Goal: Information Seeking & Learning: Check status

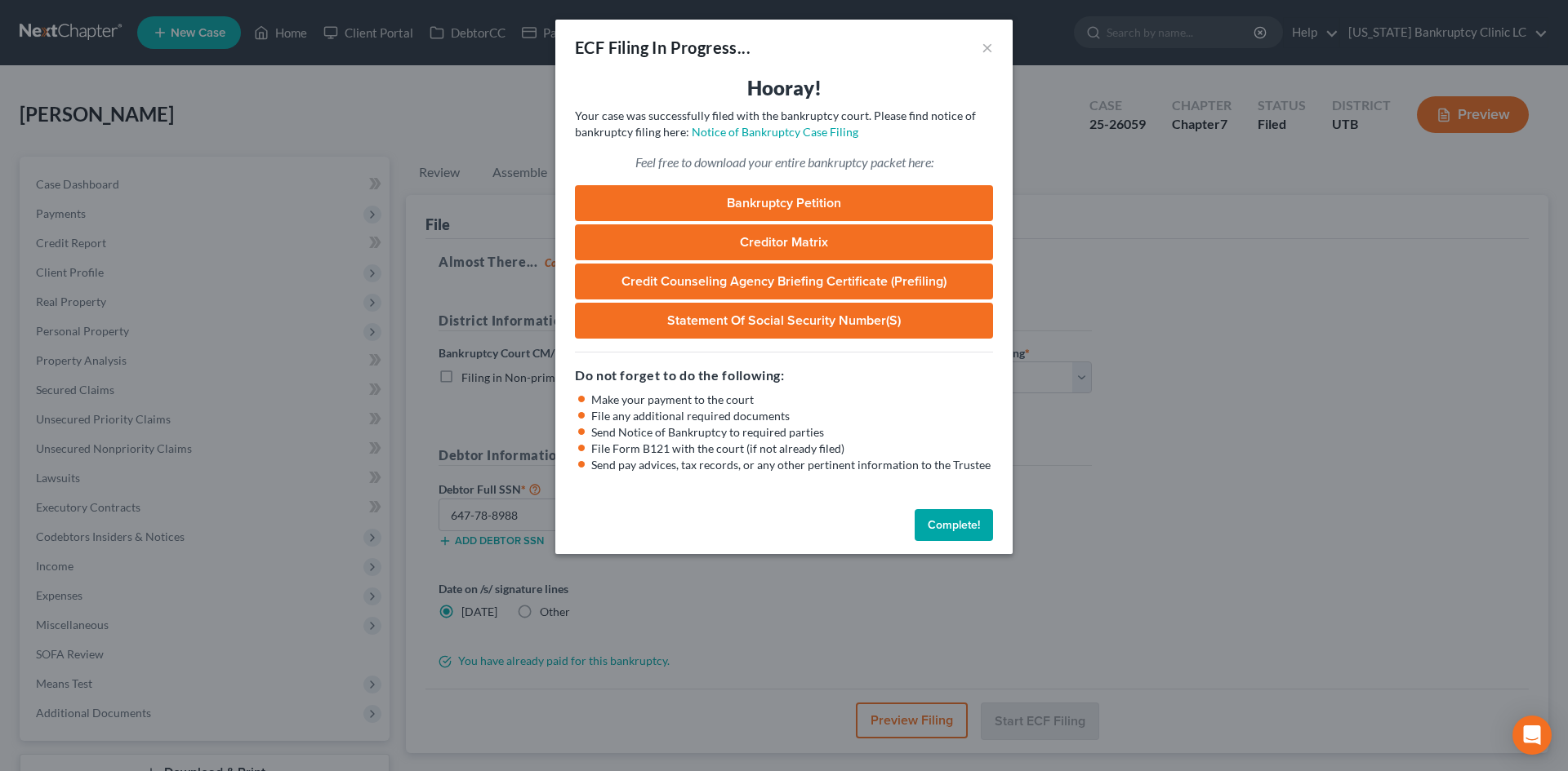
select select "0"
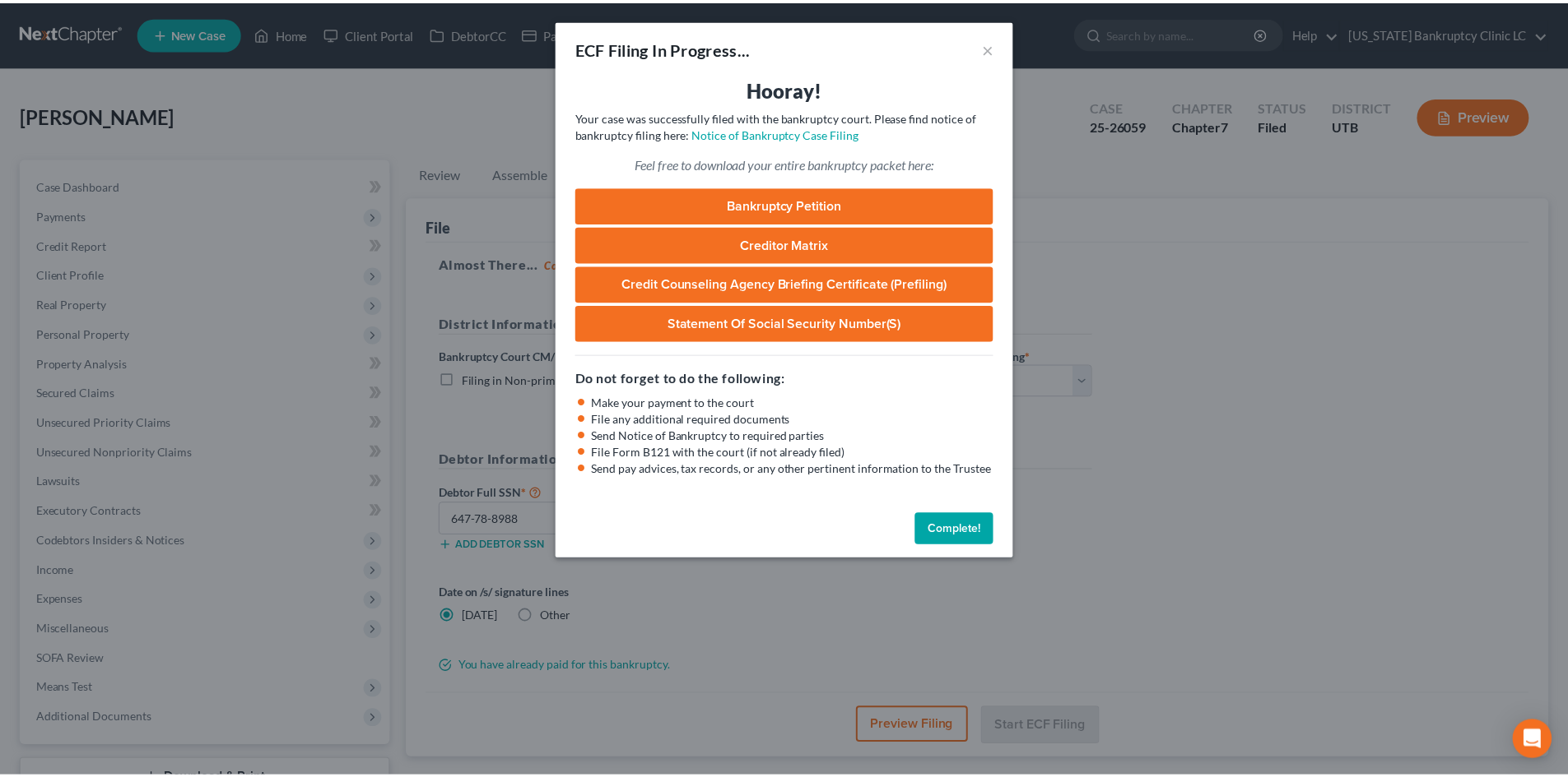
scroll to position [8, 0]
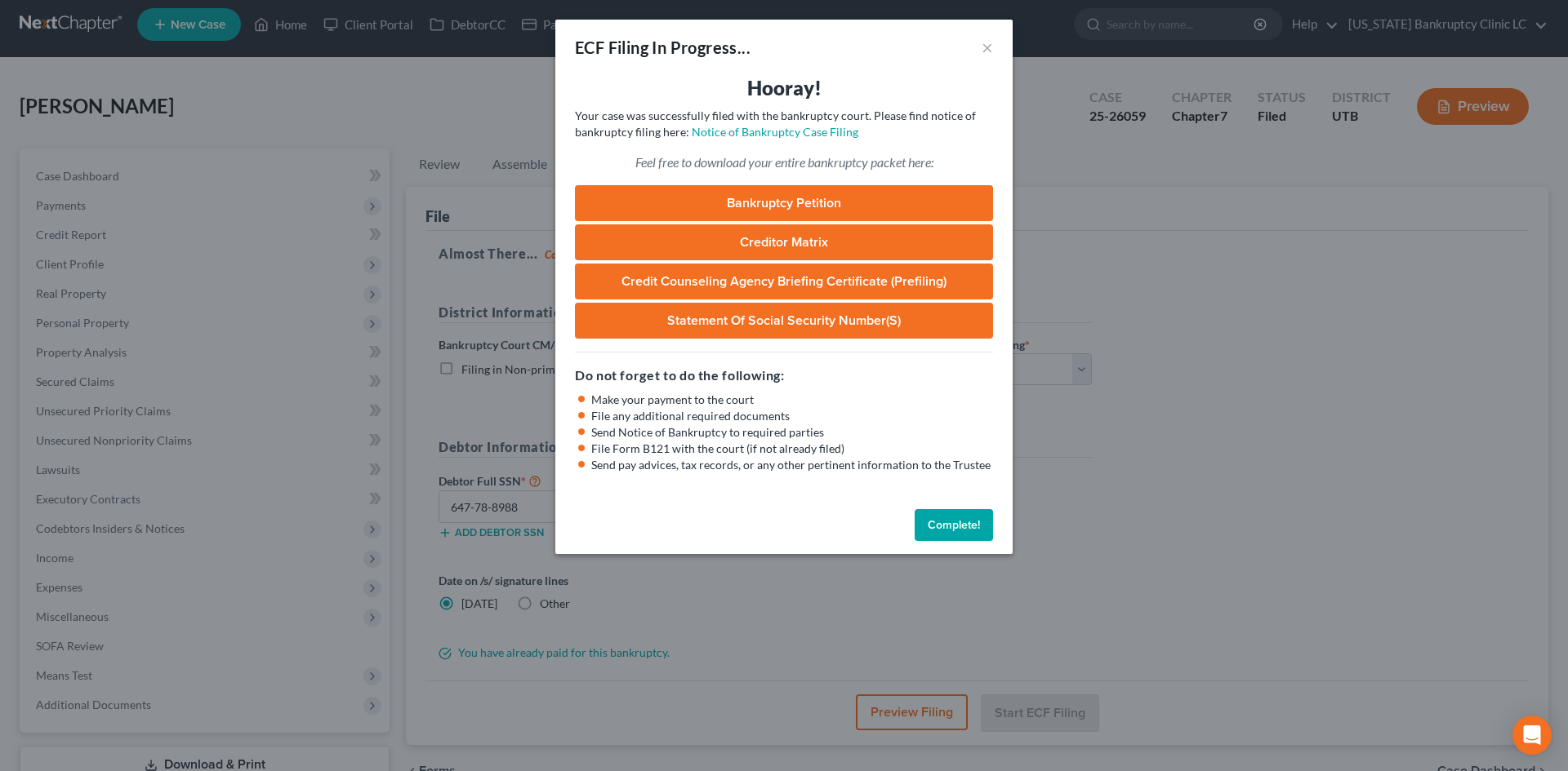
click at [950, 526] on button "Complete!" at bounding box center [954, 525] width 78 height 33
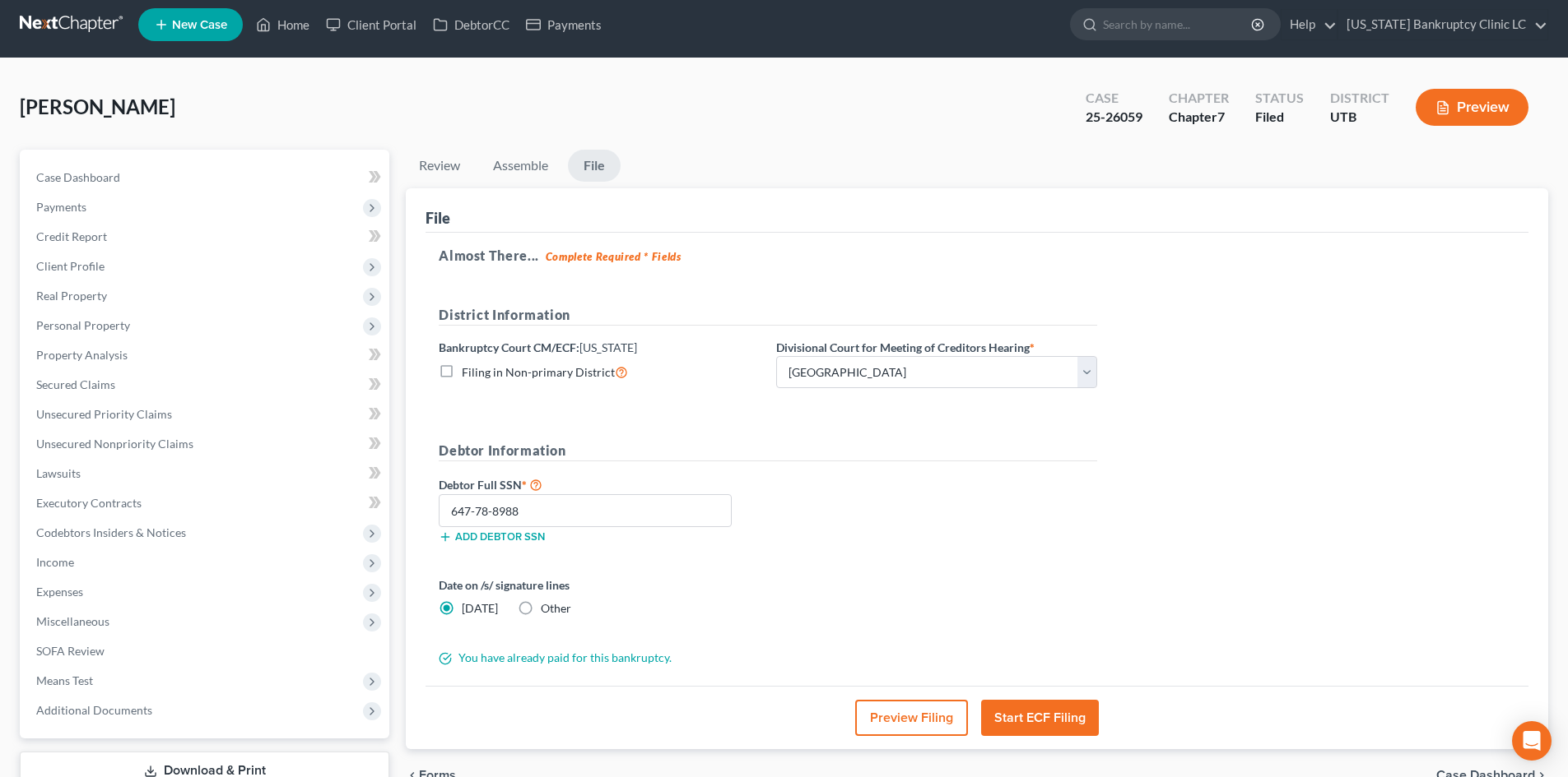
click at [309, 109] on div "[PERSON_NAME] Upgraded Case 25-26059 Chapter Chapter 7 Status [GEOGRAPHIC_DATA]…" at bounding box center [784, 113] width 1529 height 71
click at [306, 27] on link "Home" at bounding box center [282, 25] width 70 height 30
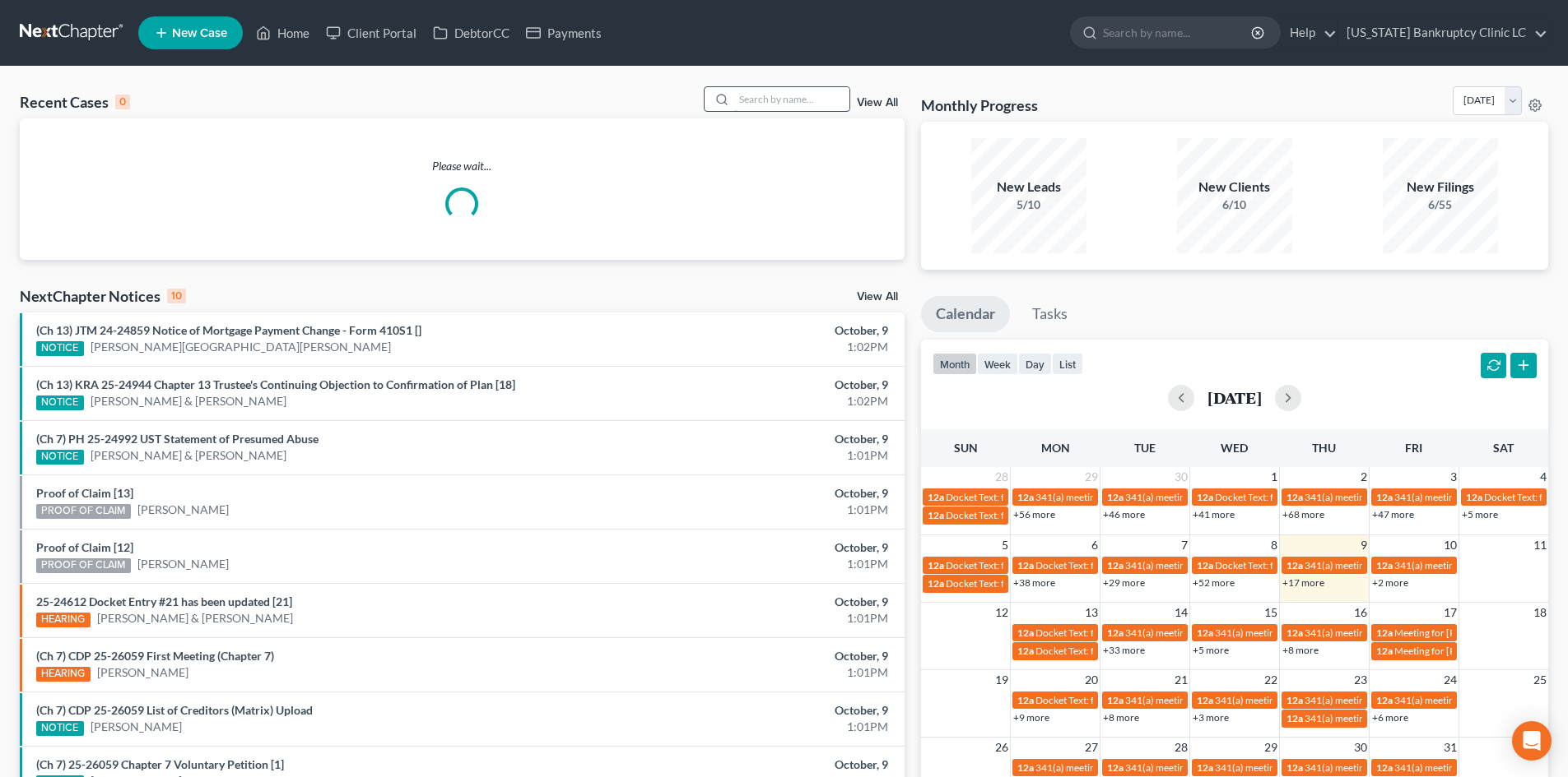
click at [762, 92] on input "search" at bounding box center [792, 98] width 115 height 23
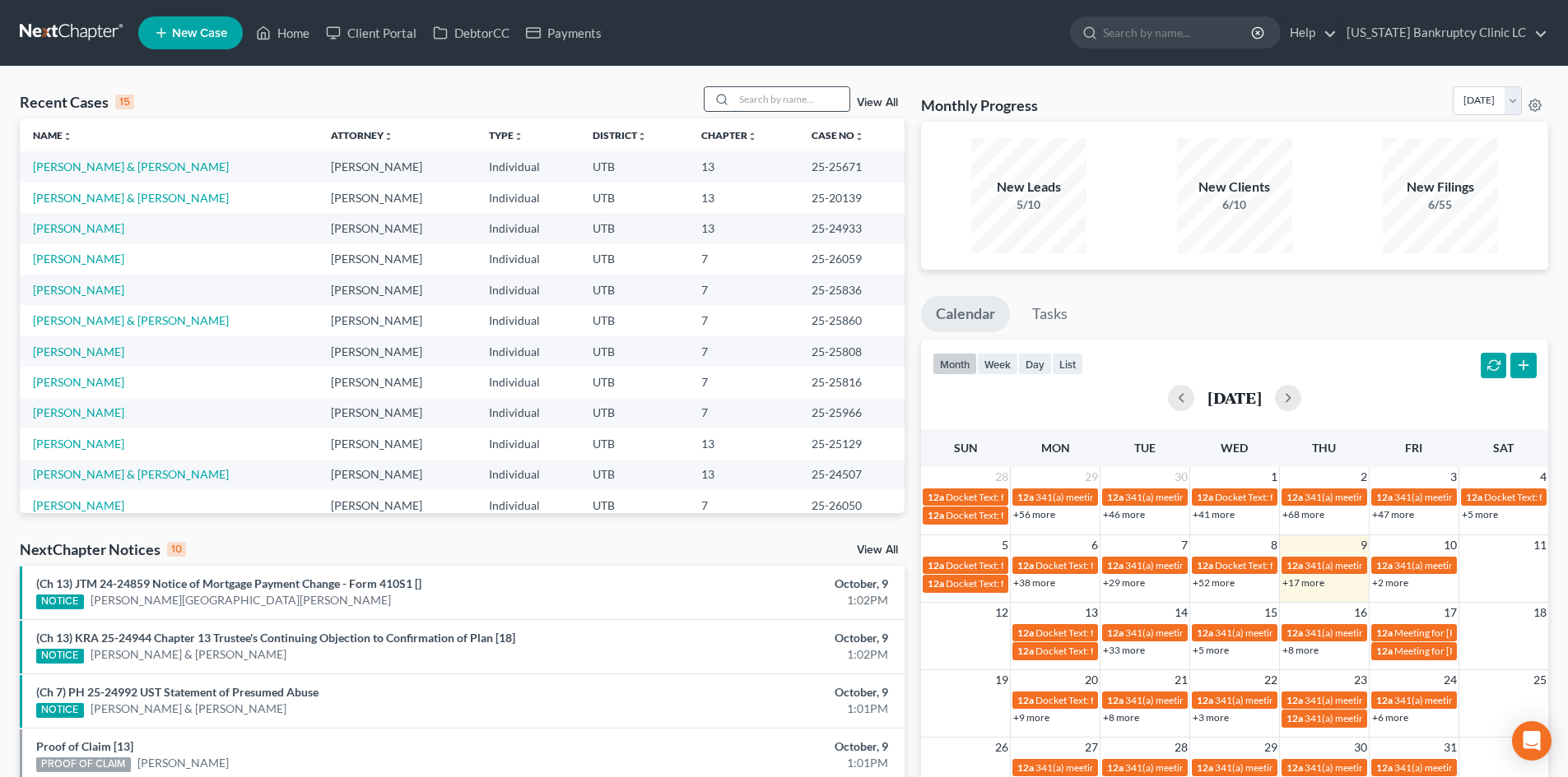
click at [776, 95] on input "search" at bounding box center [792, 98] width 115 height 23
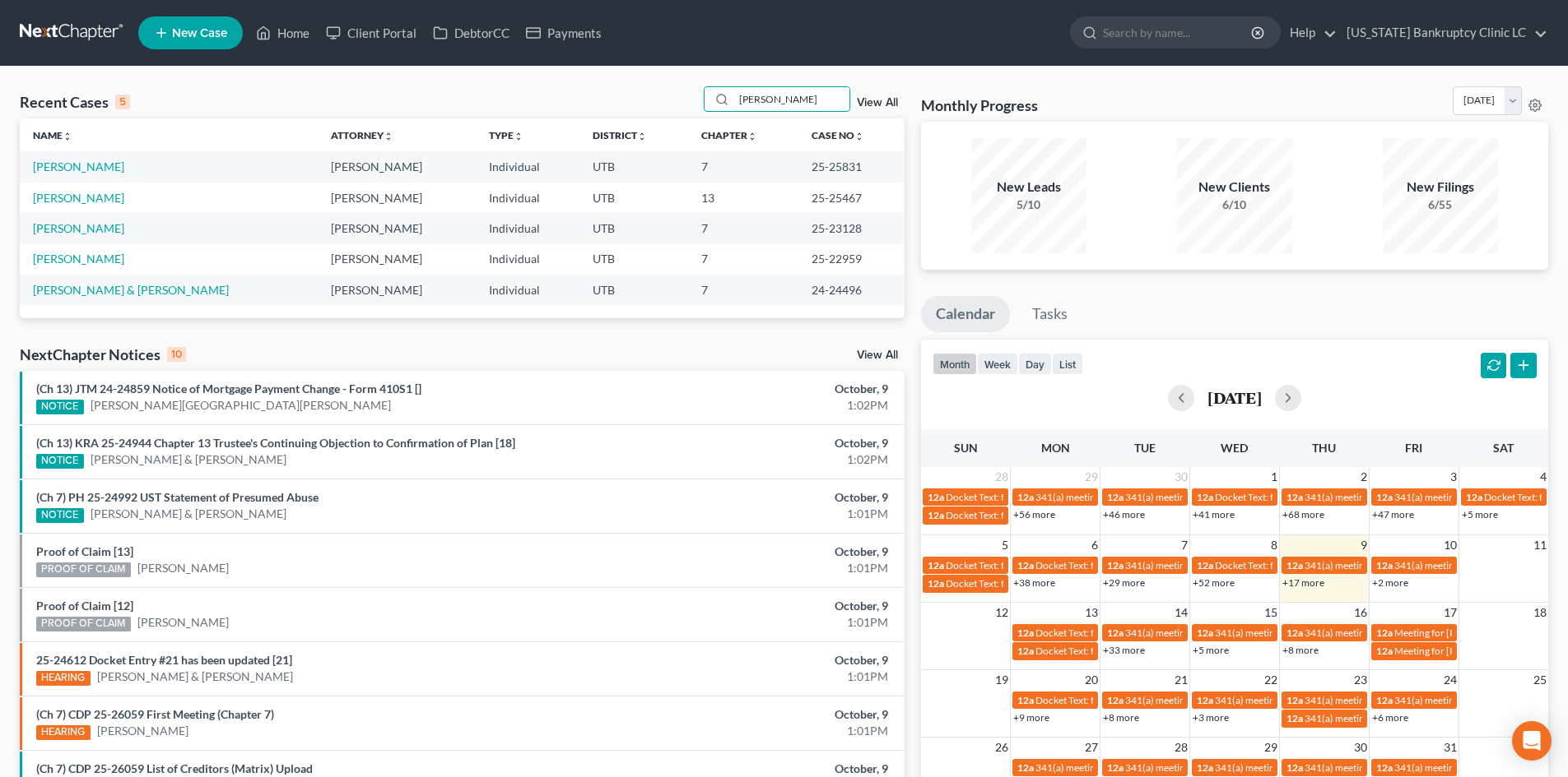
type input "[PERSON_NAME]"
click at [59, 158] on td "[PERSON_NAME]" at bounding box center [169, 166] width 298 height 30
click at [58, 163] on link "[PERSON_NAME]" at bounding box center [78, 166] width 91 height 14
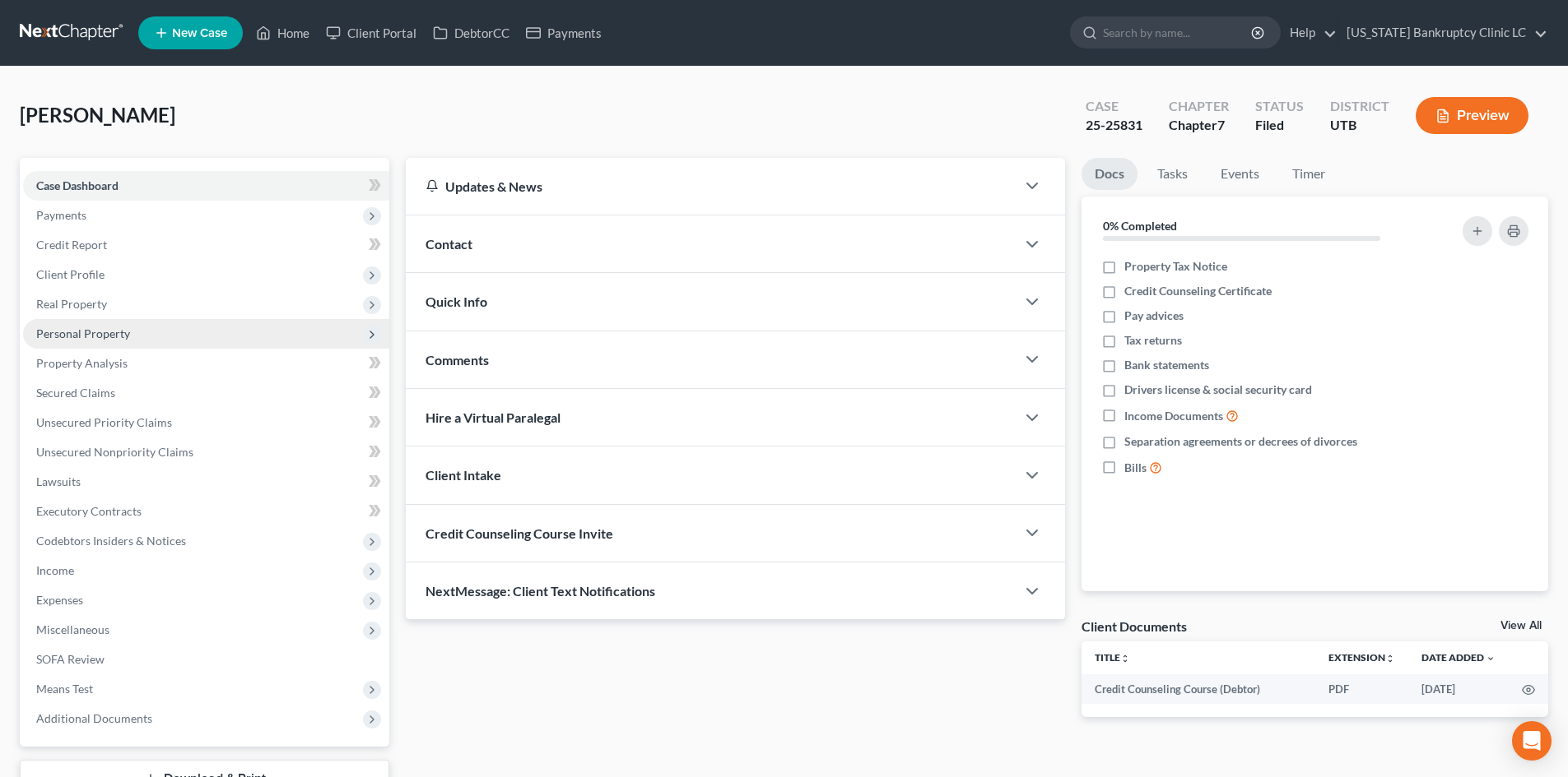
click at [119, 331] on span "Personal Property" at bounding box center [83, 333] width 94 height 14
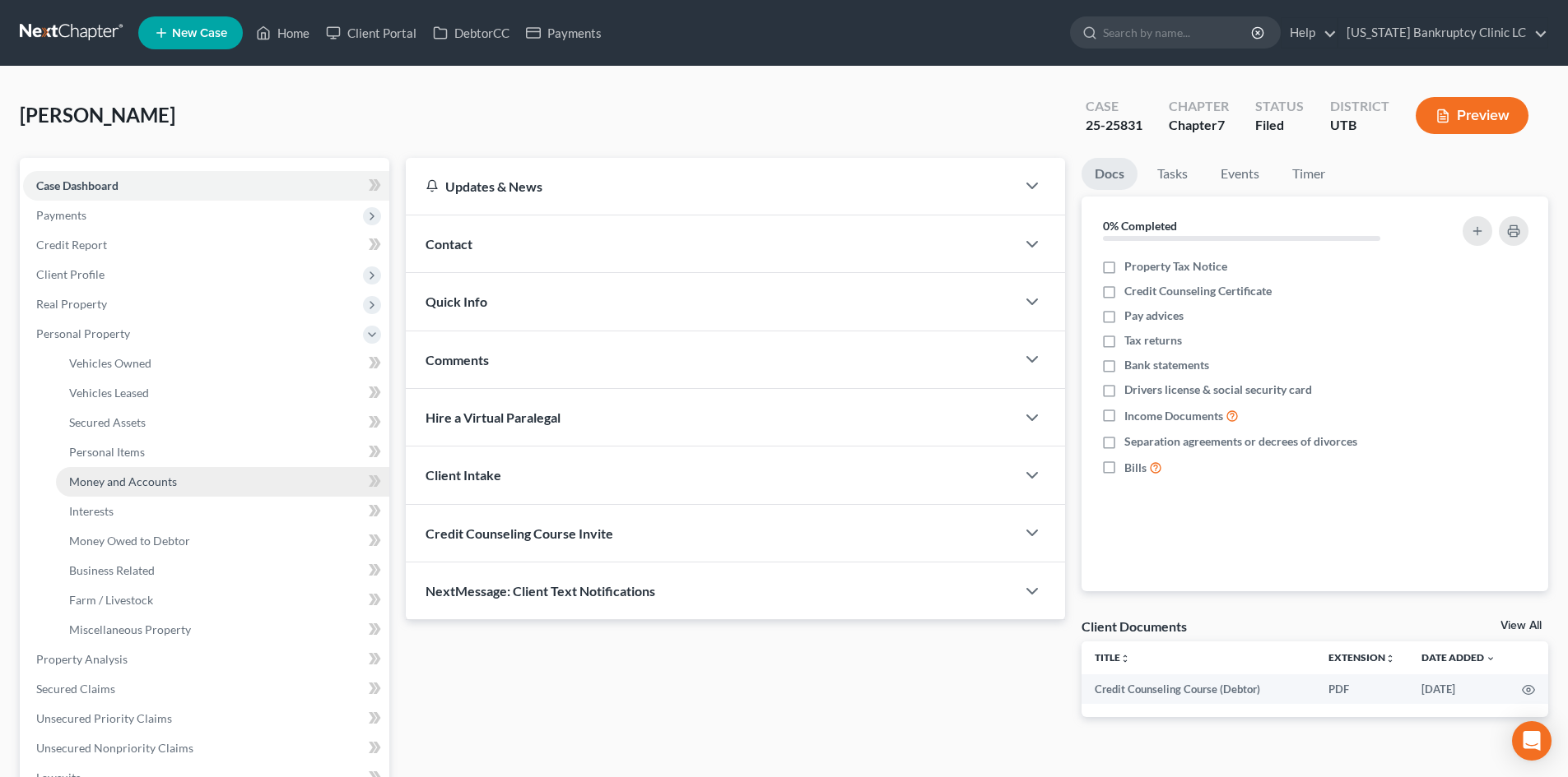
click at [143, 485] on span "Money and Accounts" at bounding box center [123, 481] width 108 height 14
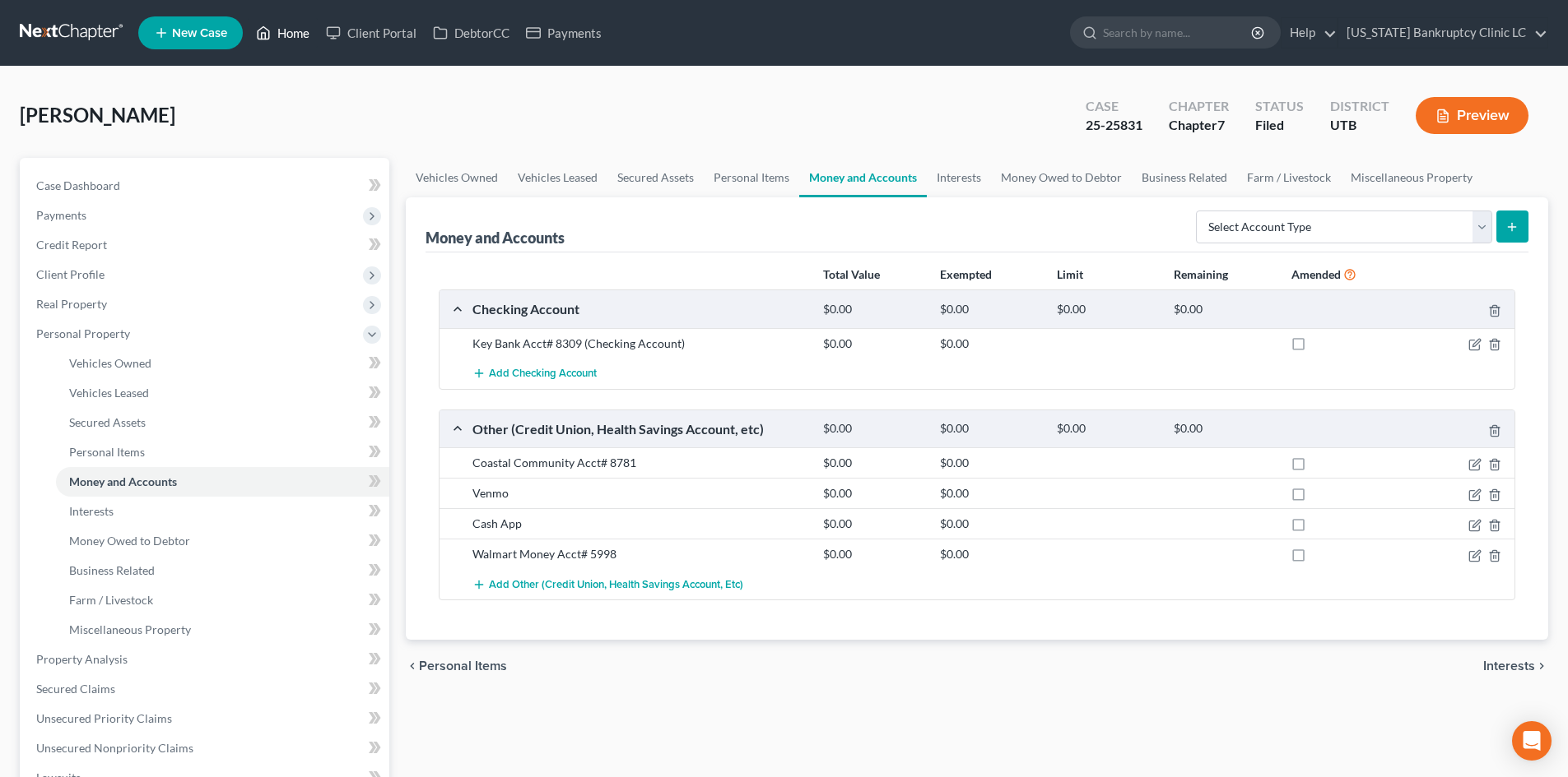
click at [286, 26] on link "Home" at bounding box center [282, 33] width 70 height 30
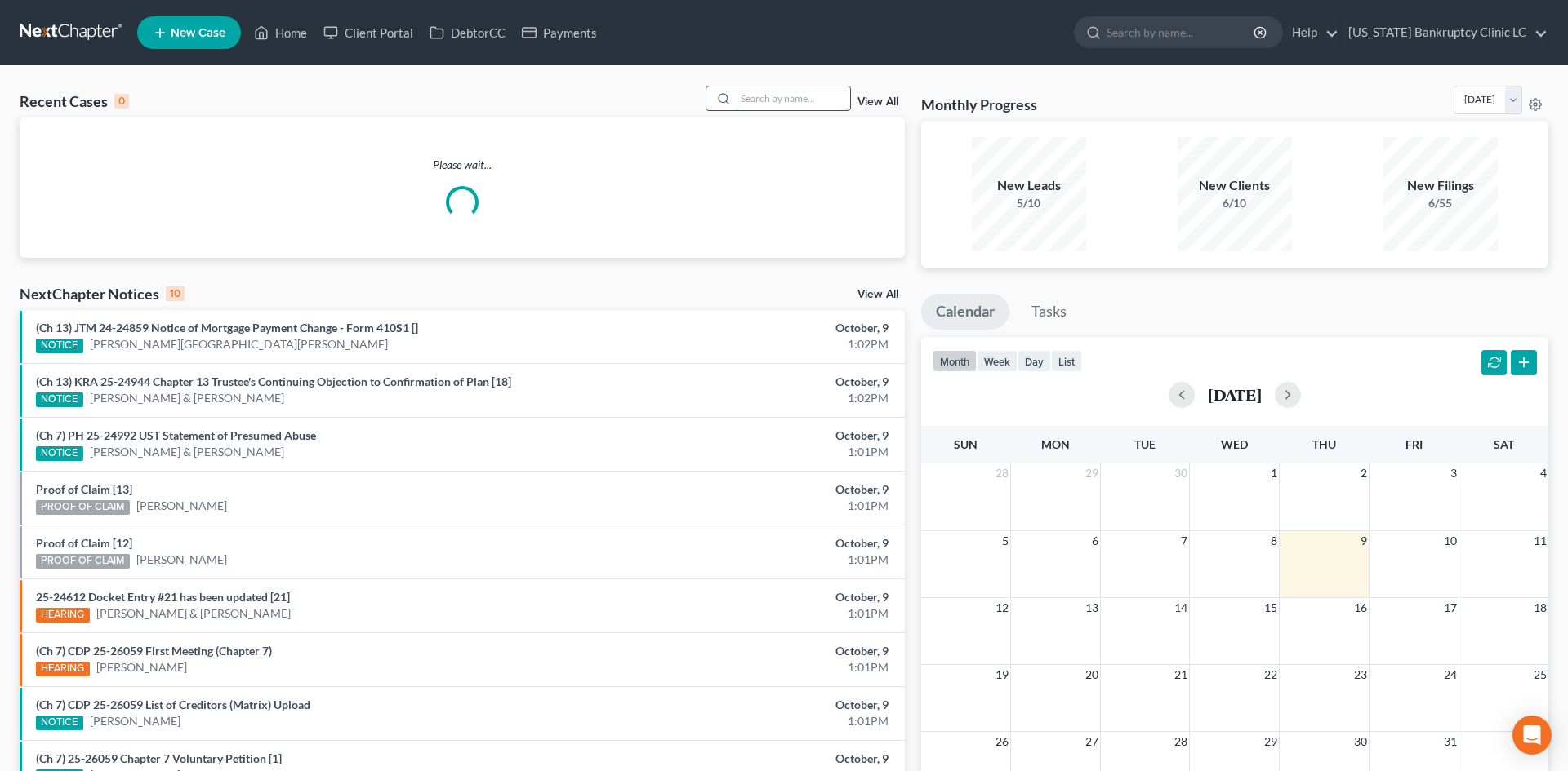
click at [792, 92] on input "search" at bounding box center [793, 98] width 114 height 23
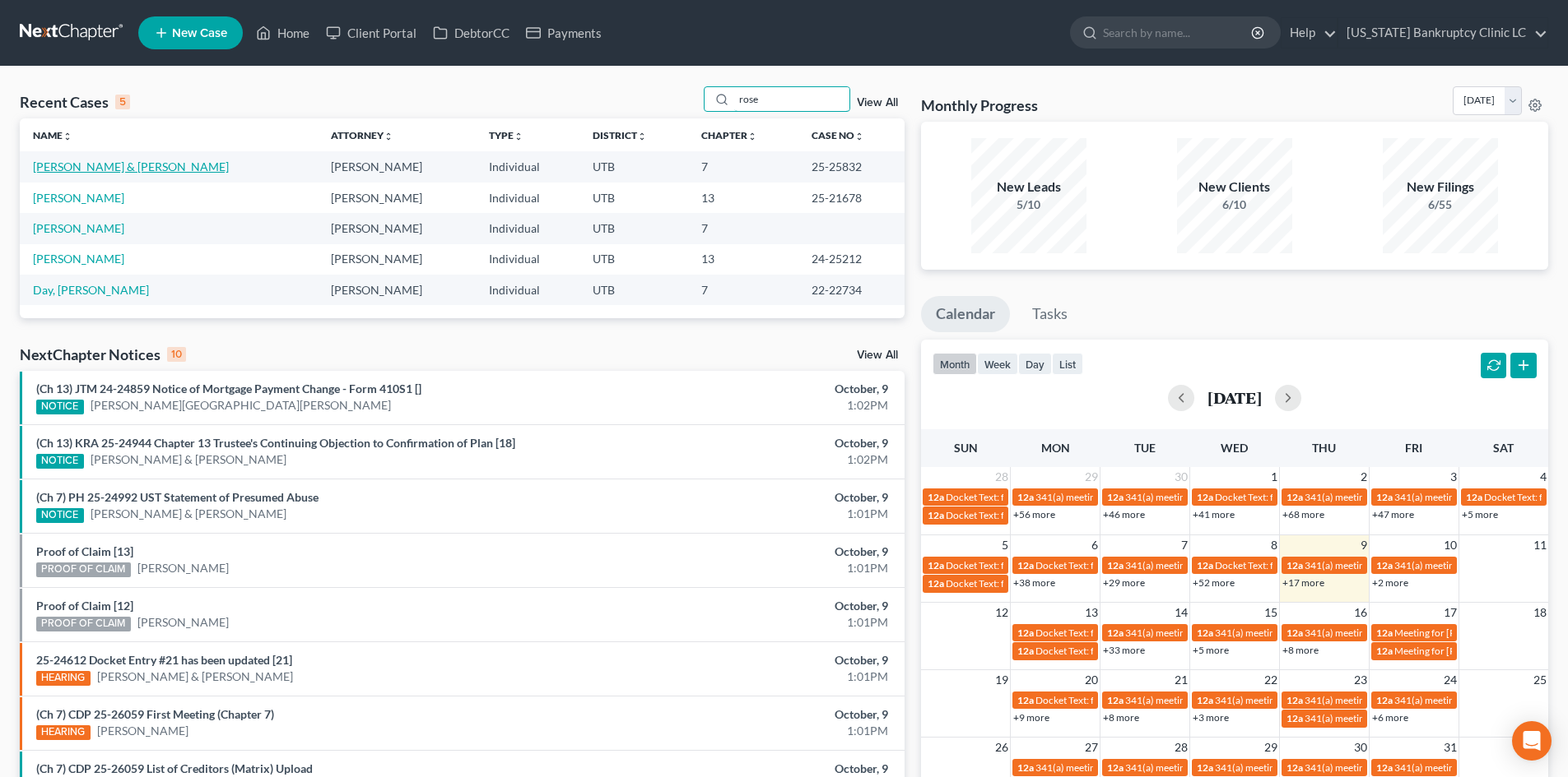
type input "rose"
click at [60, 167] on link "[PERSON_NAME] & [PERSON_NAME]" at bounding box center [130, 166] width 196 height 14
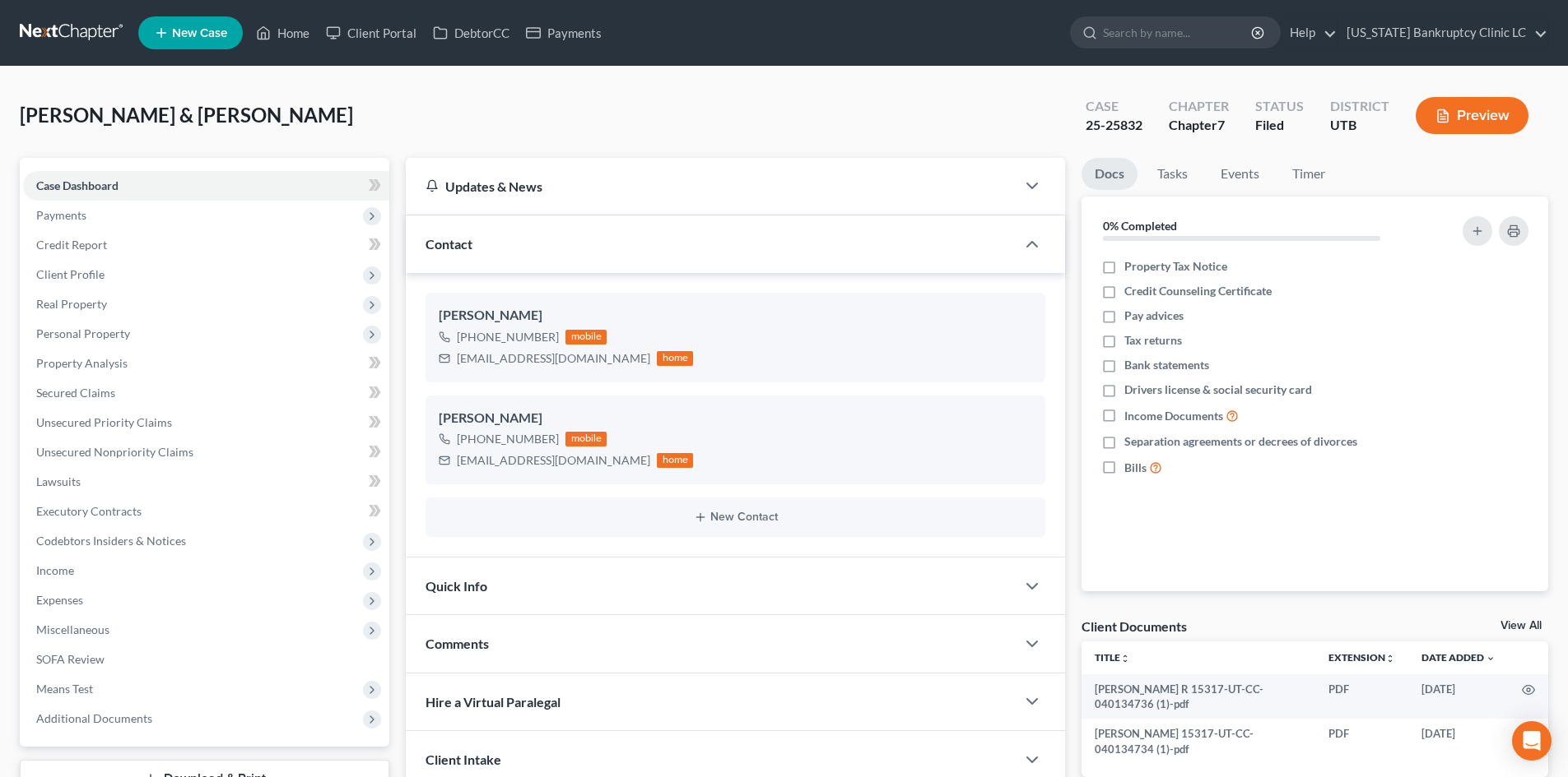
click at [587, 248] on div "Contact" at bounding box center [711, 244] width 610 height 57
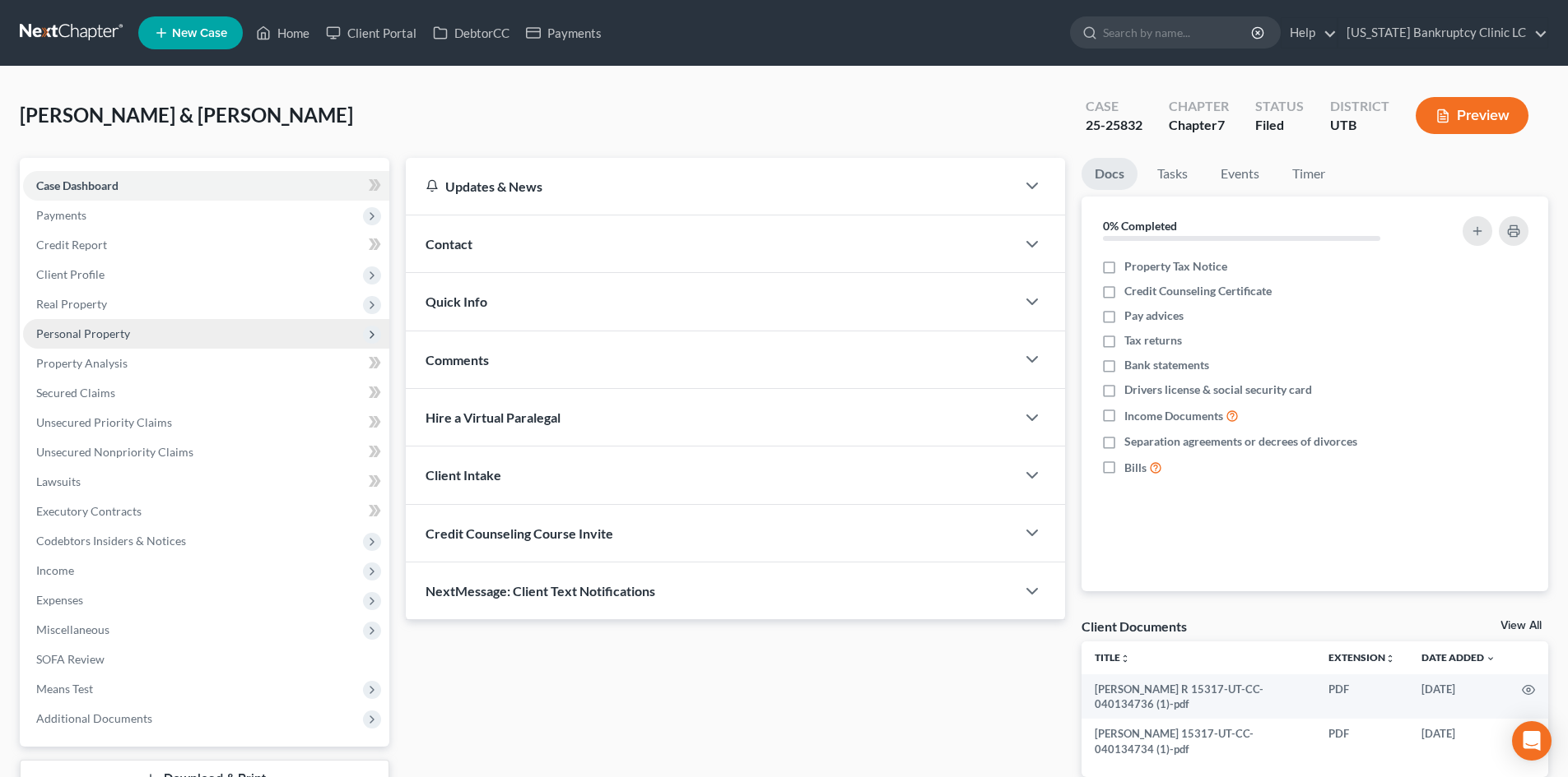
click at [140, 339] on span "Personal Property" at bounding box center [206, 334] width 367 height 30
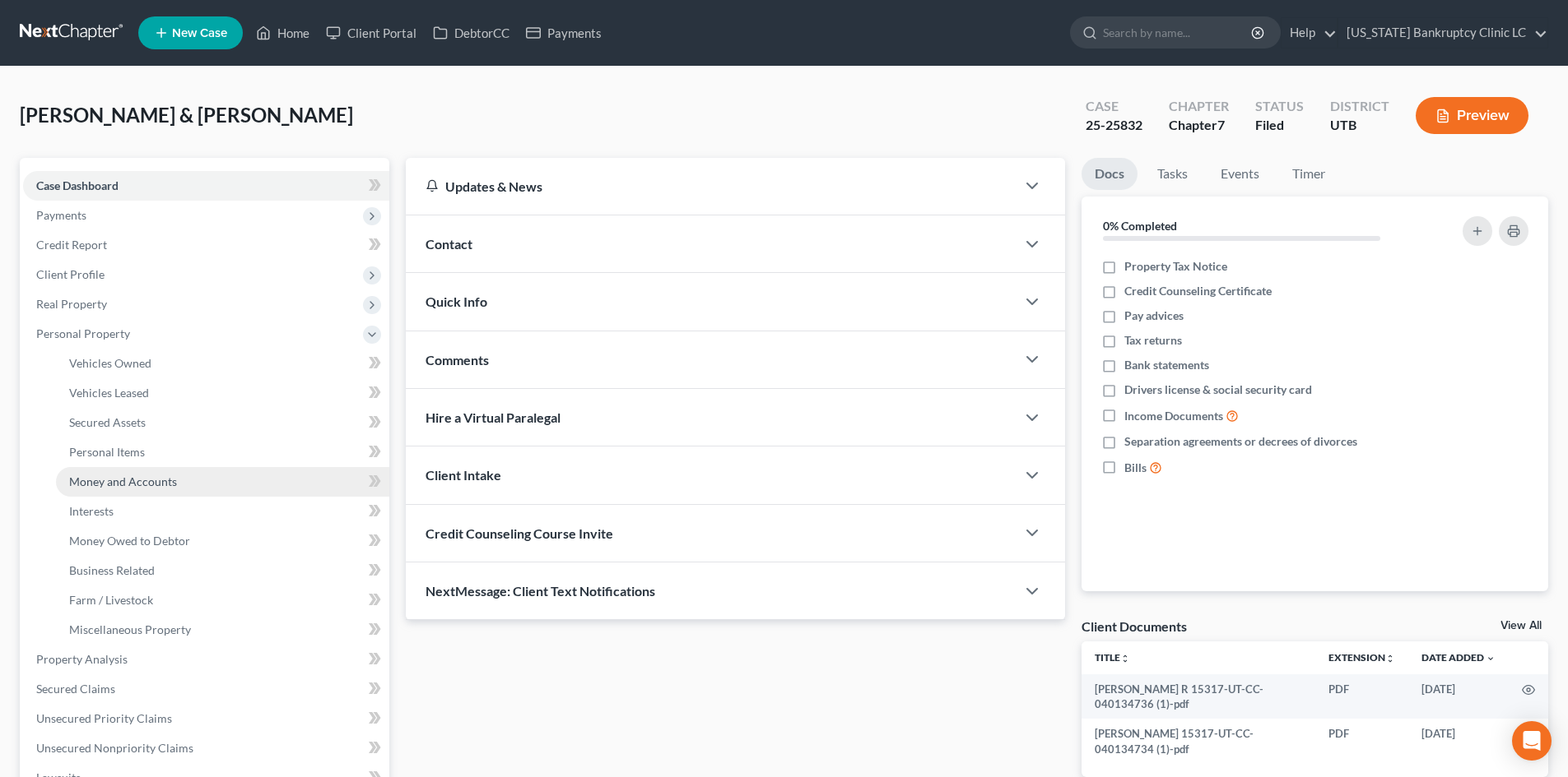
click at [144, 478] on span "Money and Accounts" at bounding box center [123, 481] width 108 height 14
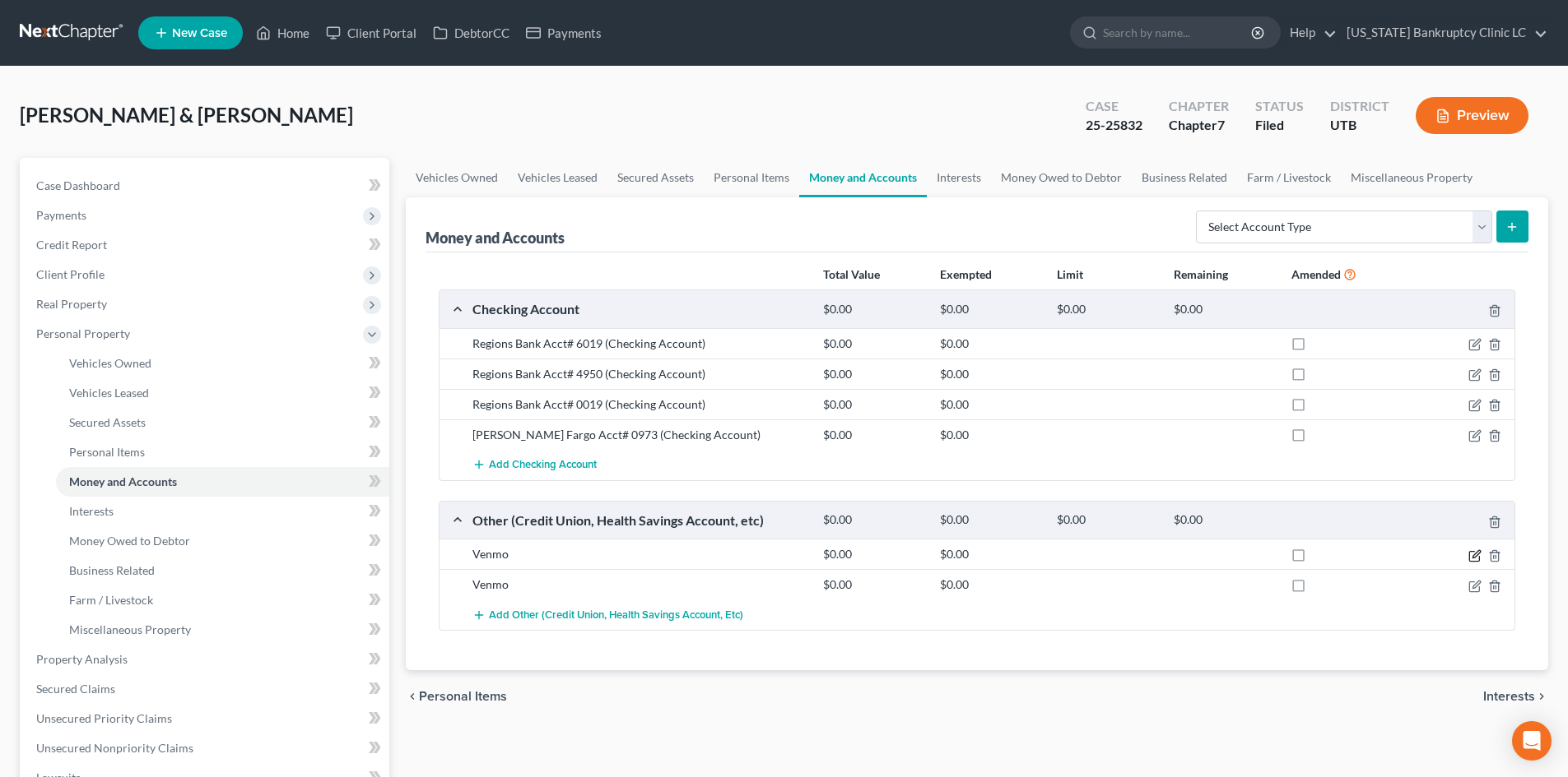
click at [1475, 556] on icon "button" at bounding box center [1476, 554] width 8 height 7
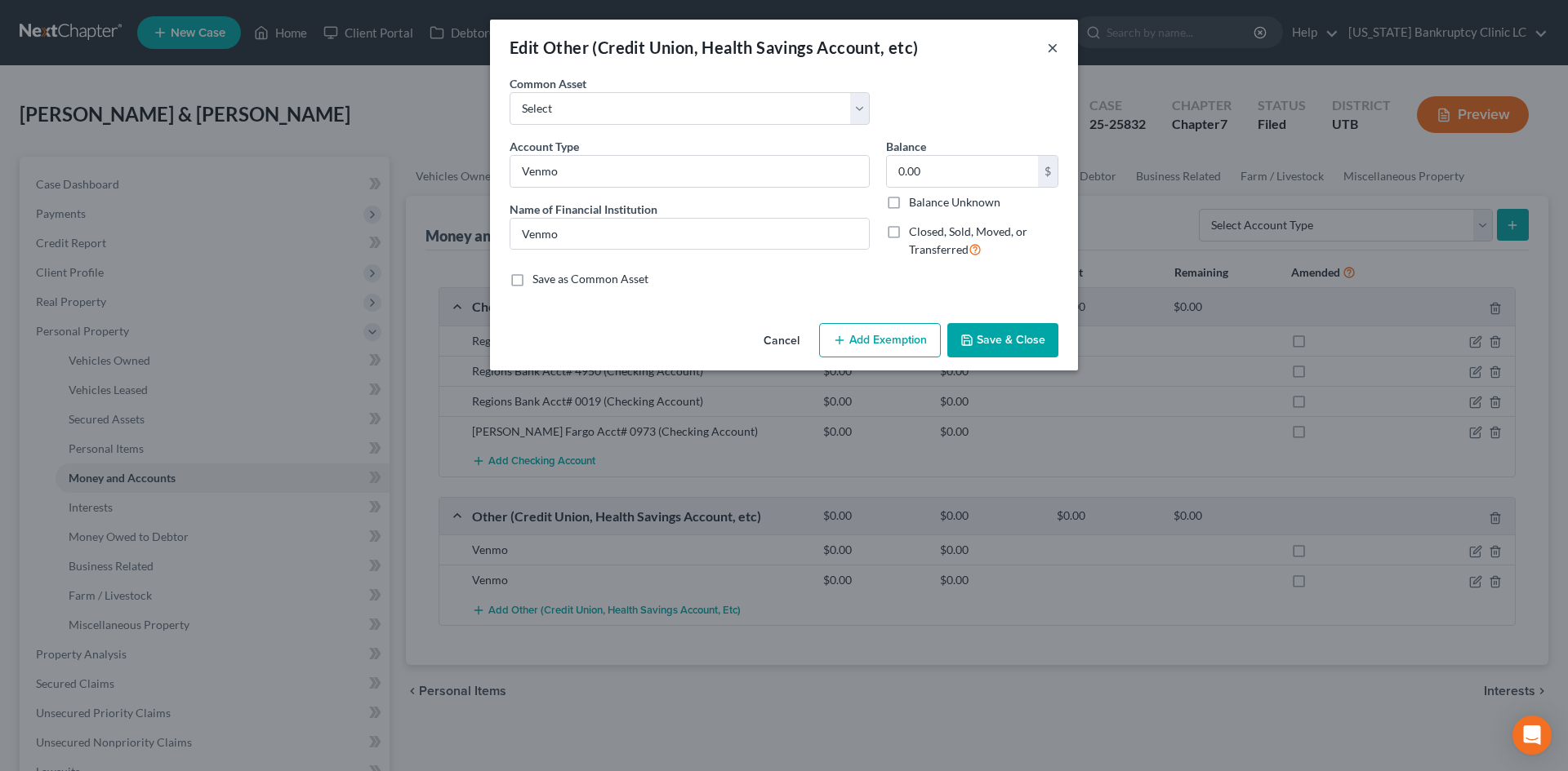
click at [1051, 45] on button "×" at bounding box center [1052, 47] width 11 height 20
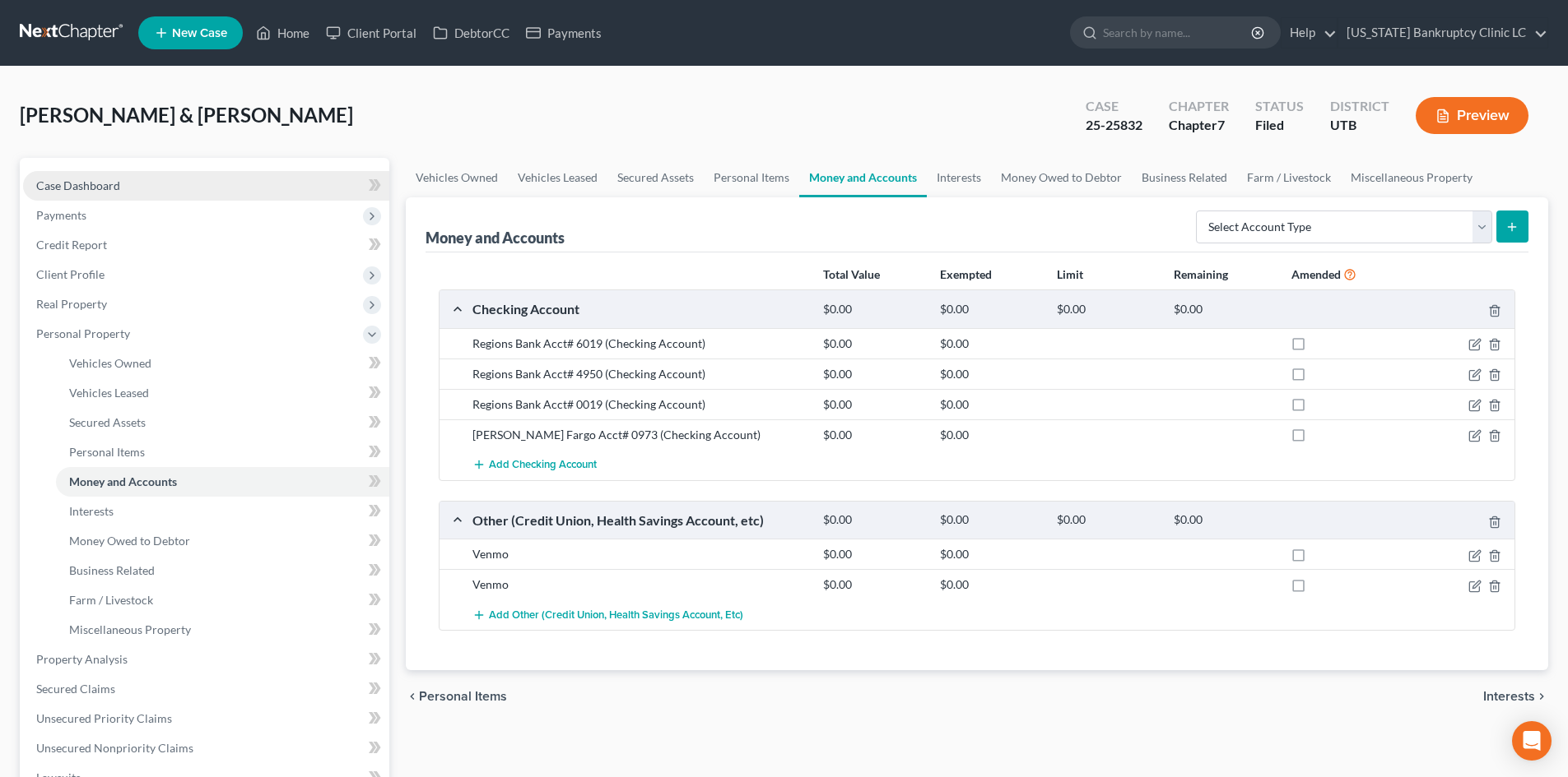
click at [178, 181] on link "Case Dashboard" at bounding box center [206, 187] width 367 height 30
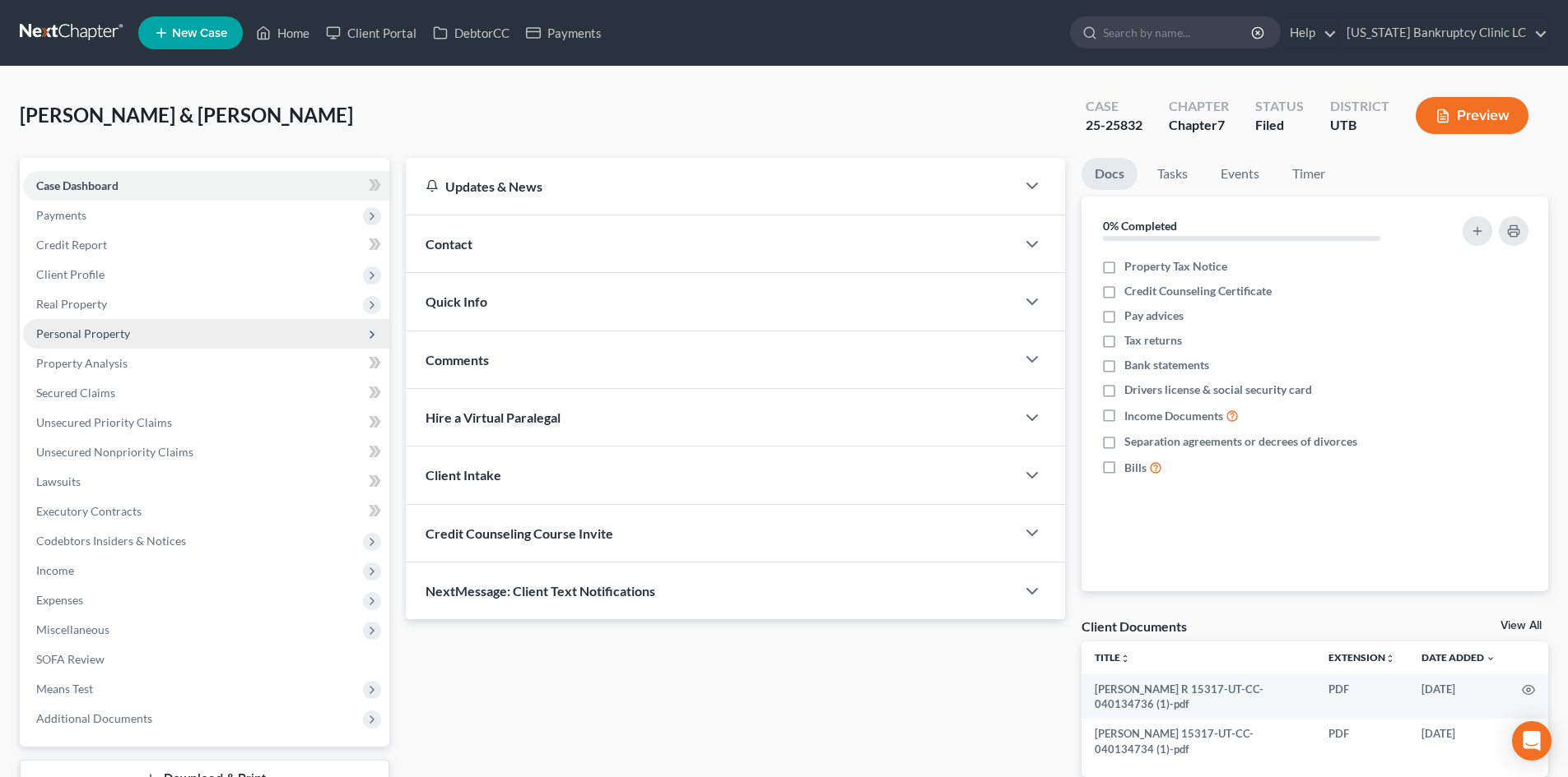
click at [171, 343] on span "Personal Property" at bounding box center [206, 334] width 367 height 30
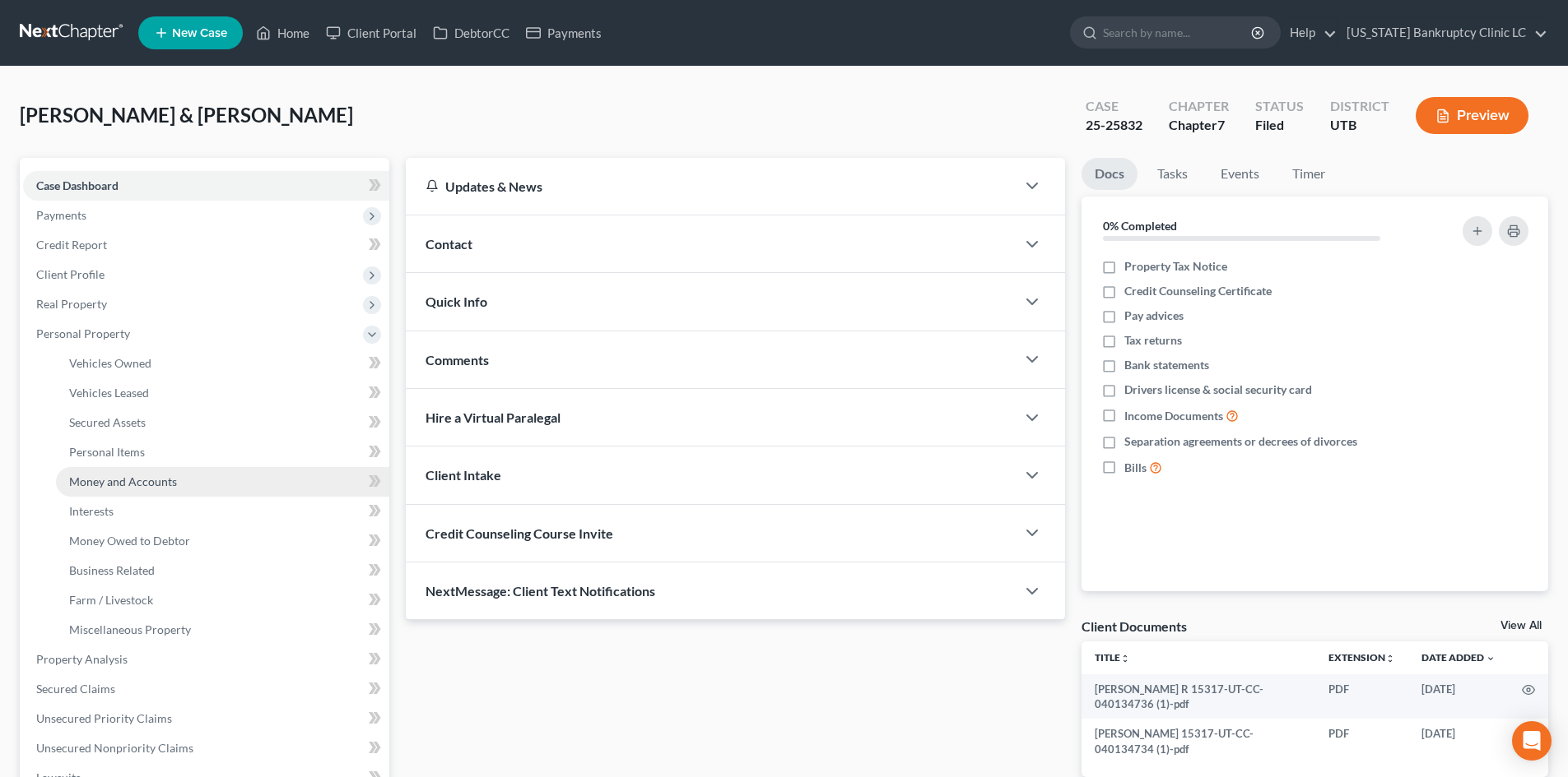
click at [177, 476] on link "Money and Accounts" at bounding box center [222, 482] width 333 height 30
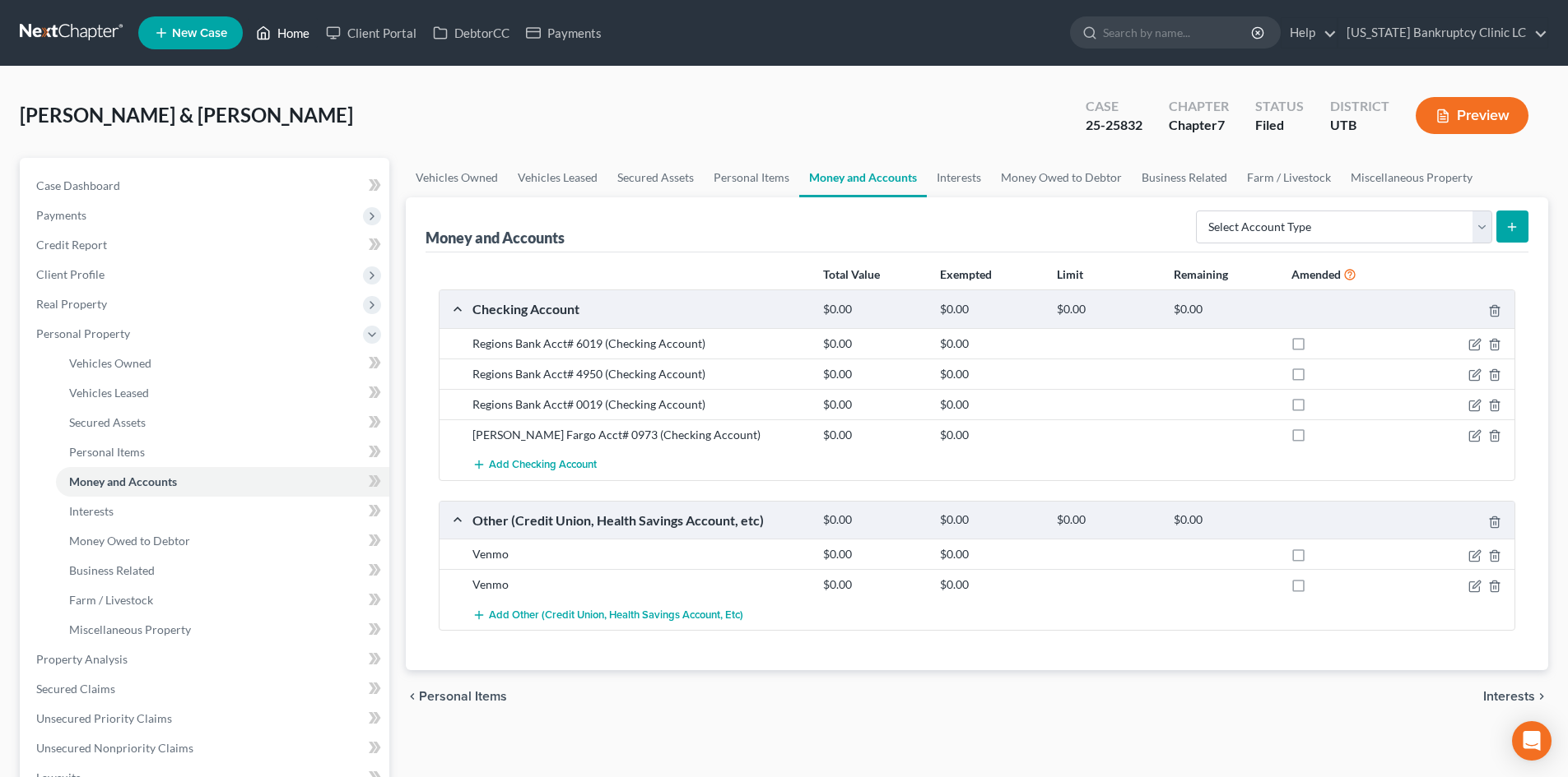
click at [262, 31] on icon at bounding box center [264, 33] width 15 height 20
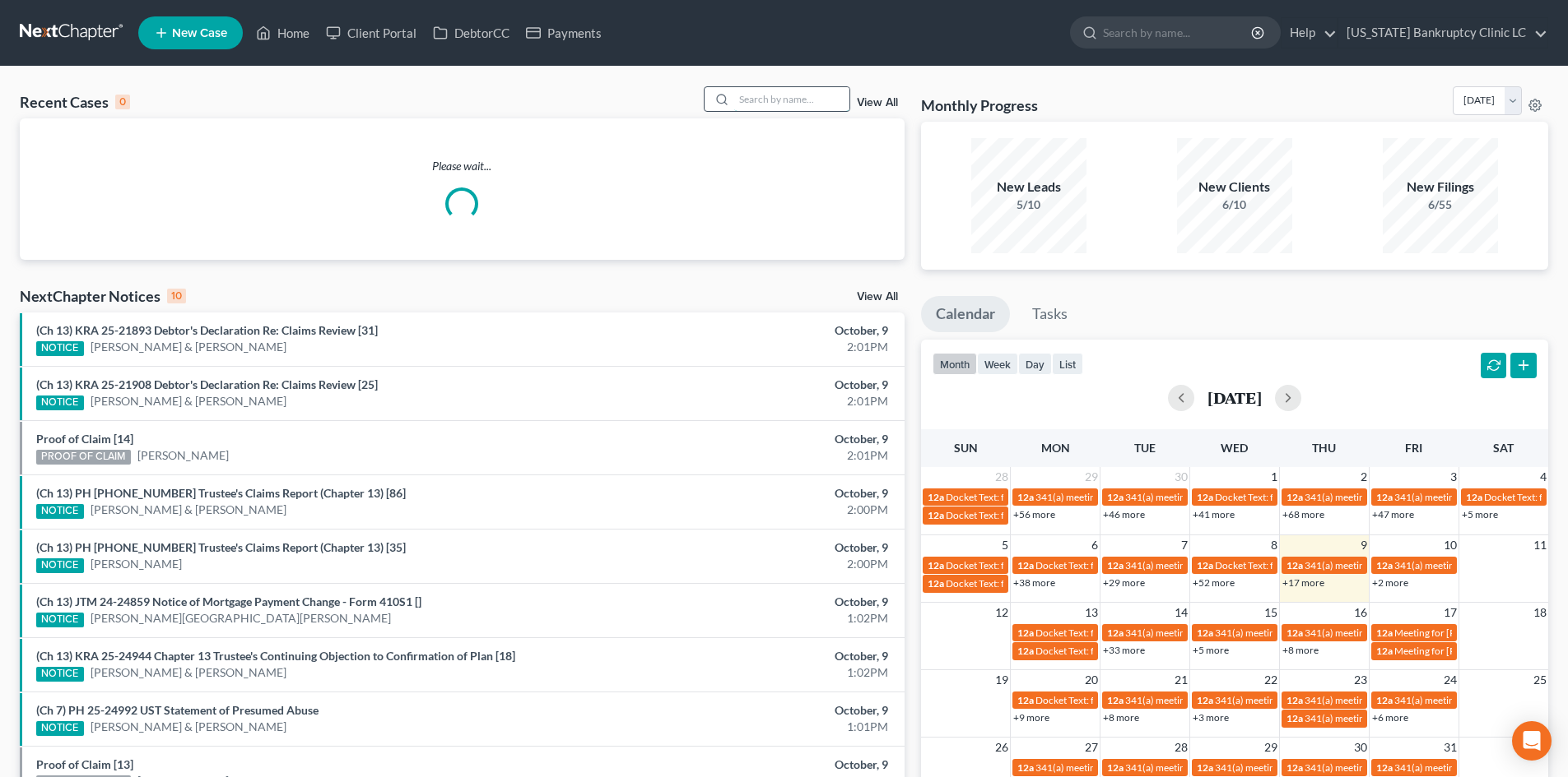
click at [792, 95] on input "search" at bounding box center [792, 98] width 115 height 23
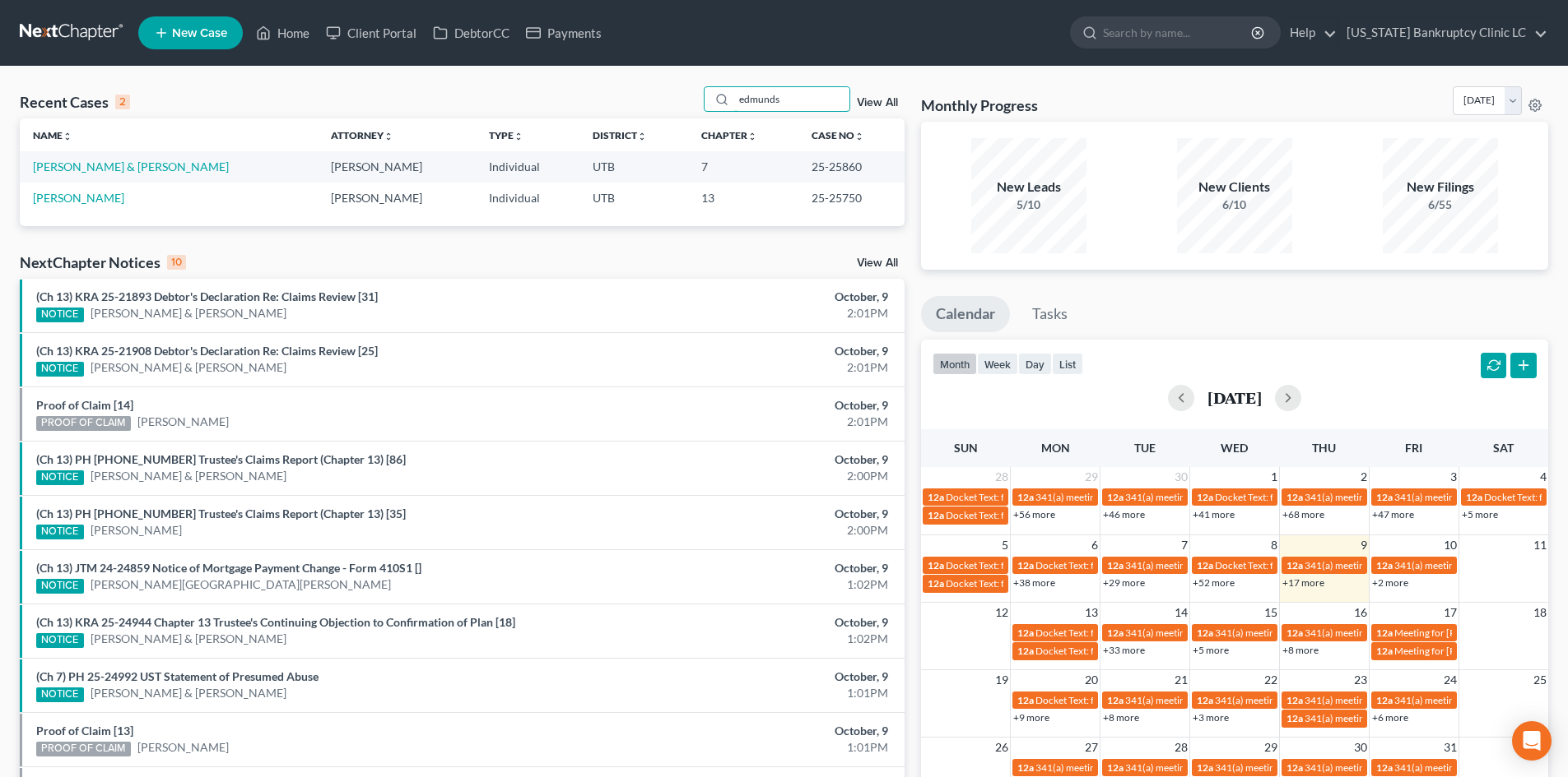
type input "edmunds"
click at [94, 163] on link "[PERSON_NAME] & [PERSON_NAME]" at bounding box center [130, 166] width 196 height 14
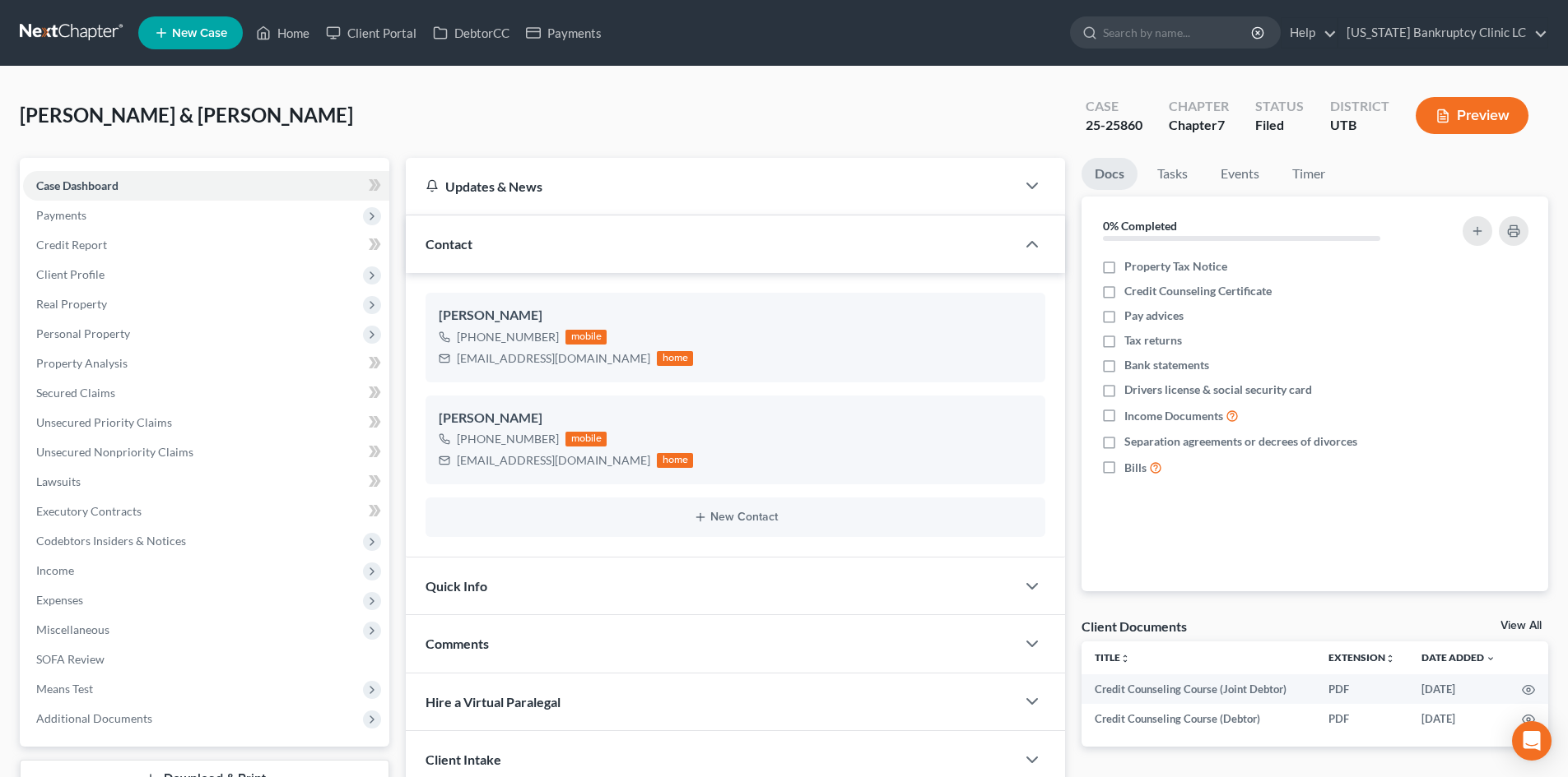
click at [656, 251] on div "Contact" at bounding box center [711, 244] width 610 height 57
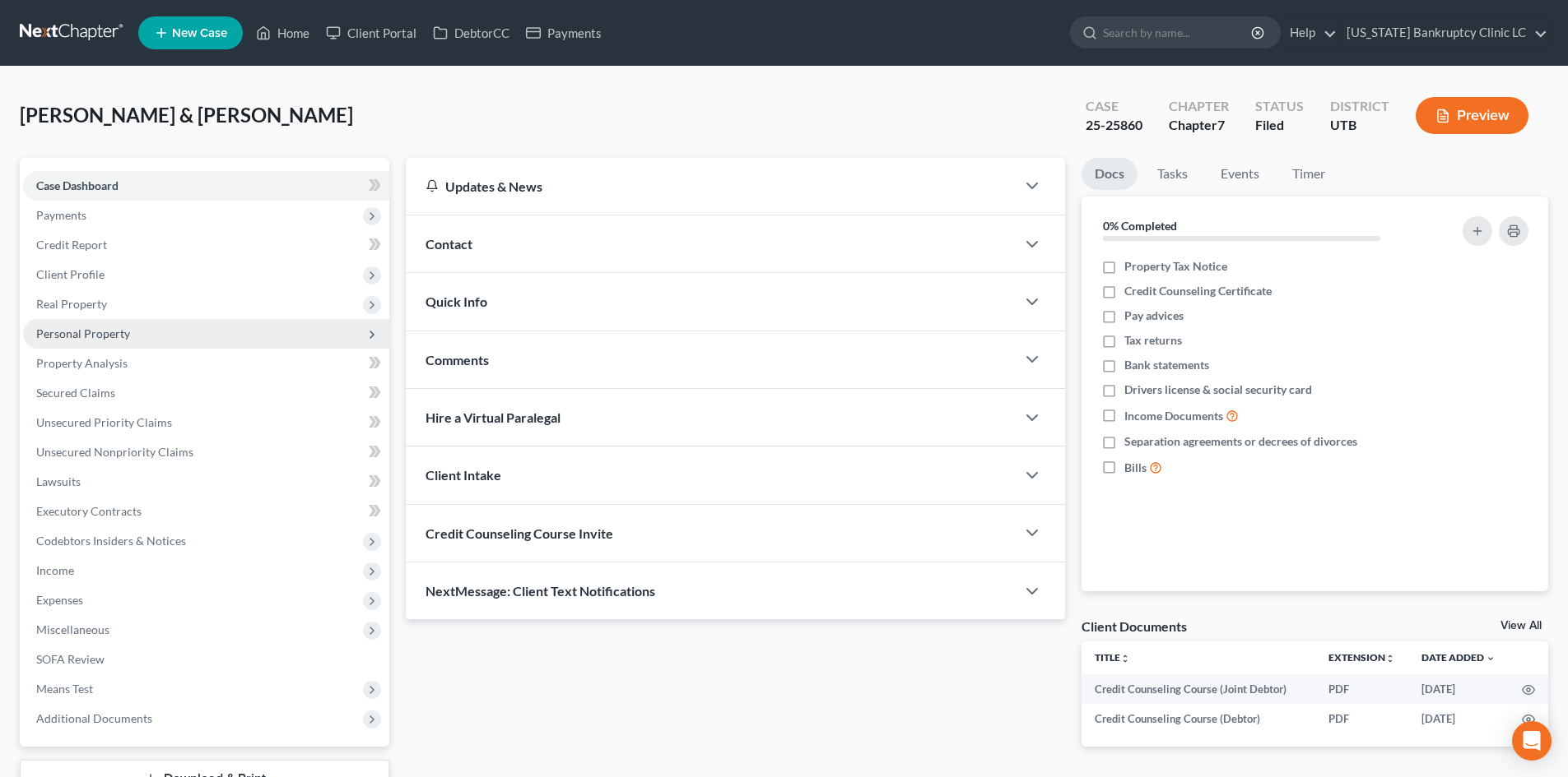
click at [143, 335] on span "Personal Property" at bounding box center [206, 334] width 367 height 30
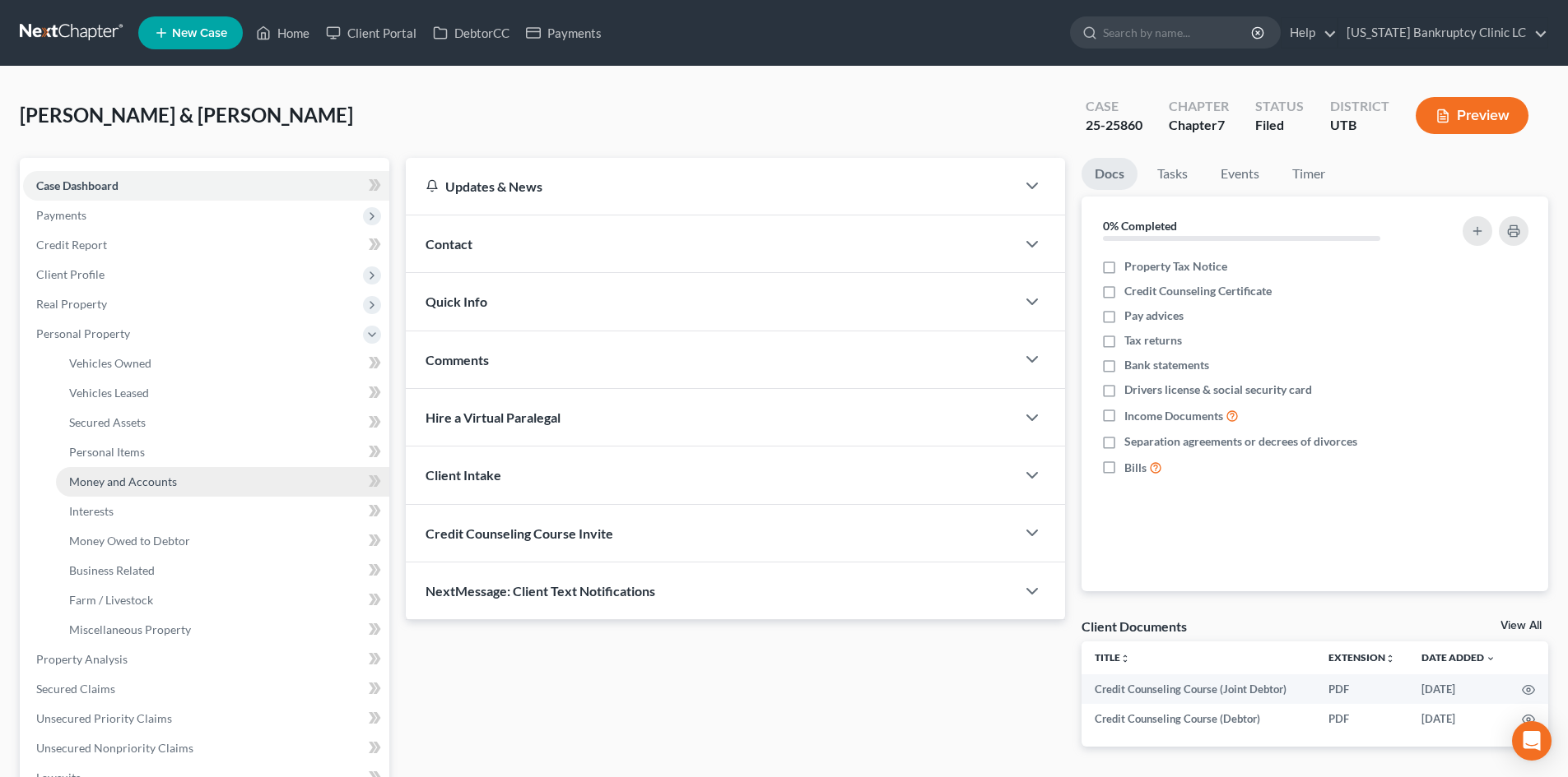
click at [147, 483] on span "Money and Accounts" at bounding box center [123, 481] width 108 height 14
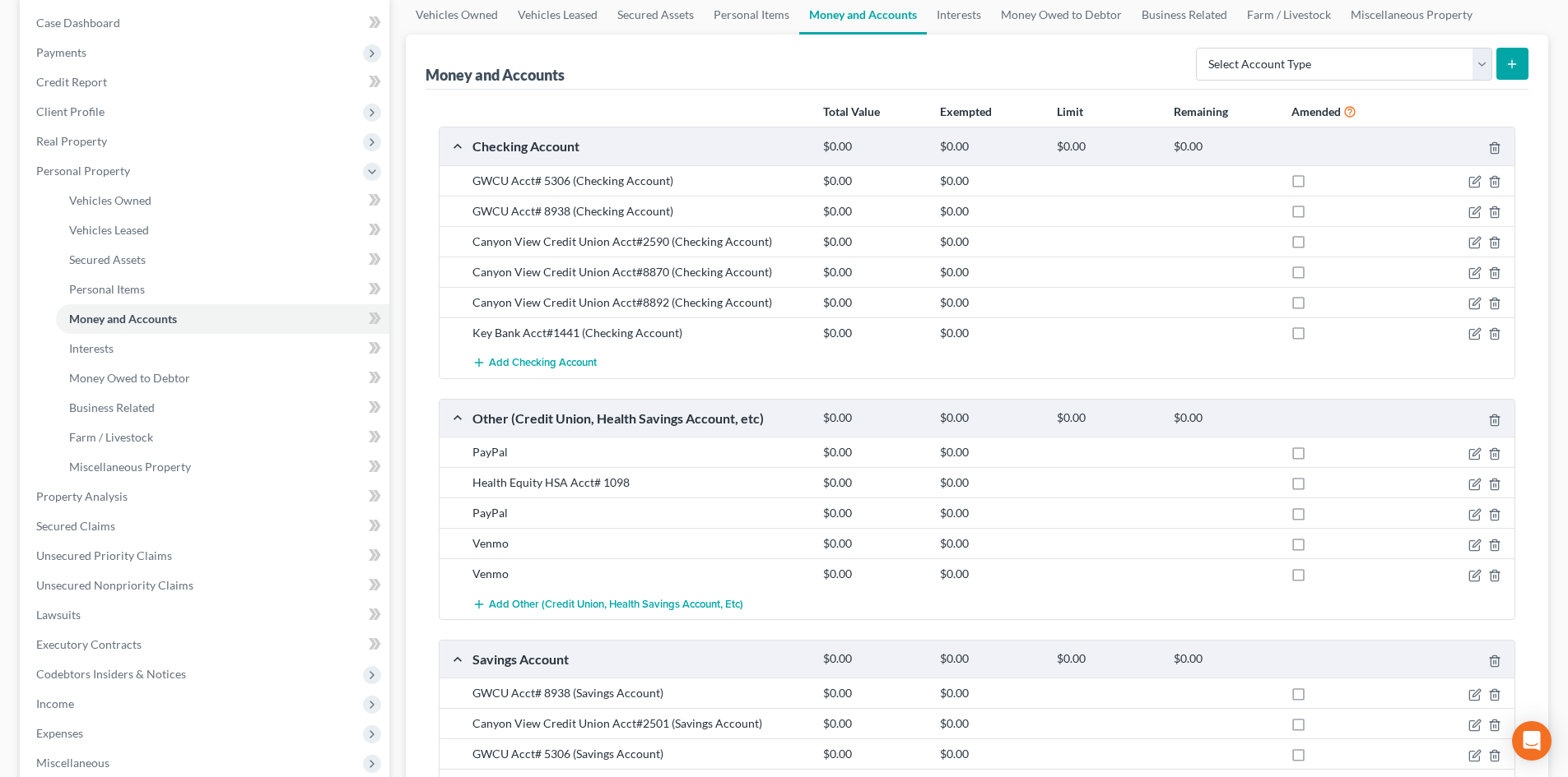
scroll to position [165, 0]
click at [1475, 487] on icon "button" at bounding box center [1473, 483] width 10 height 10
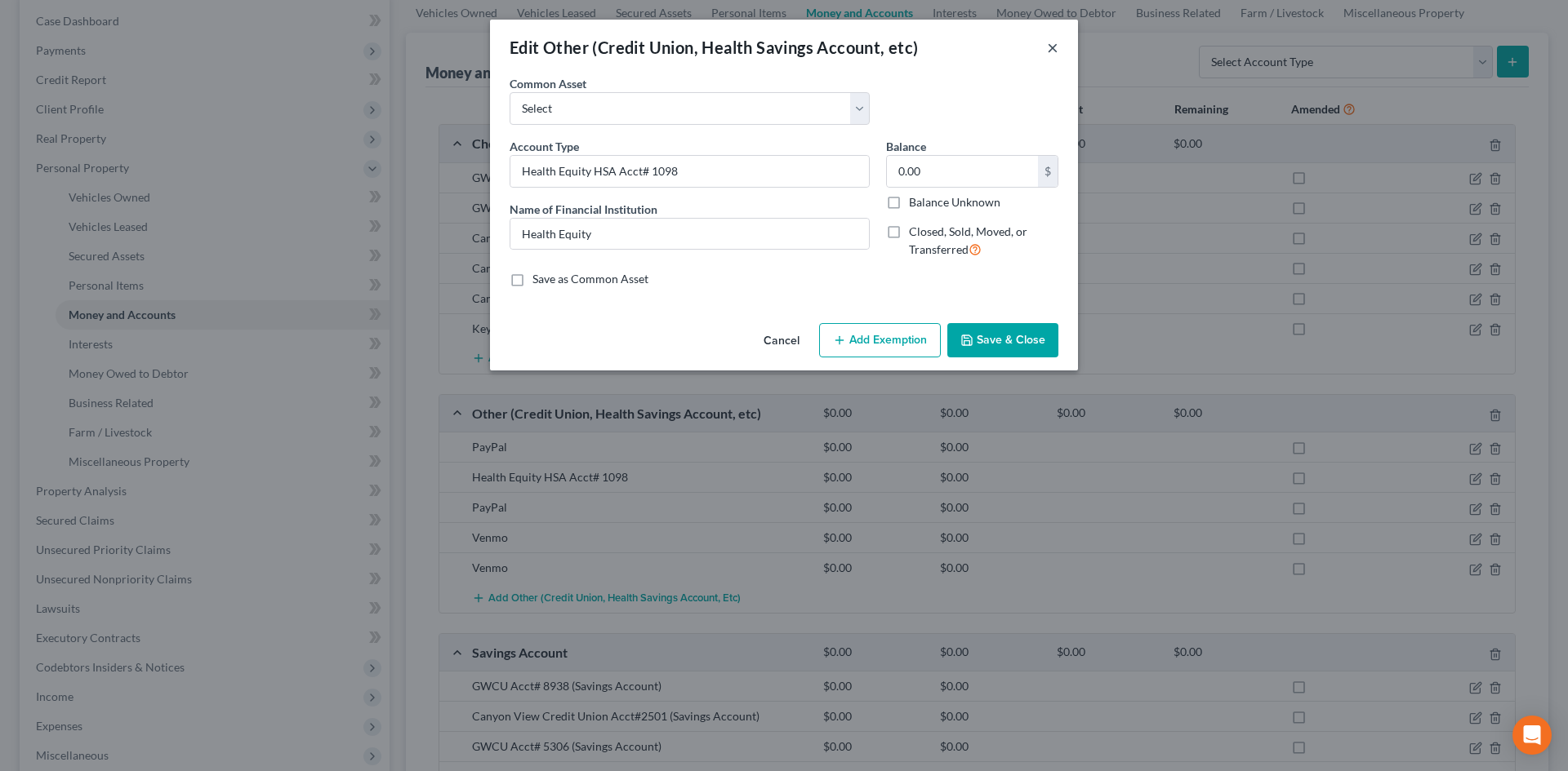
click at [1053, 47] on button "×" at bounding box center [1052, 47] width 11 height 20
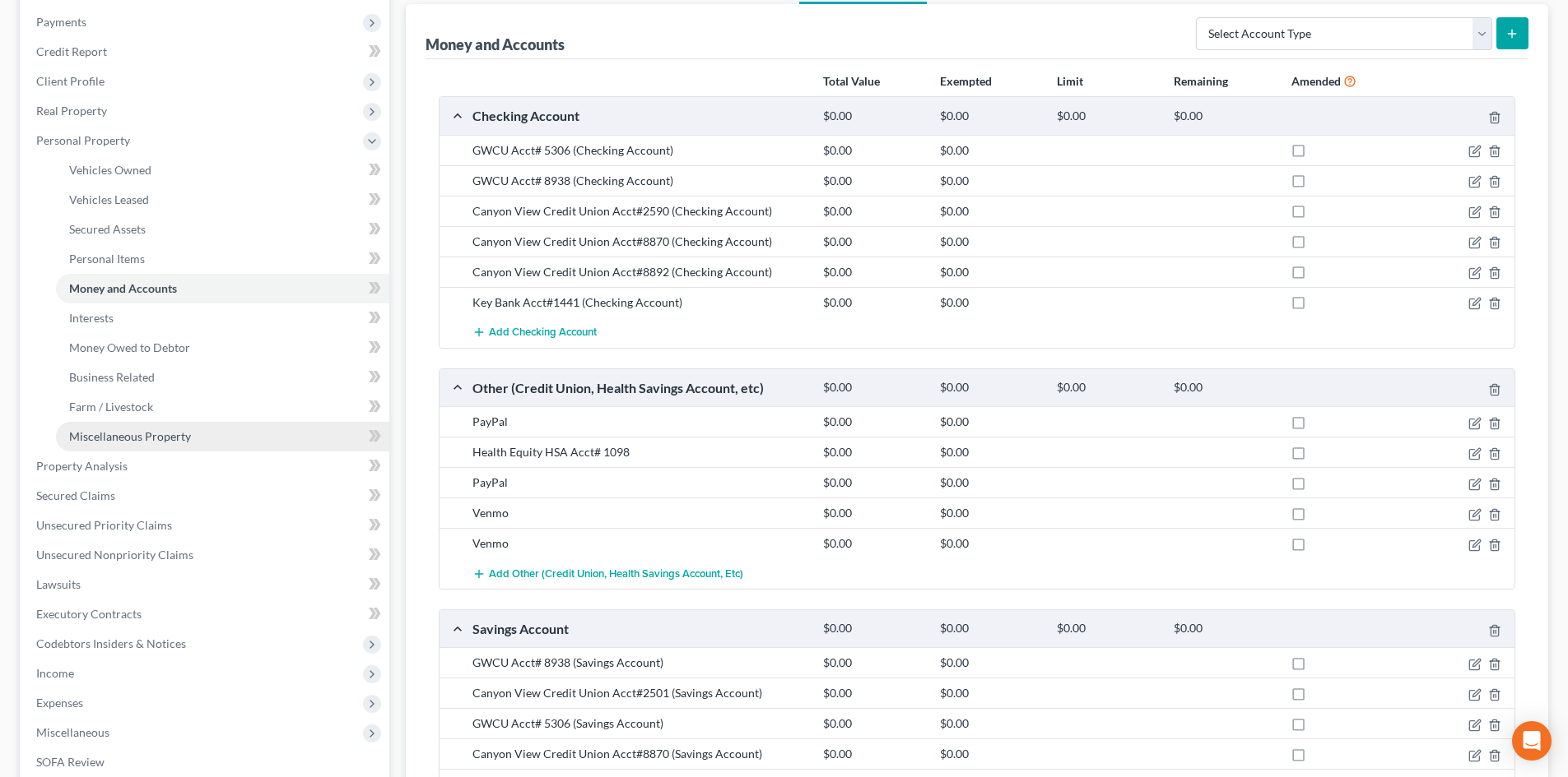
scroll to position [0, 0]
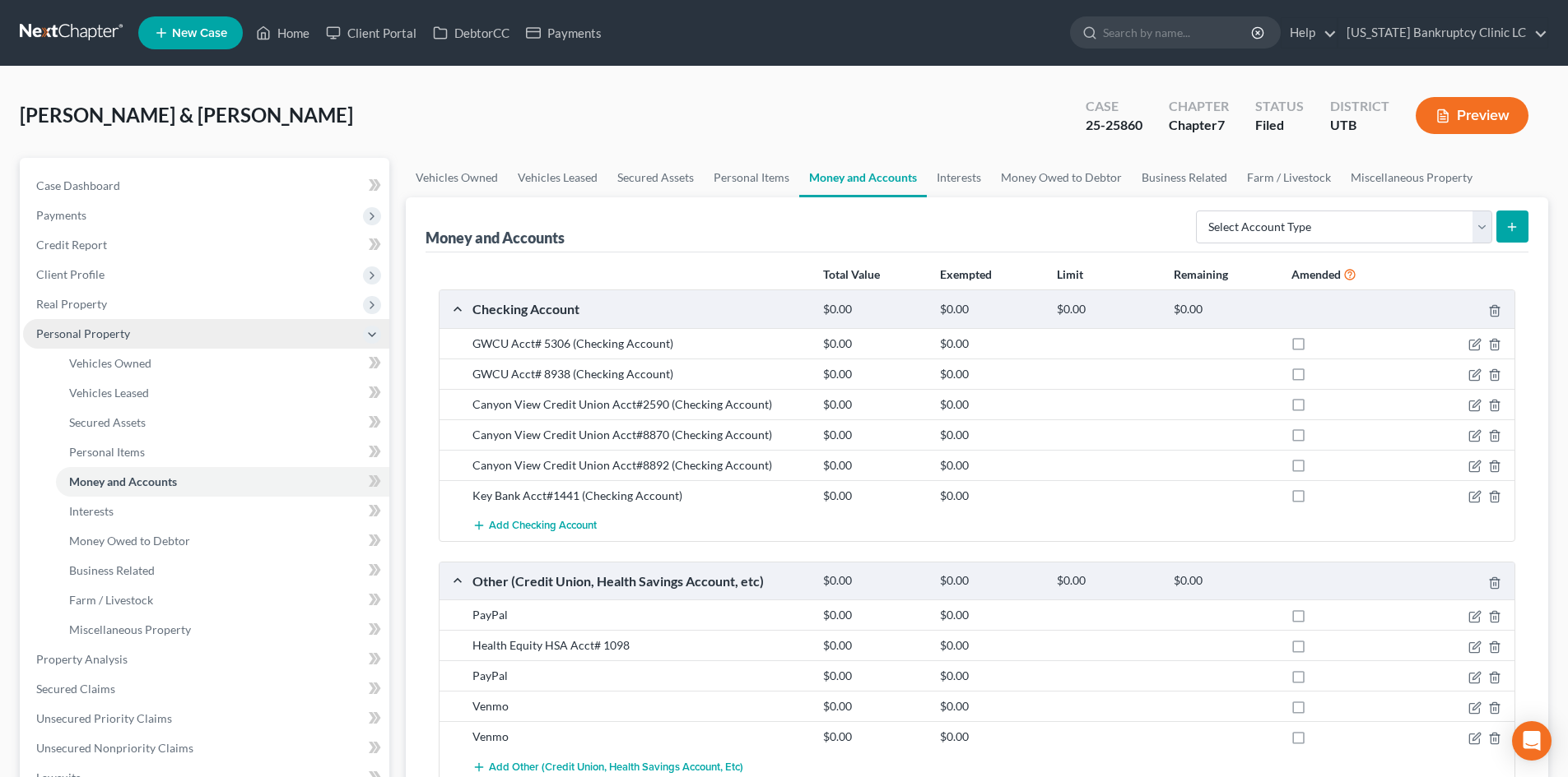
click at [113, 326] on span "Personal Property" at bounding box center [206, 334] width 367 height 30
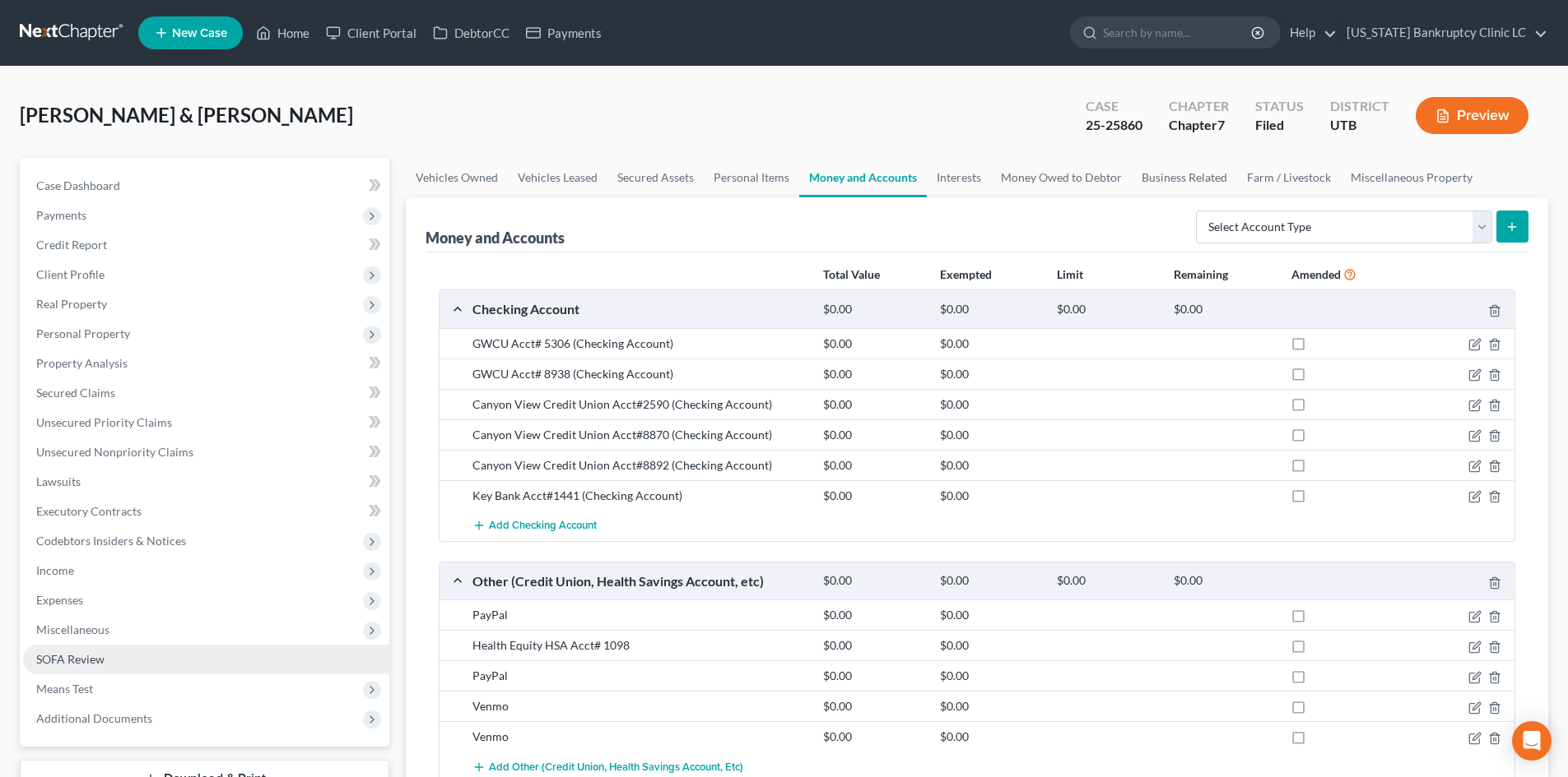
click at [119, 668] on link "SOFA Review" at bounding box center [206, 660] width 367 height 30
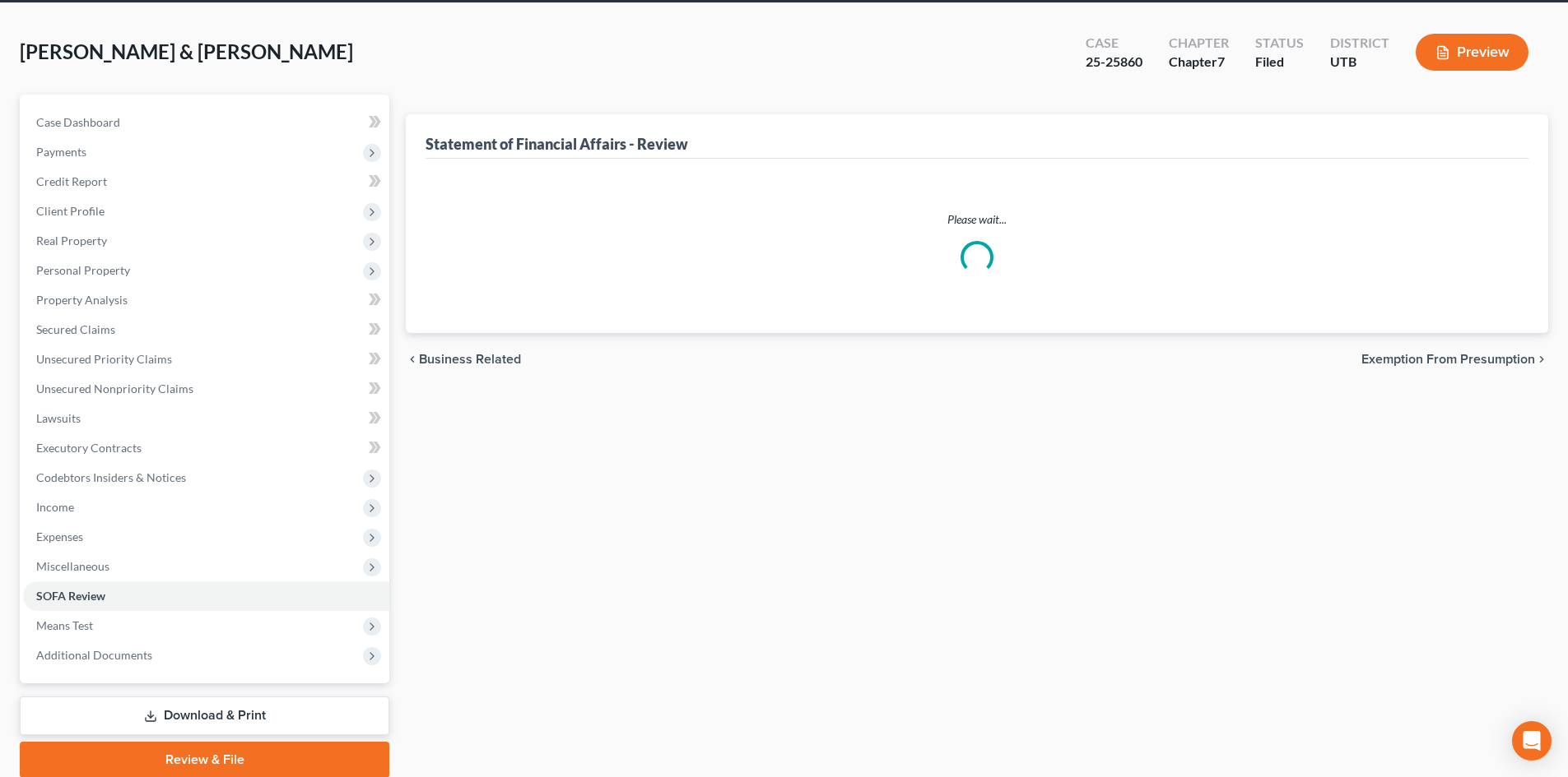
scroll to position [127, 0]
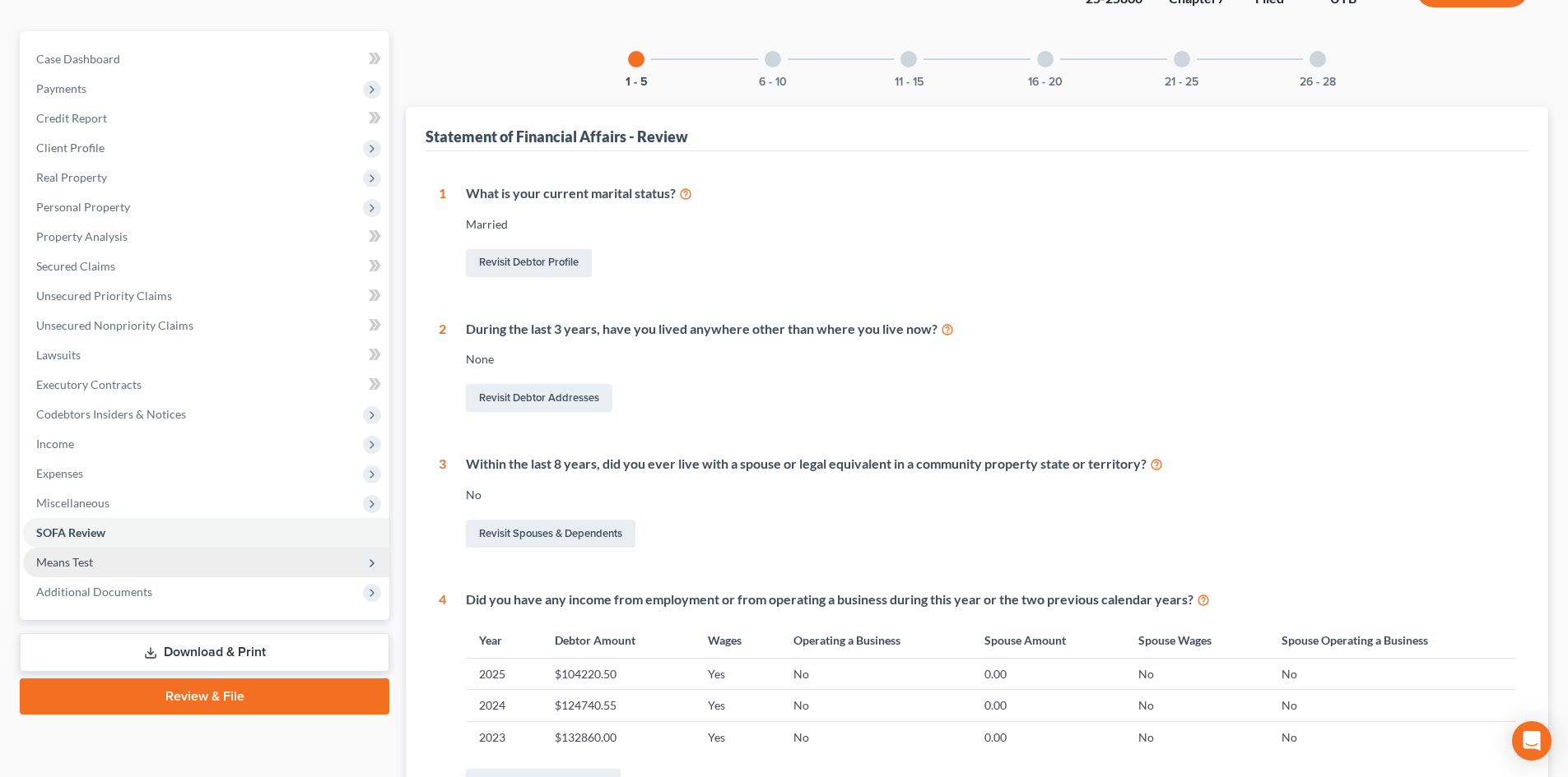
click at [131, 568] on span "Means Test" at bounding box center [206, 562] width 367 height 30
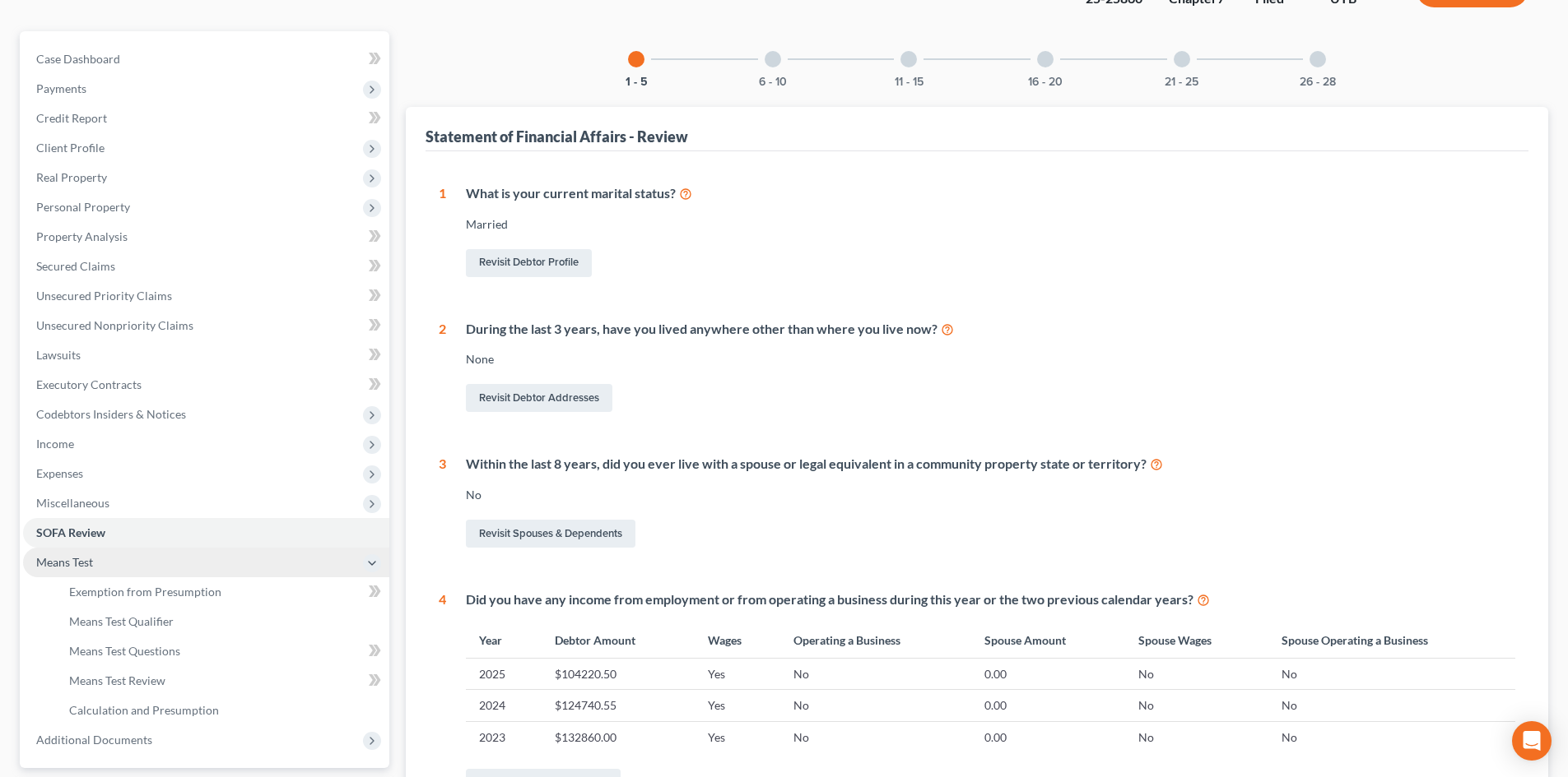
click at [131, 568] on span "Means Test" at bounding box center [206, 562] width 367 height 30
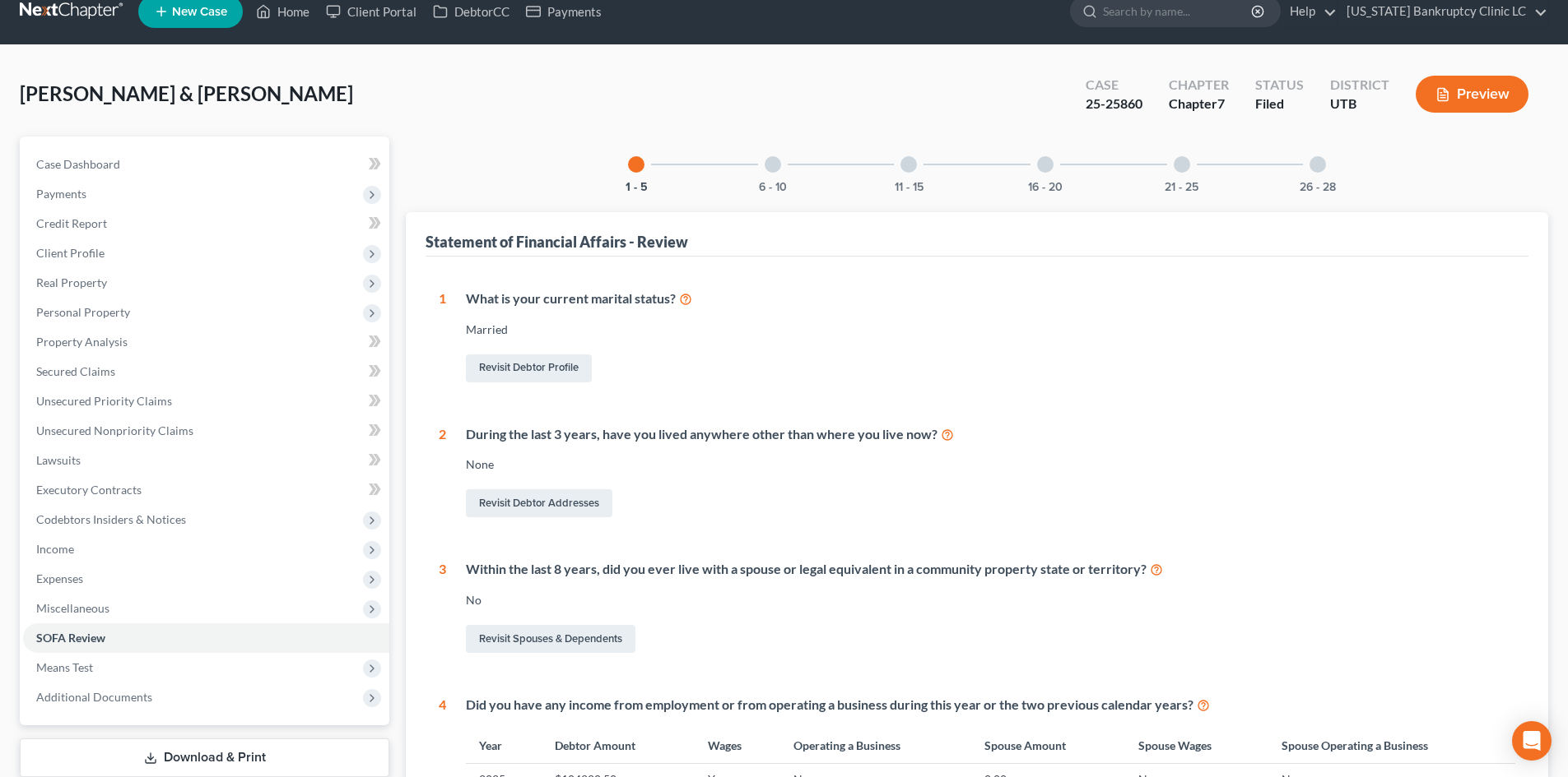
scroll to position [0, 0]
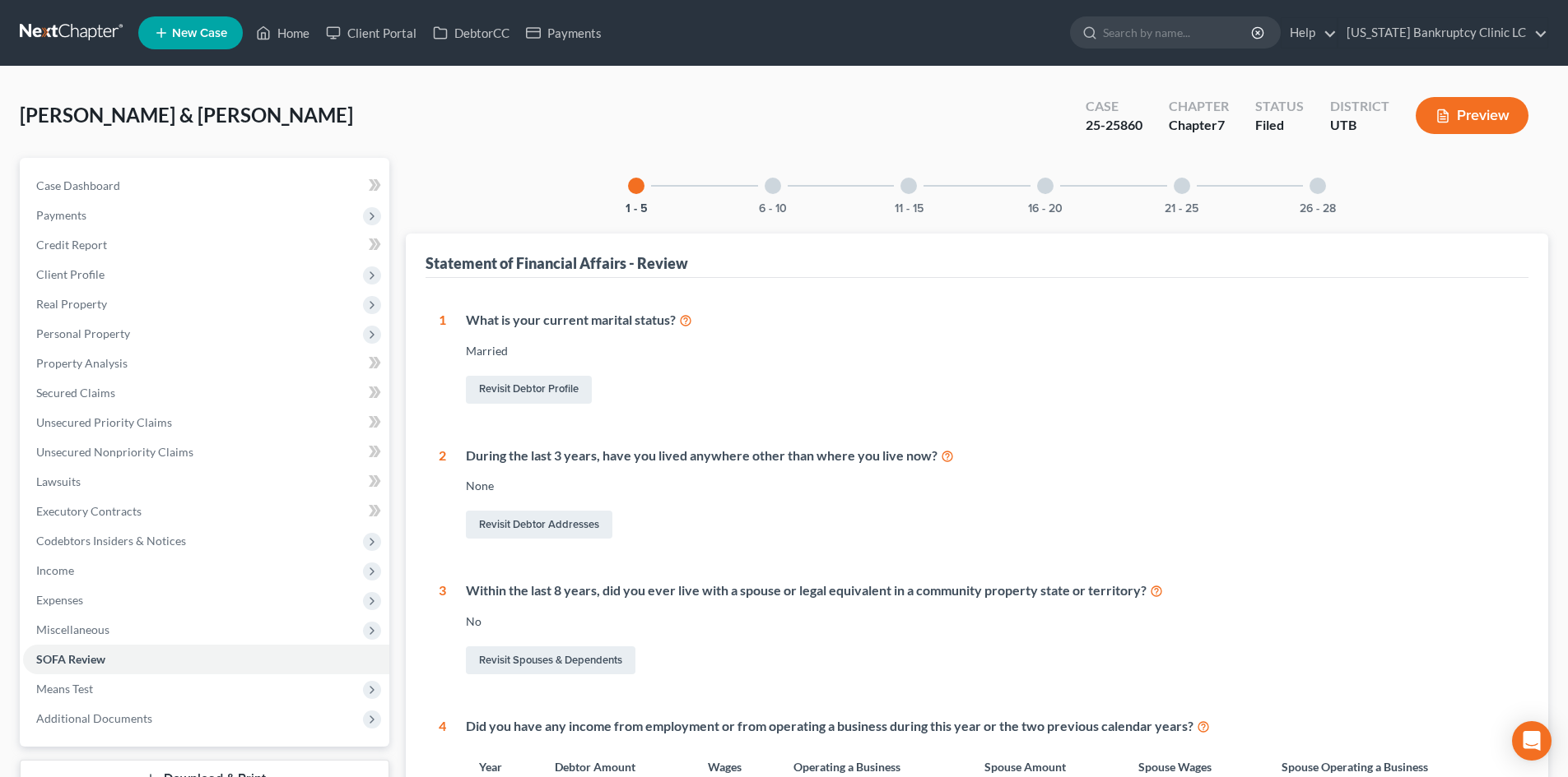
click at [489, 85] on div "[PERSON_NAME] & [PERSON_NAME] Upgraded Case 25-25860 Chapter Chapter 7 Status F…" at bounding box center [784, 636] width 1568 height 1141
click at [280, 34] on link "Home" at bounding box center [282, 33] width 70 height 30
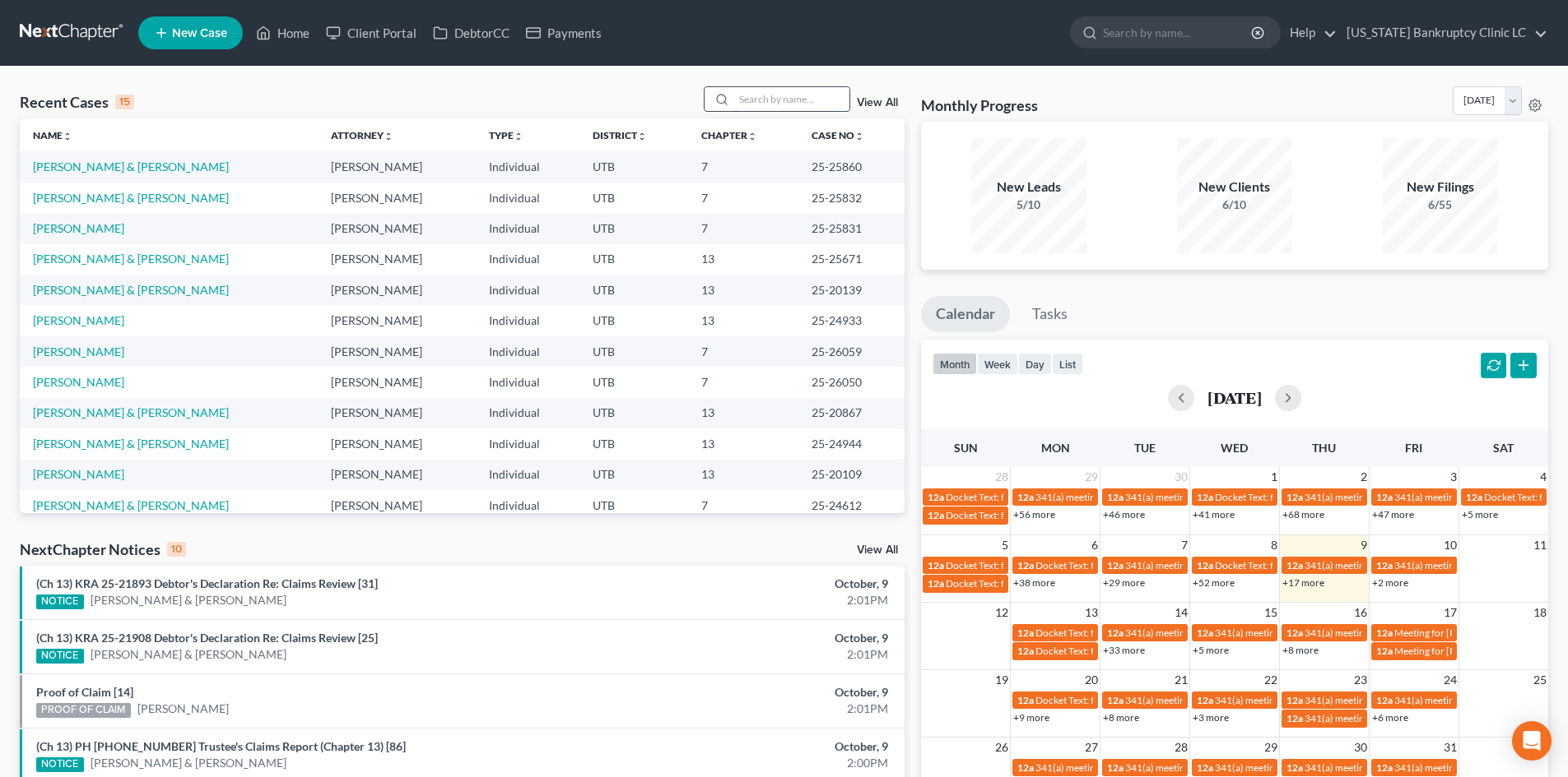
click at [770, 101] on input "search" at bounding box center [792, 98] width 115 height 23
paste input "25-25636"
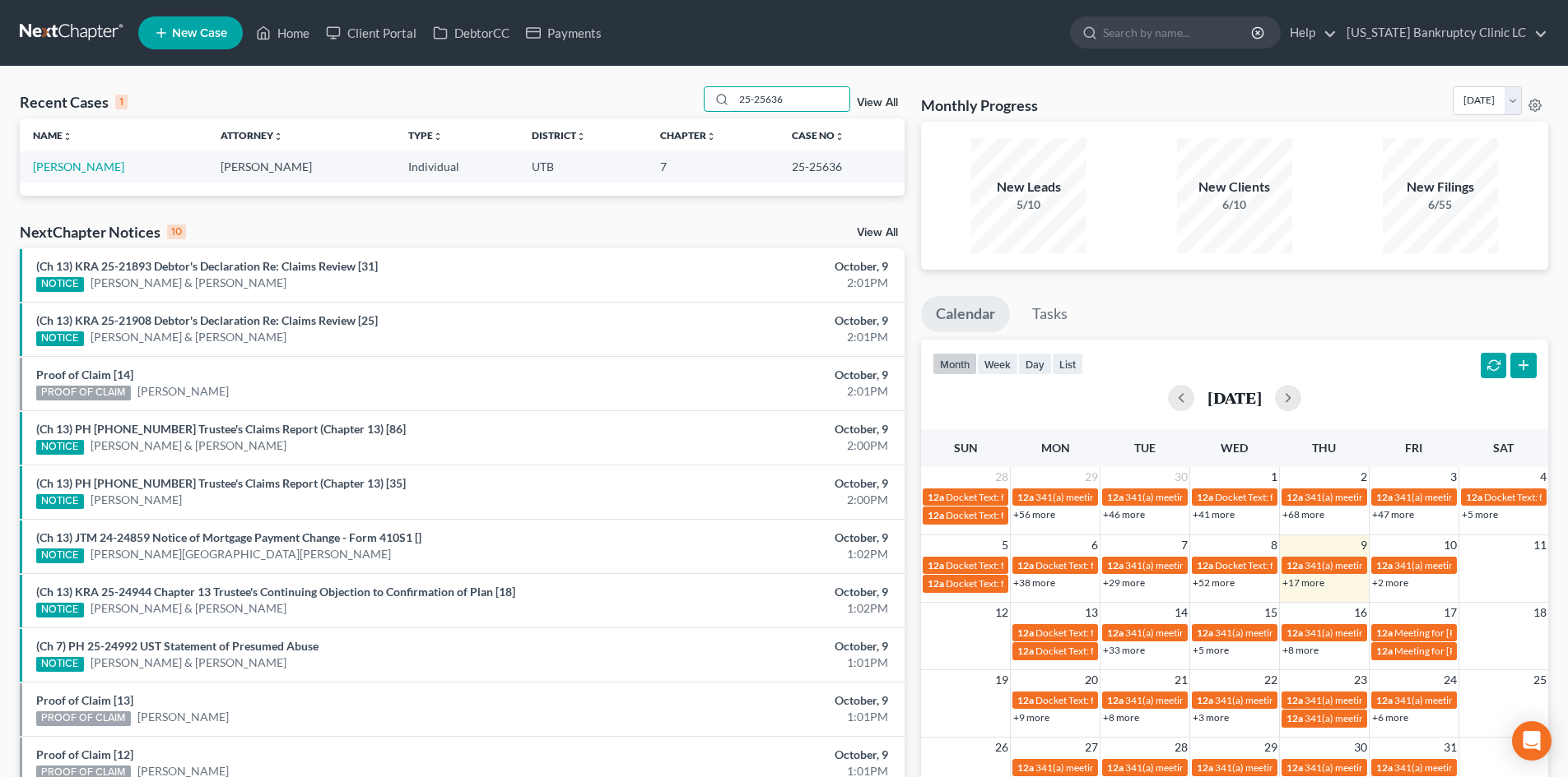
type input "25-25636"
click at [73, 167] on link "[PERSON_NAME]" at bounding box center [78, 166] width 91 height 14
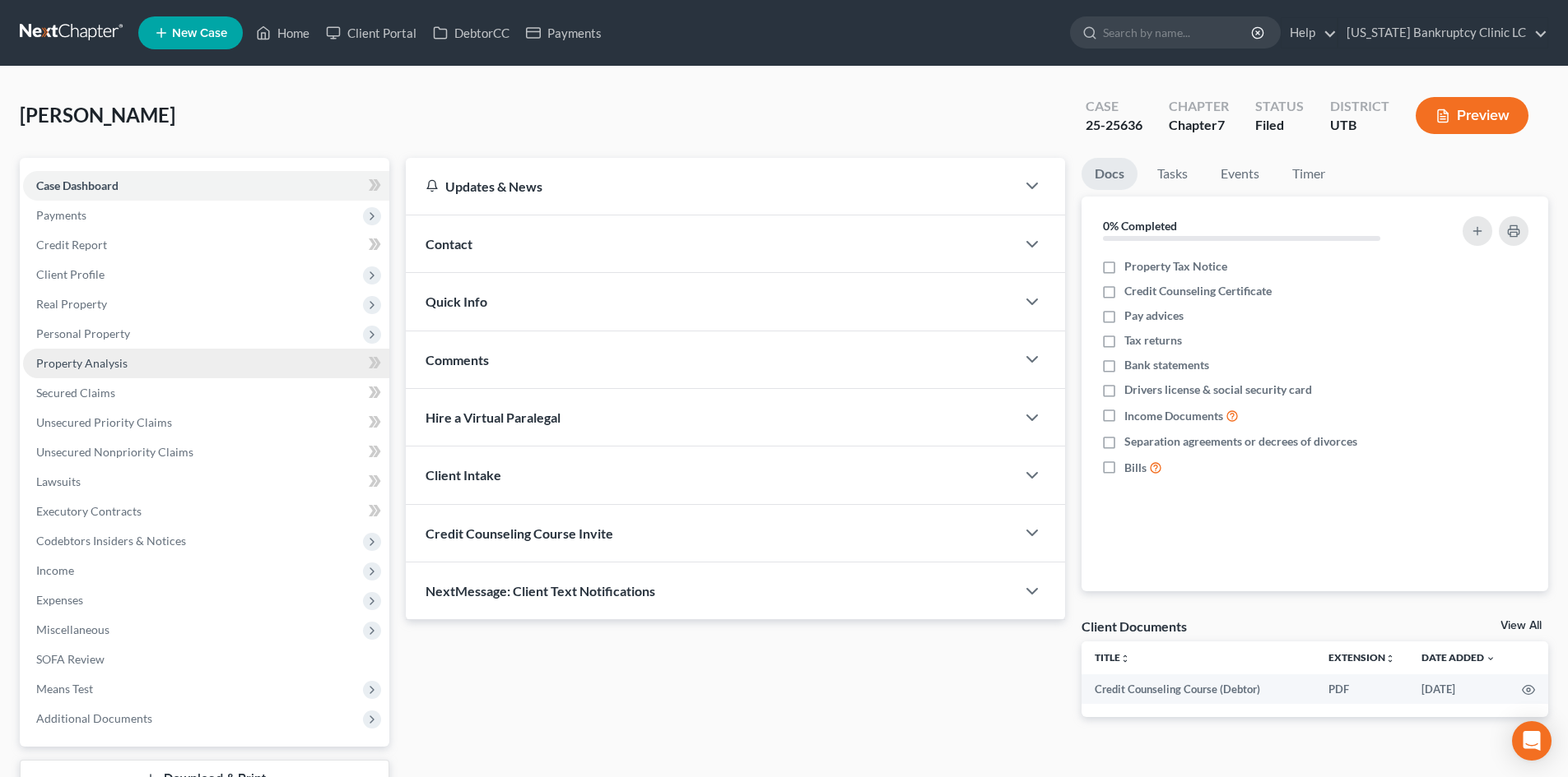
click at [132, 366] on link "Property Analysis" at bounding box center [206, 364] width 367 height 30
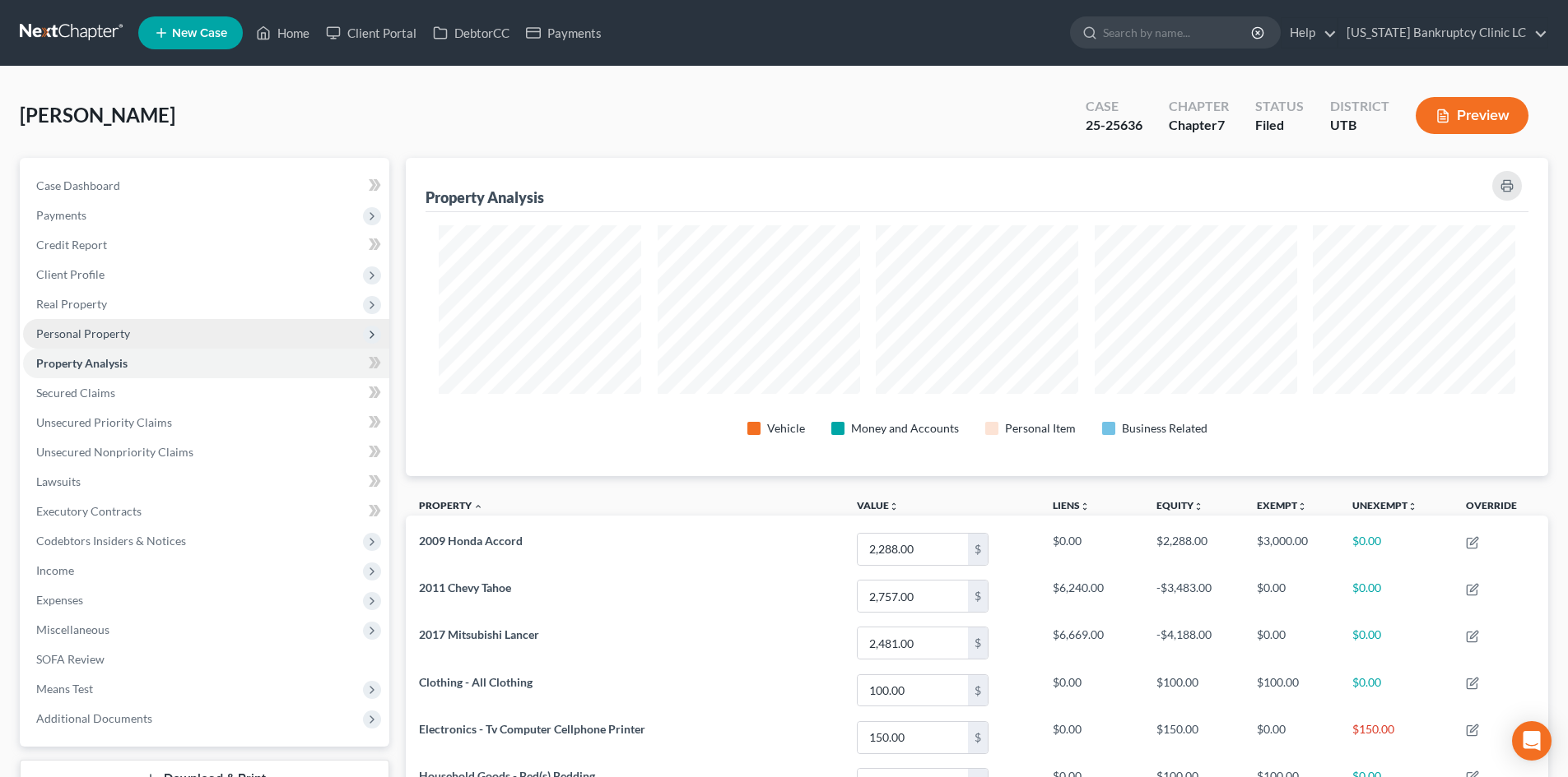
scroll to position [319, 1142]
click at [158, 331] on span "Personal Property" at bounding box center [206, 334] width 367 height 30
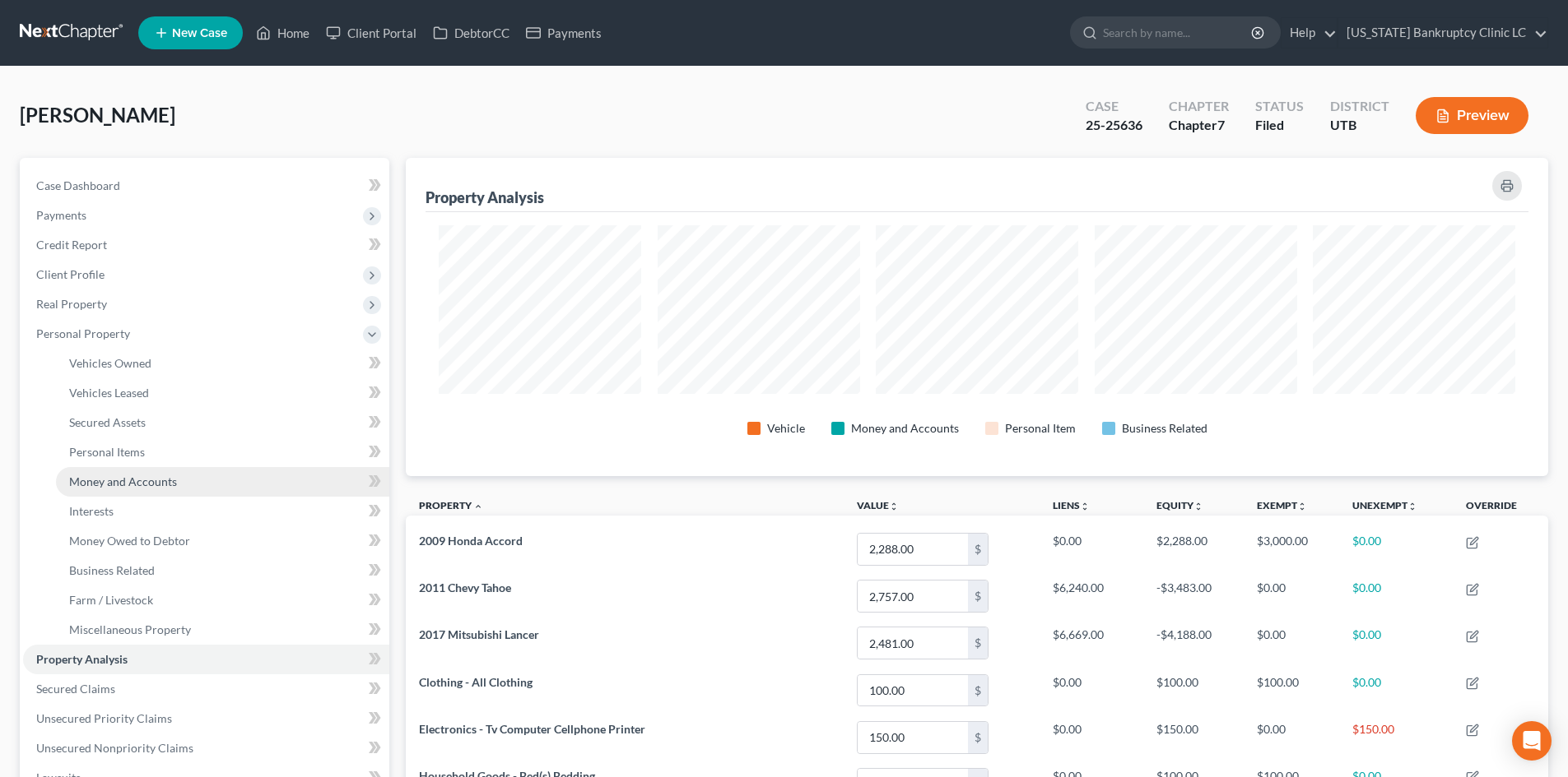
click at [182, 474] on link "Money and Accounts" at bounding box center [222, 482] width 333 height 30
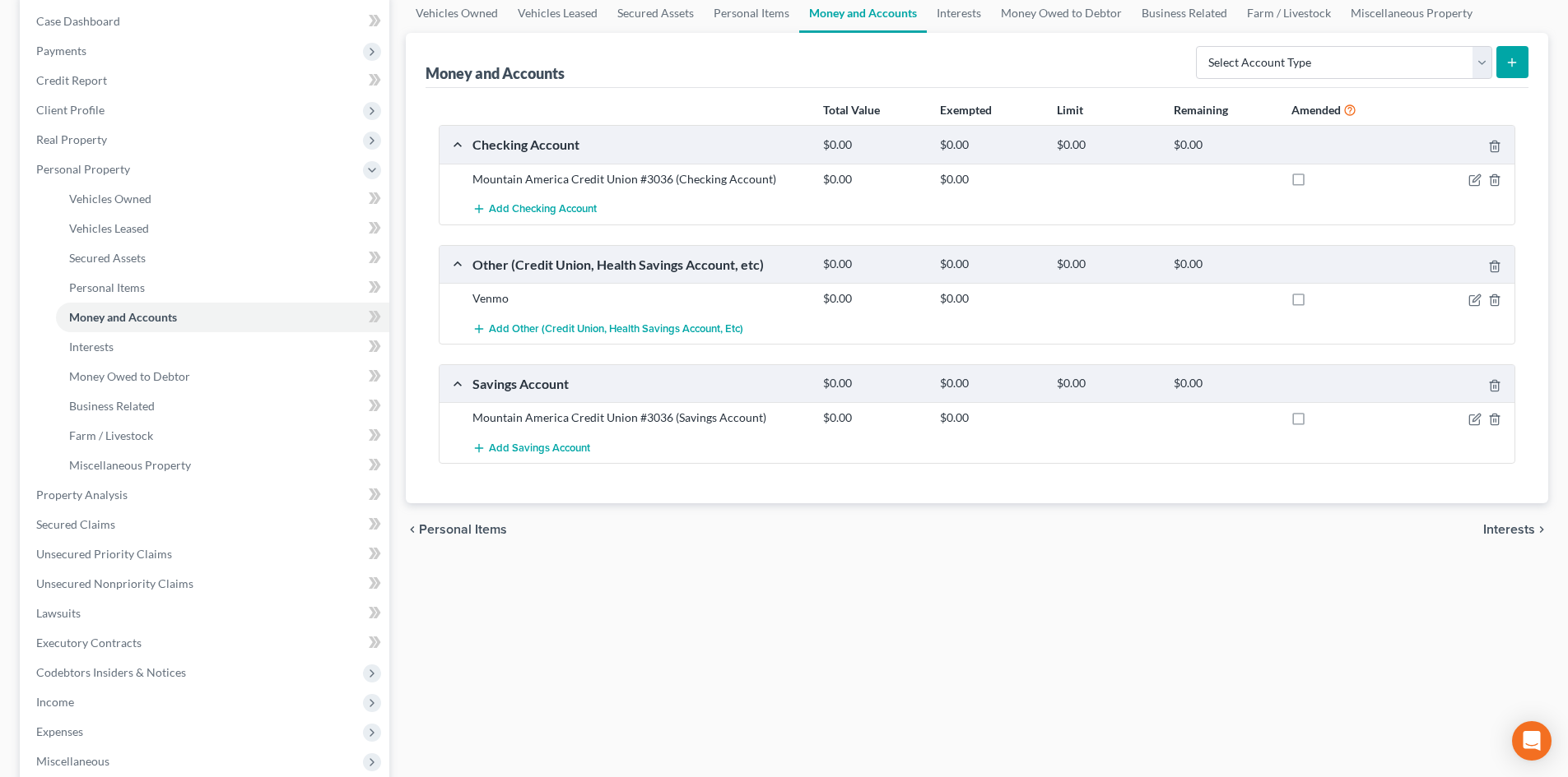
scroll to position [329, 0]
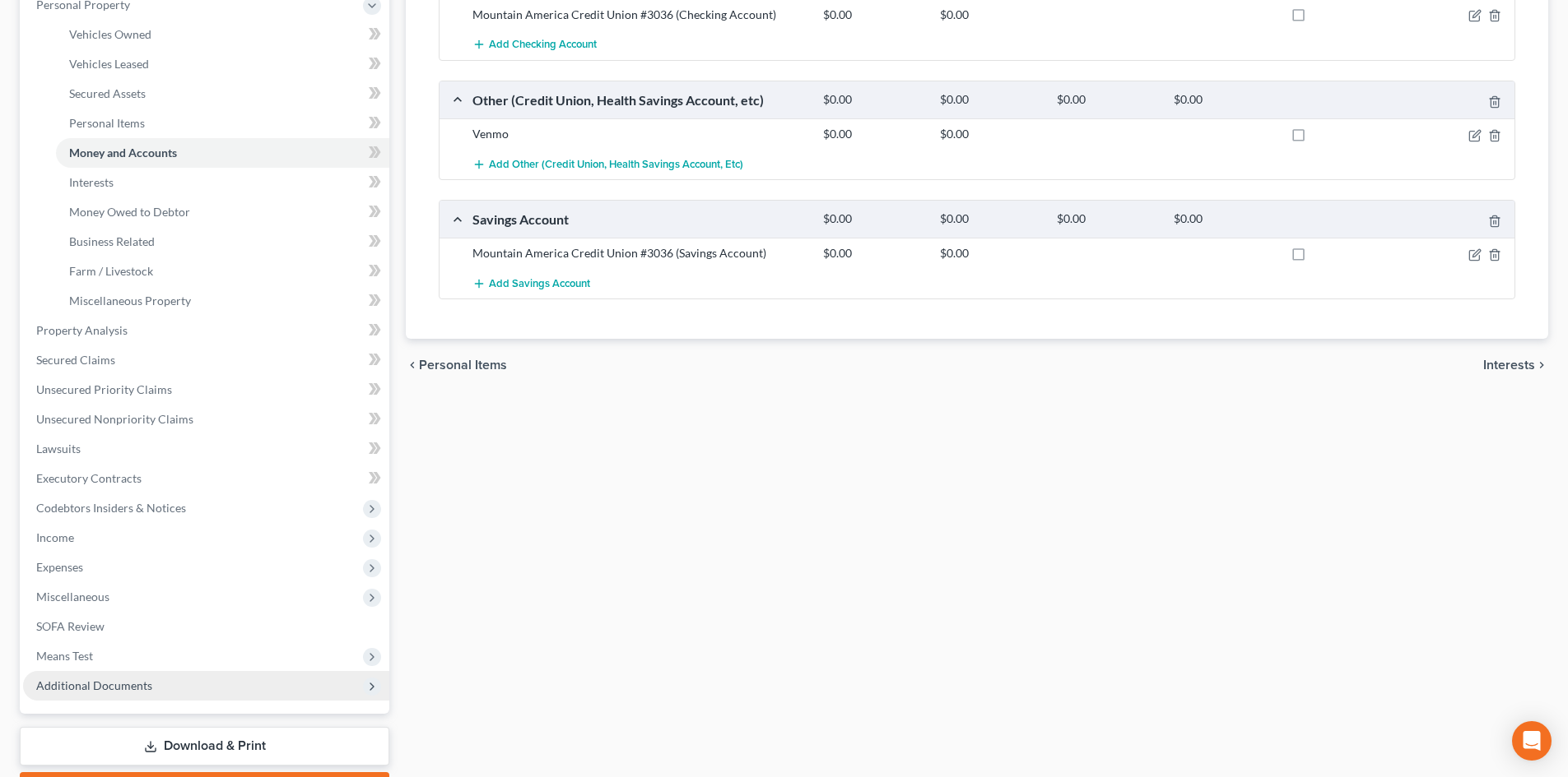
click at [114, 691] on span "Additional Documents" at bounding box center [95, 685] width 116 height 14
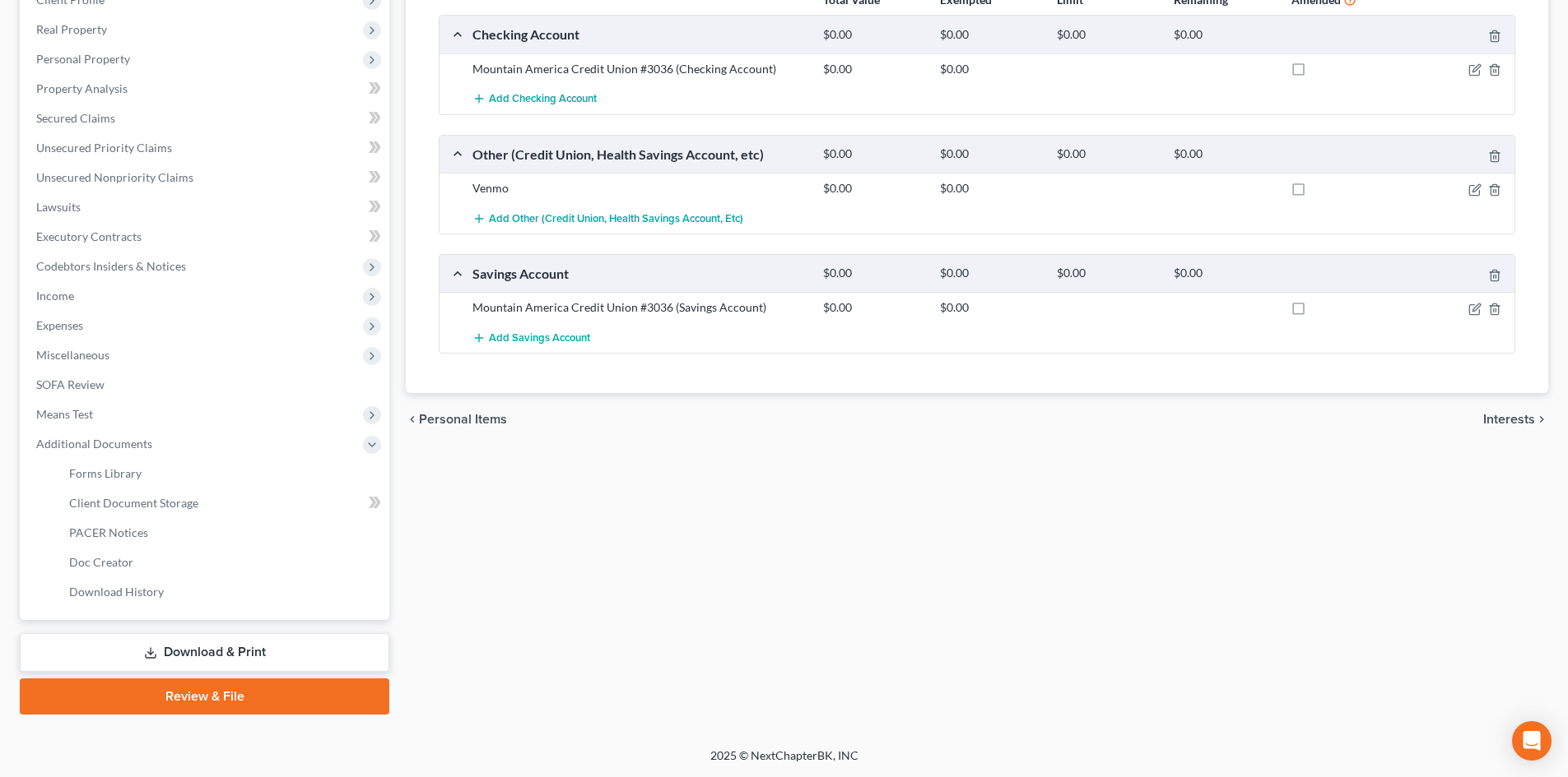
scroll to position [275, 0]
click at [204, 529] on link "PACER Notices" at bounding box center [222, 533] width 333 height 30
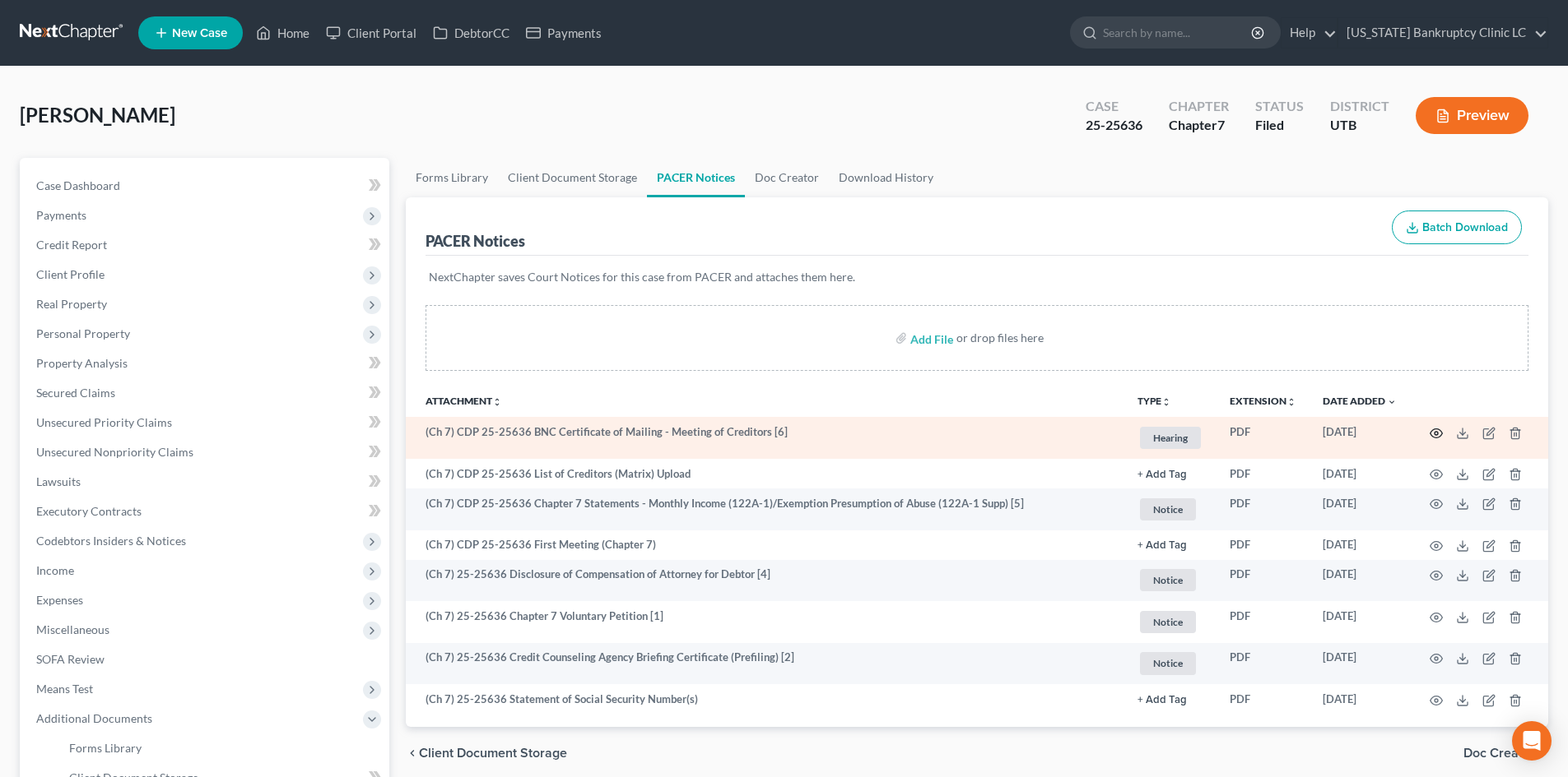
click at [1435, 433] on icon "button" at bounding box center [1436, 433] width 13 height 13
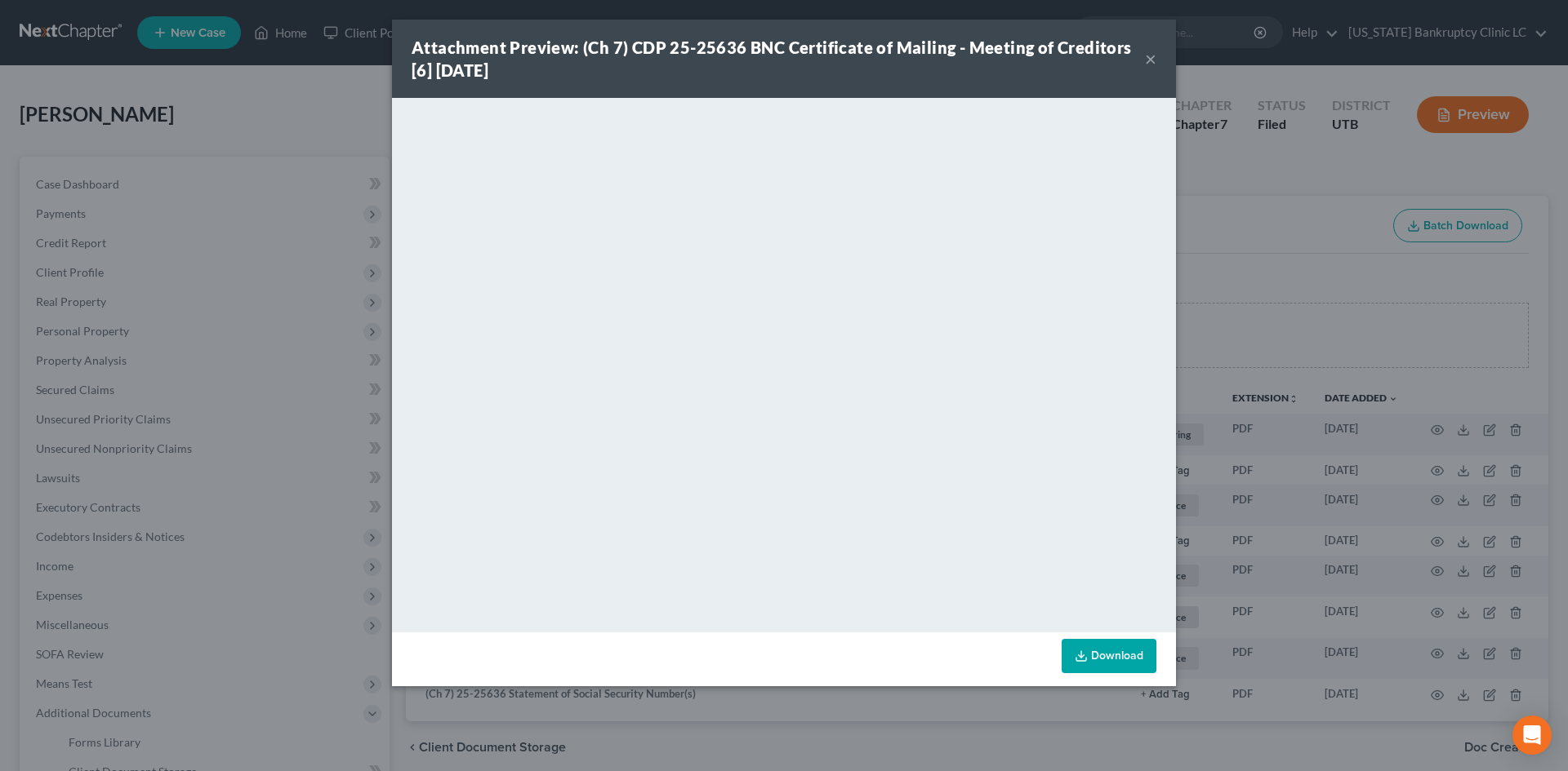
click at [887, 30] on div "Attachment Preview: (Ch 7) CDP 25-25636 BNC Certificate of Mailing - Meeting of…" at bounding box center [784, 59] width 784 height 78
click at [1157, 65] on div "Attachment Preview: (Ch 7) CDP 25-25636 BNC Certificate of Mailing - Meeting of…" at bounding box center [784, 59] width 784 height 78
click at [1150, 61] on button "×" at bounding box center [1150, 59] width 11 height 20
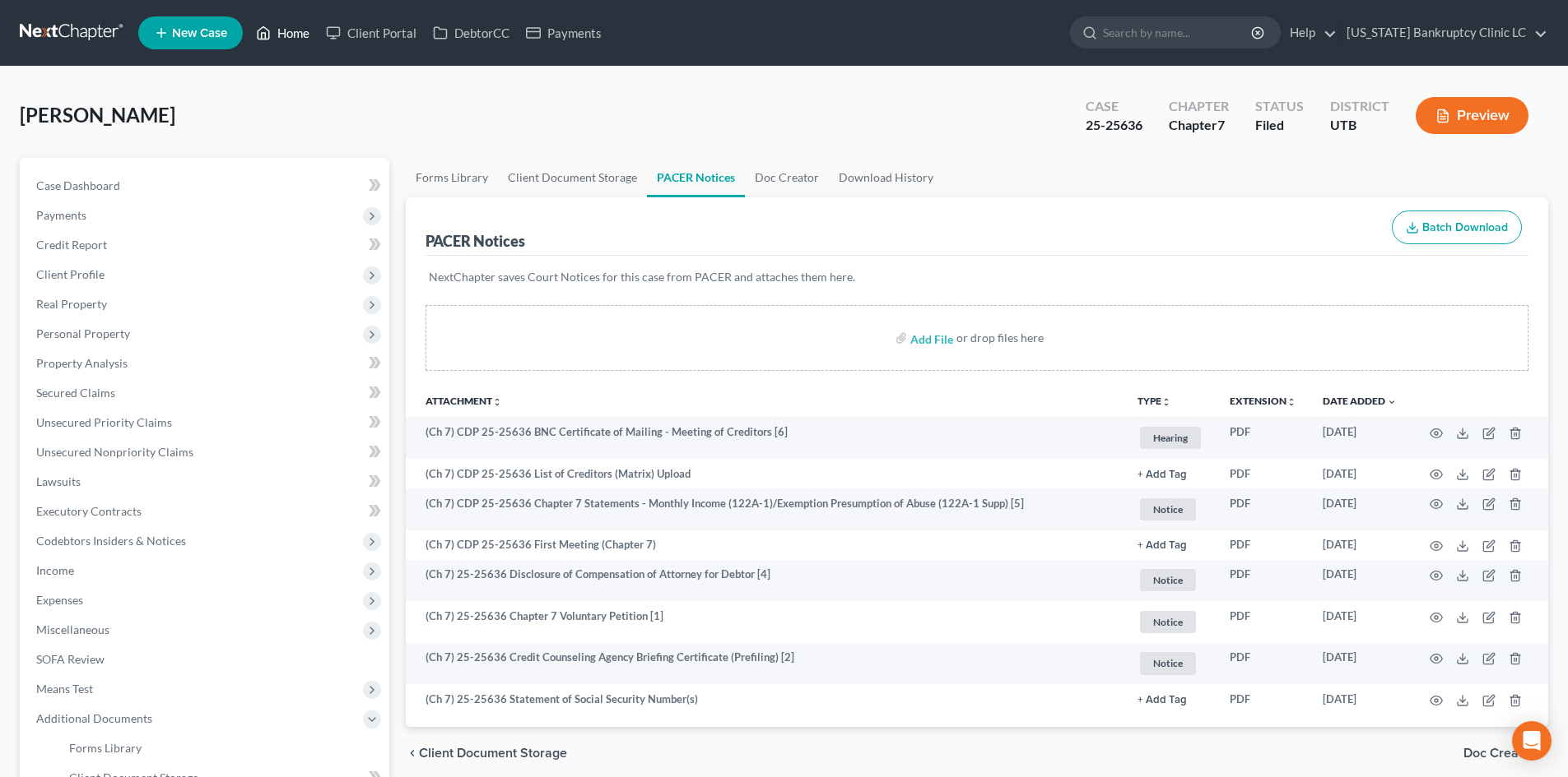
click at [304, 30] on link "Home" at bounding box center [282, 33] width 70 height 30
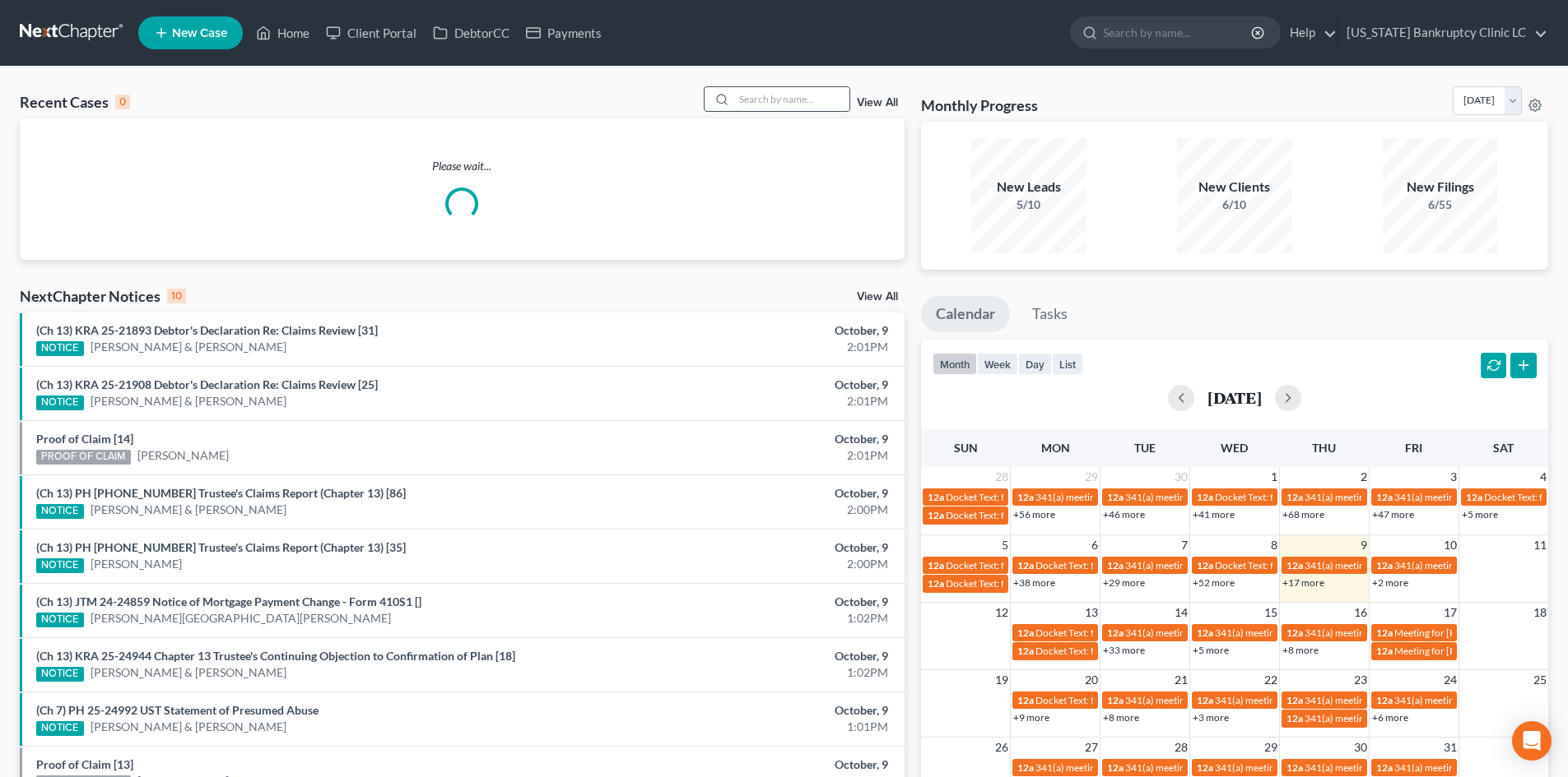
click at [756, 104] on input "search" at bounding box center [792, 98] width 115 height 23
paste input "25-25690"
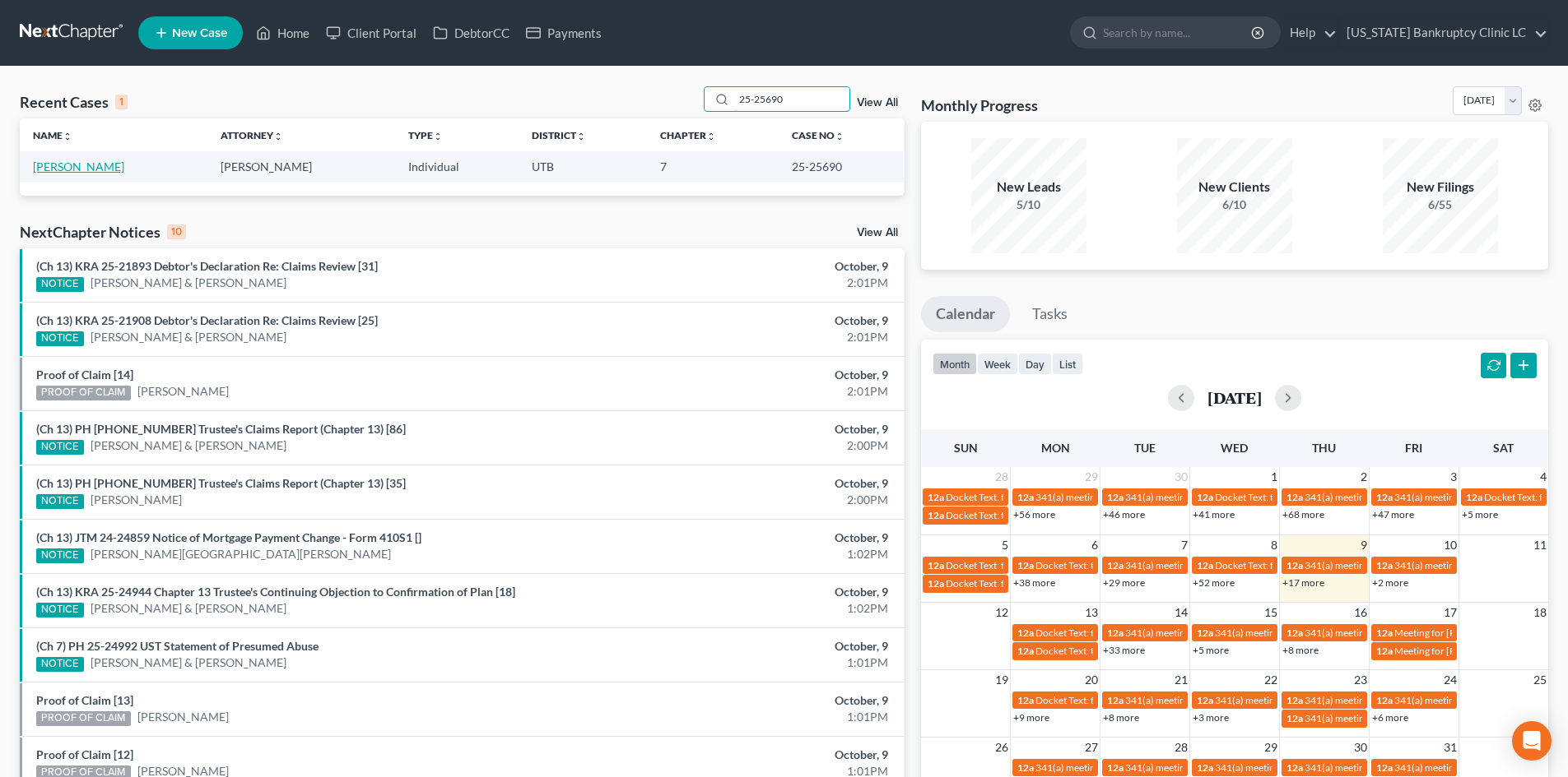
type input "25-25690"
click at [71, 164] on link "[PERSON_NAME]" at bounding box center [78, 166] width 91 height 14
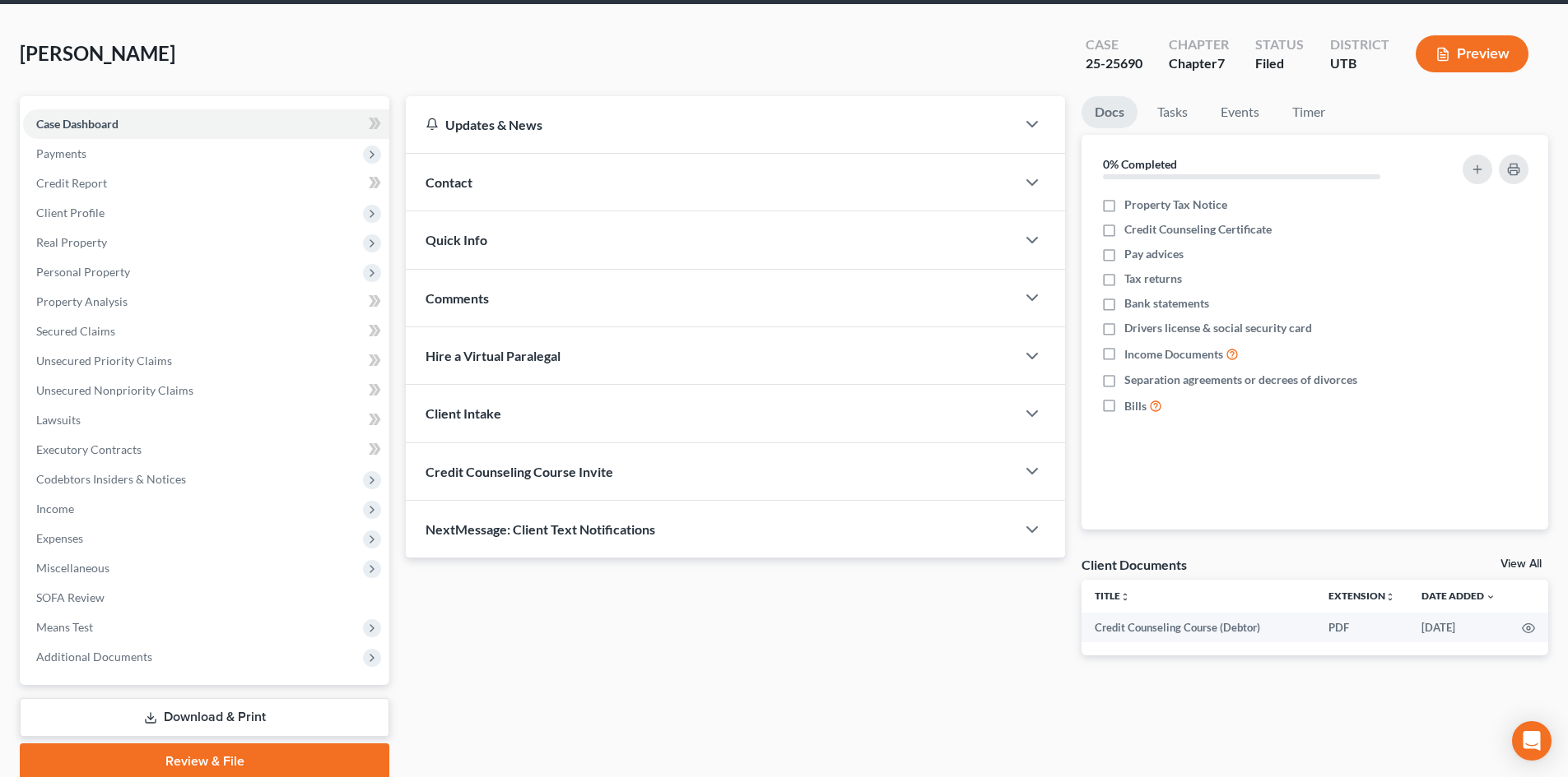
scroll to position [127, 0]
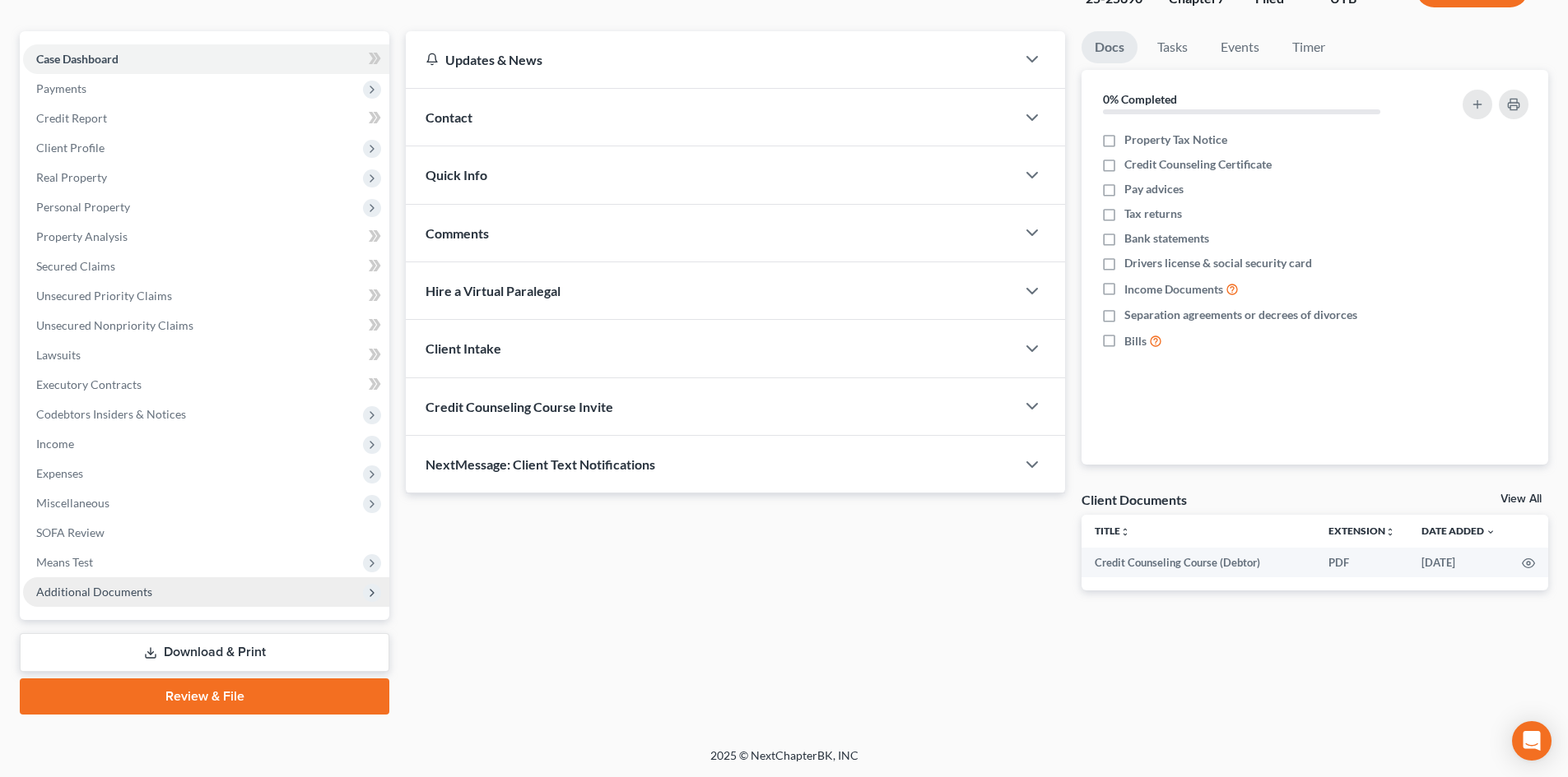
click at [129, 602] on span "Additional Documents" at bounding box center [206, 592] width 367 height 30
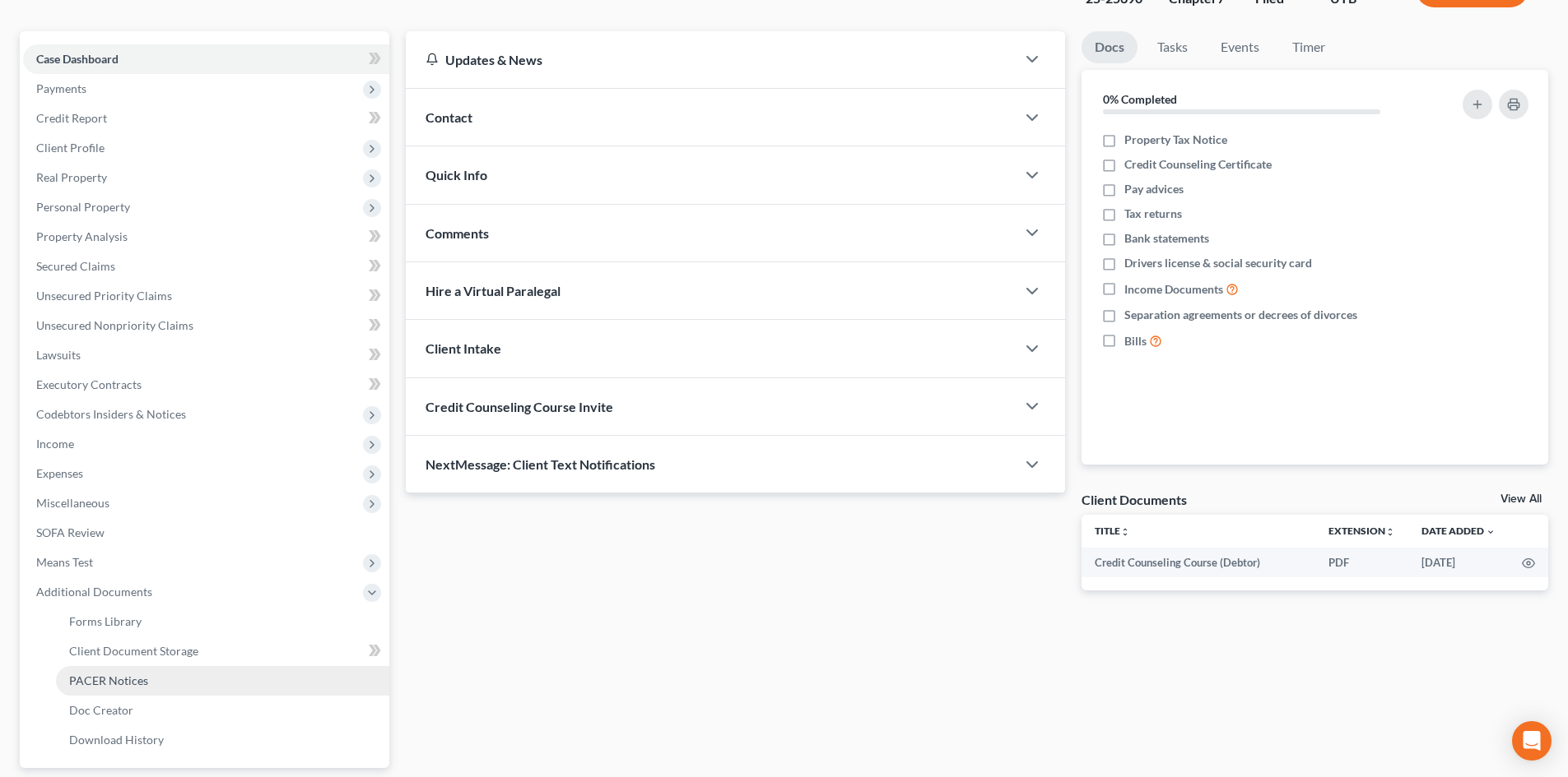
click at [170, 682] on link "PACER Notices" at bounding box center [222, 681] width 333 height 30
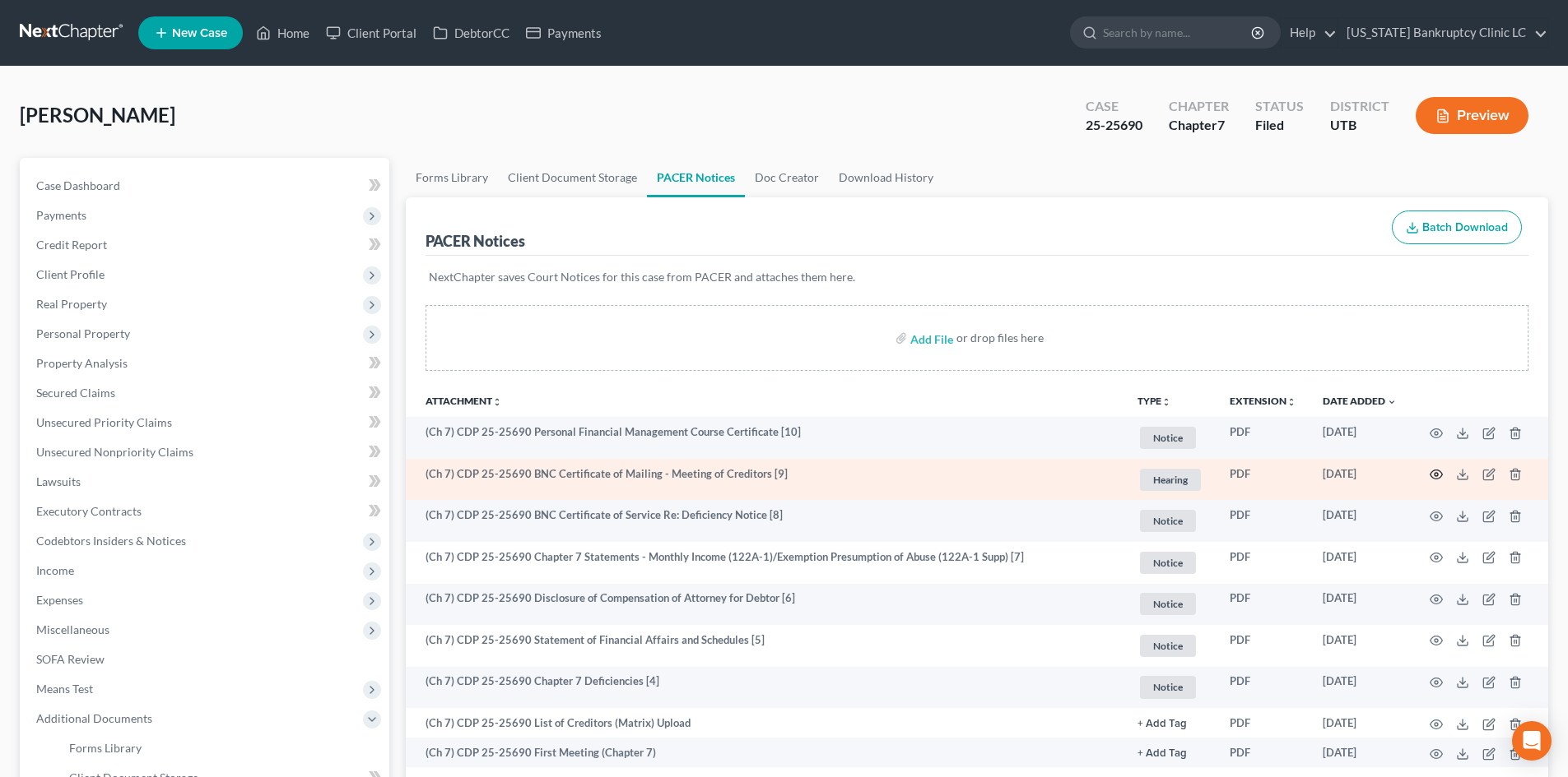
click at [1435, 471] on icon "button" at bounding box center [1436, 475] width 12 height 9
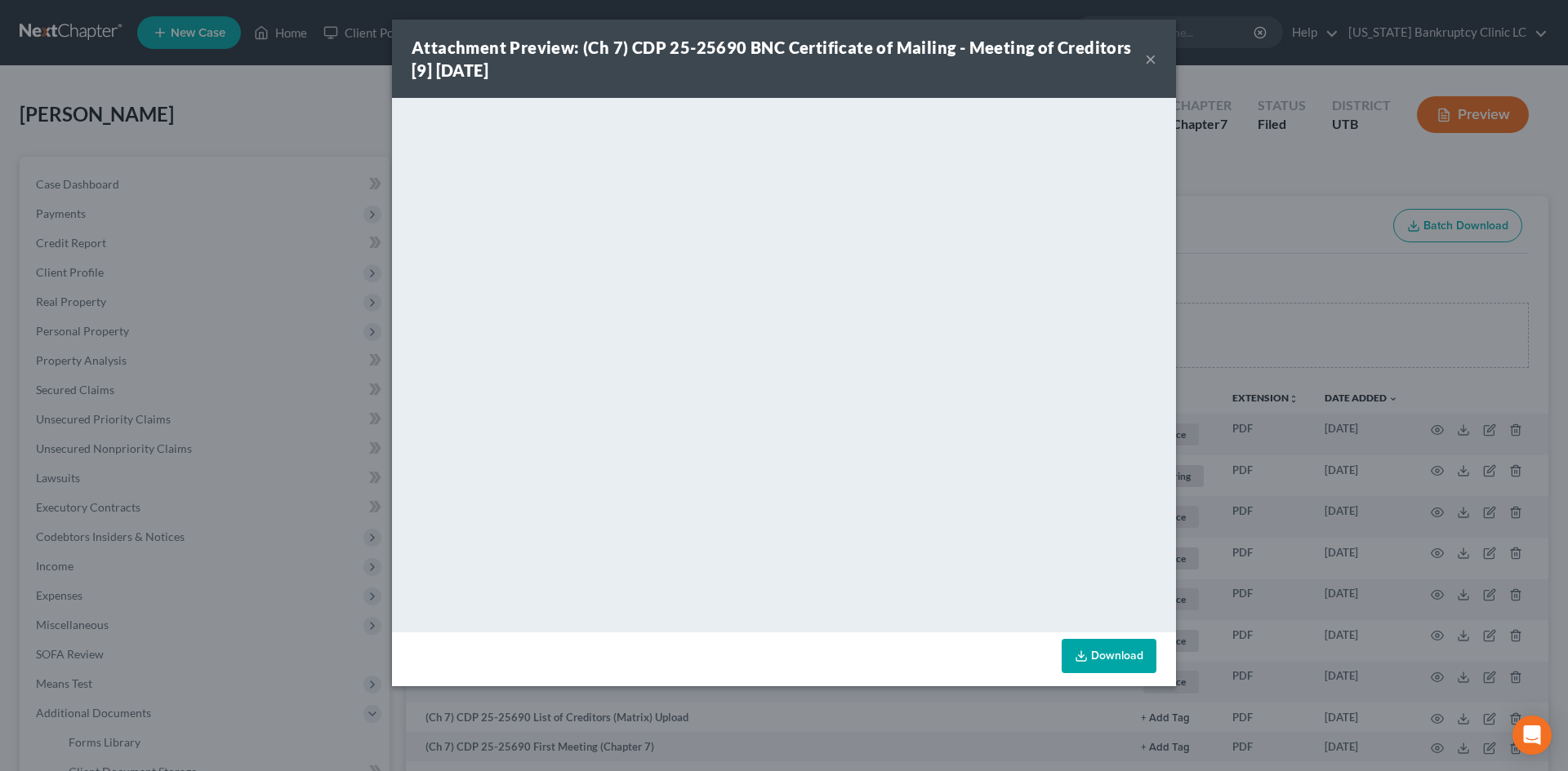
click at [1148, 59] on button "×" at bounding box center [1150, 59] width 11 height 20
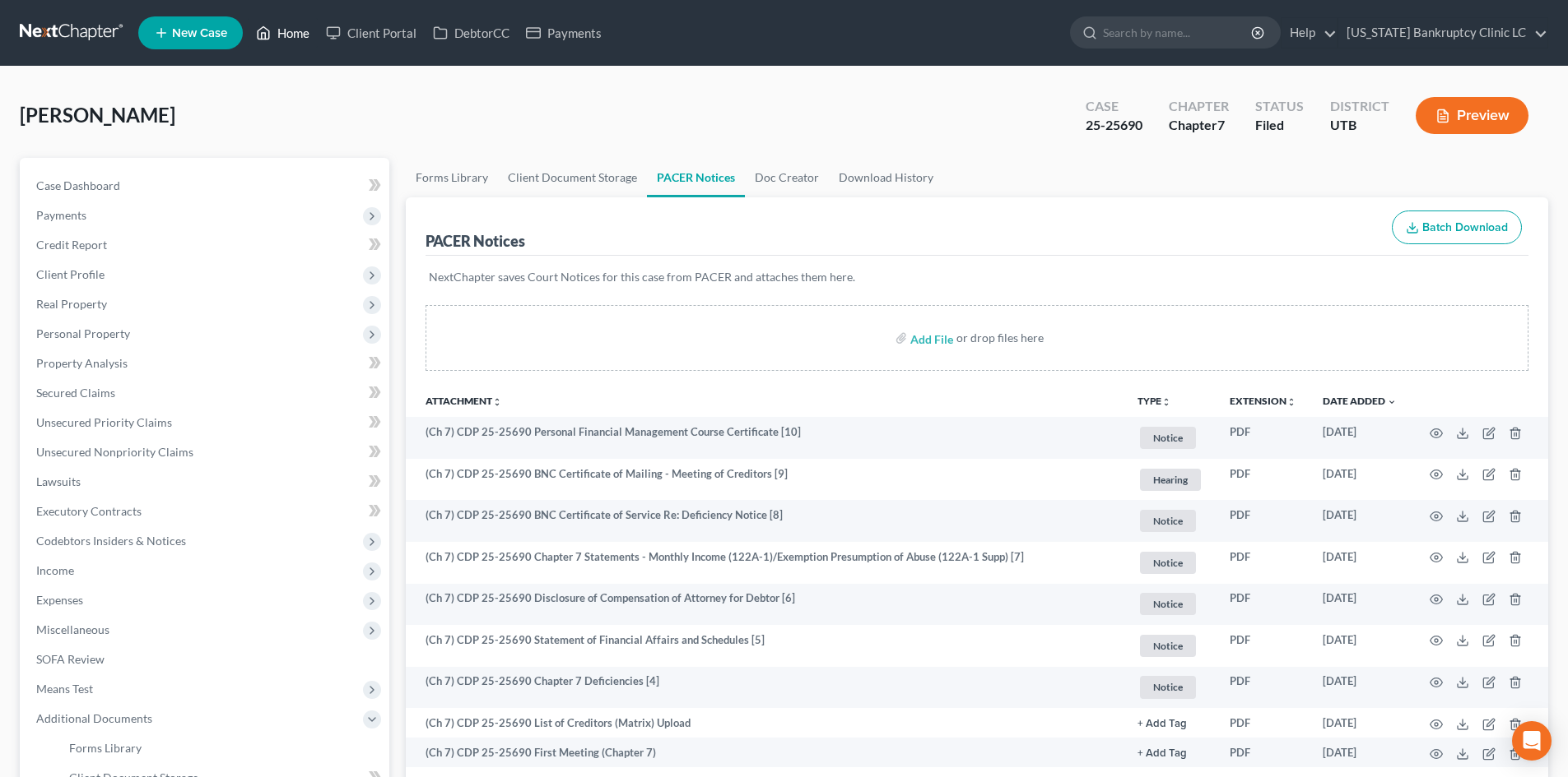
click at [289, 37] on link "Home" at bounding box center [282, 33] width 70 height 30
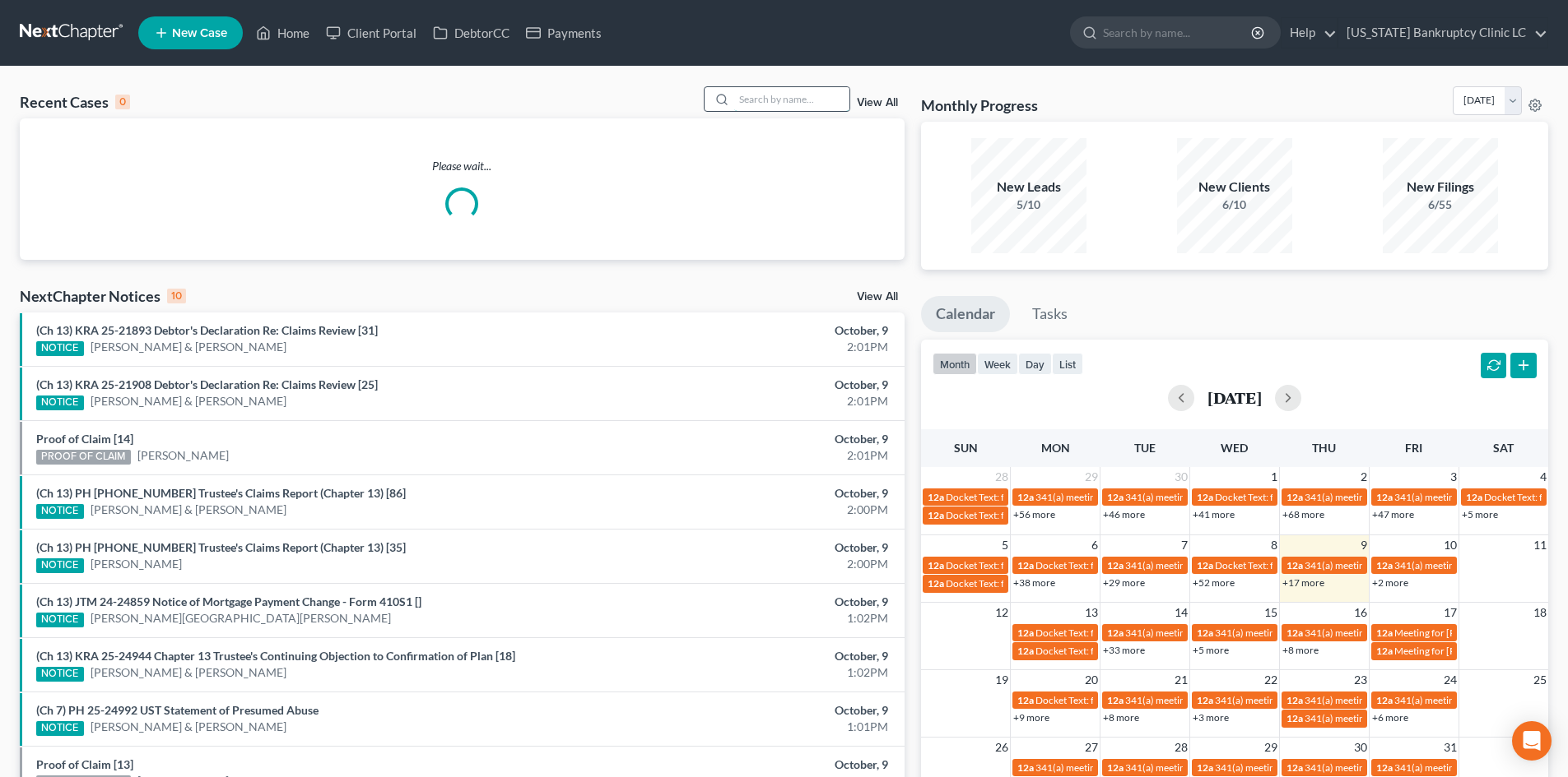
click at [776, 97] on input "search" at bounding box center [792, 98] width 115 height 23
paste input "25-25642"
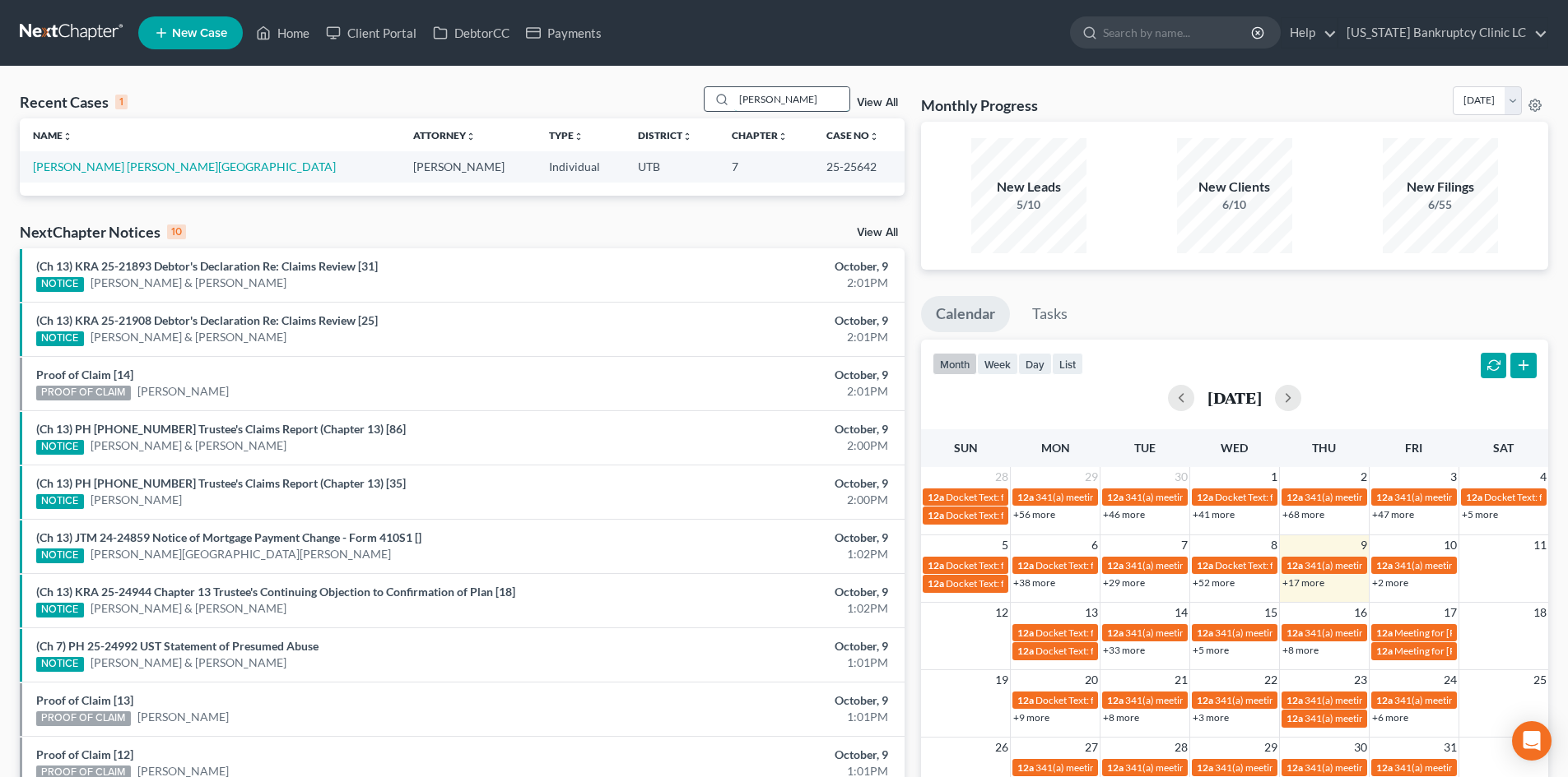
click at [761, 102] on input "[PERSON_NAME]" at bounding box center [792, 98] width 115 height 23
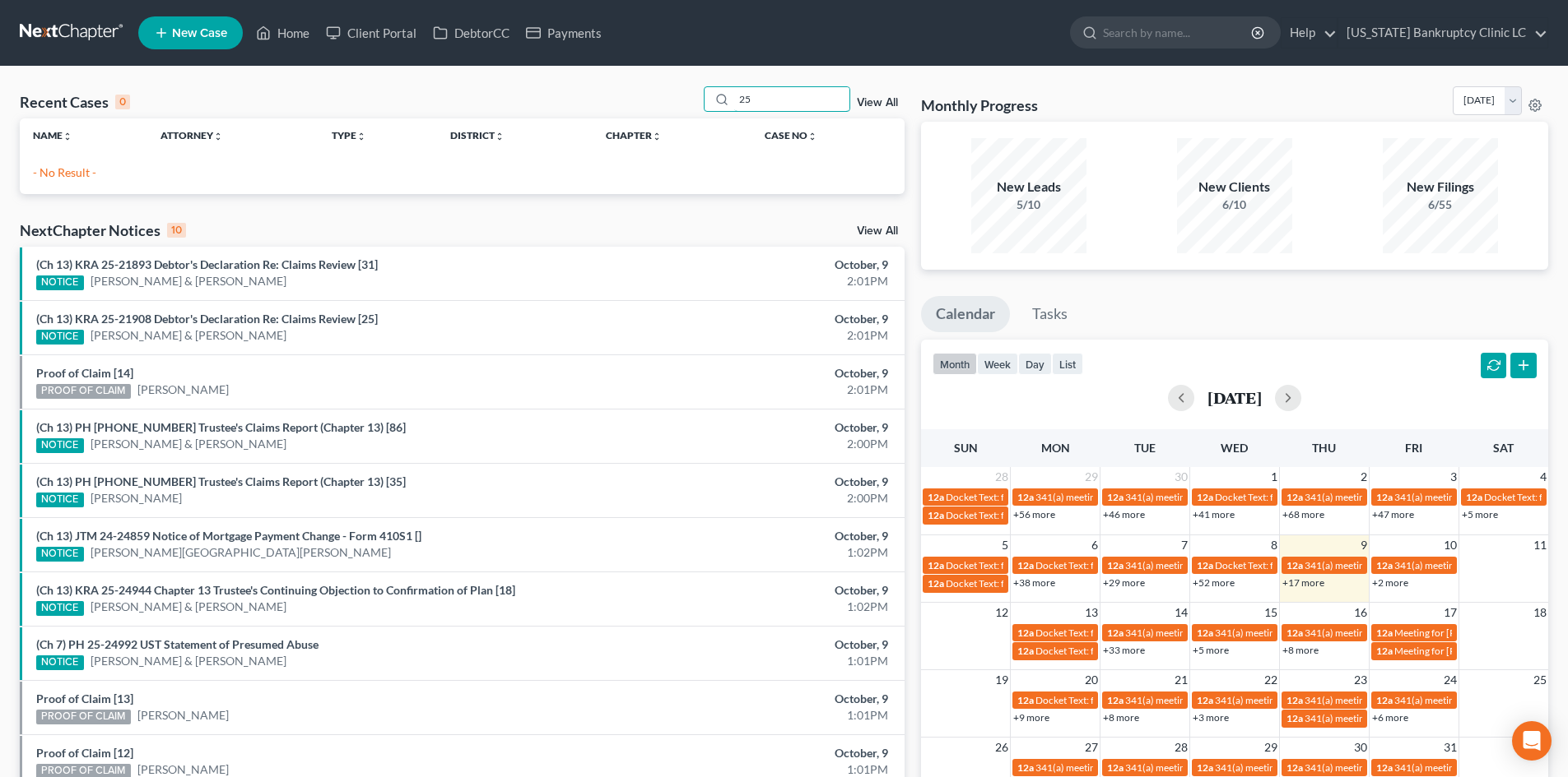
type input "2"
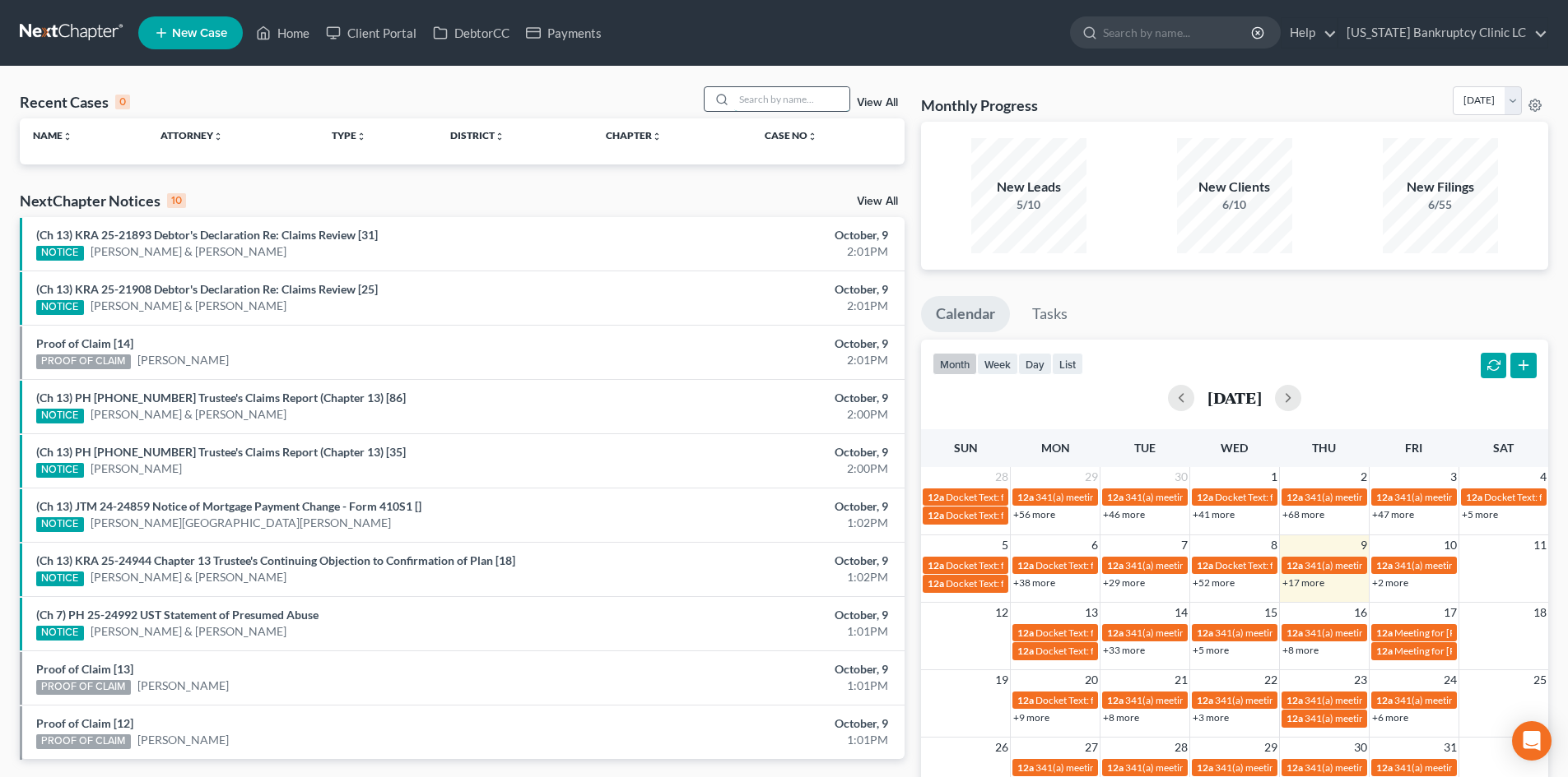
click at [791, 100] on input "search" at bounding box center [792, 98] width 115 height 23
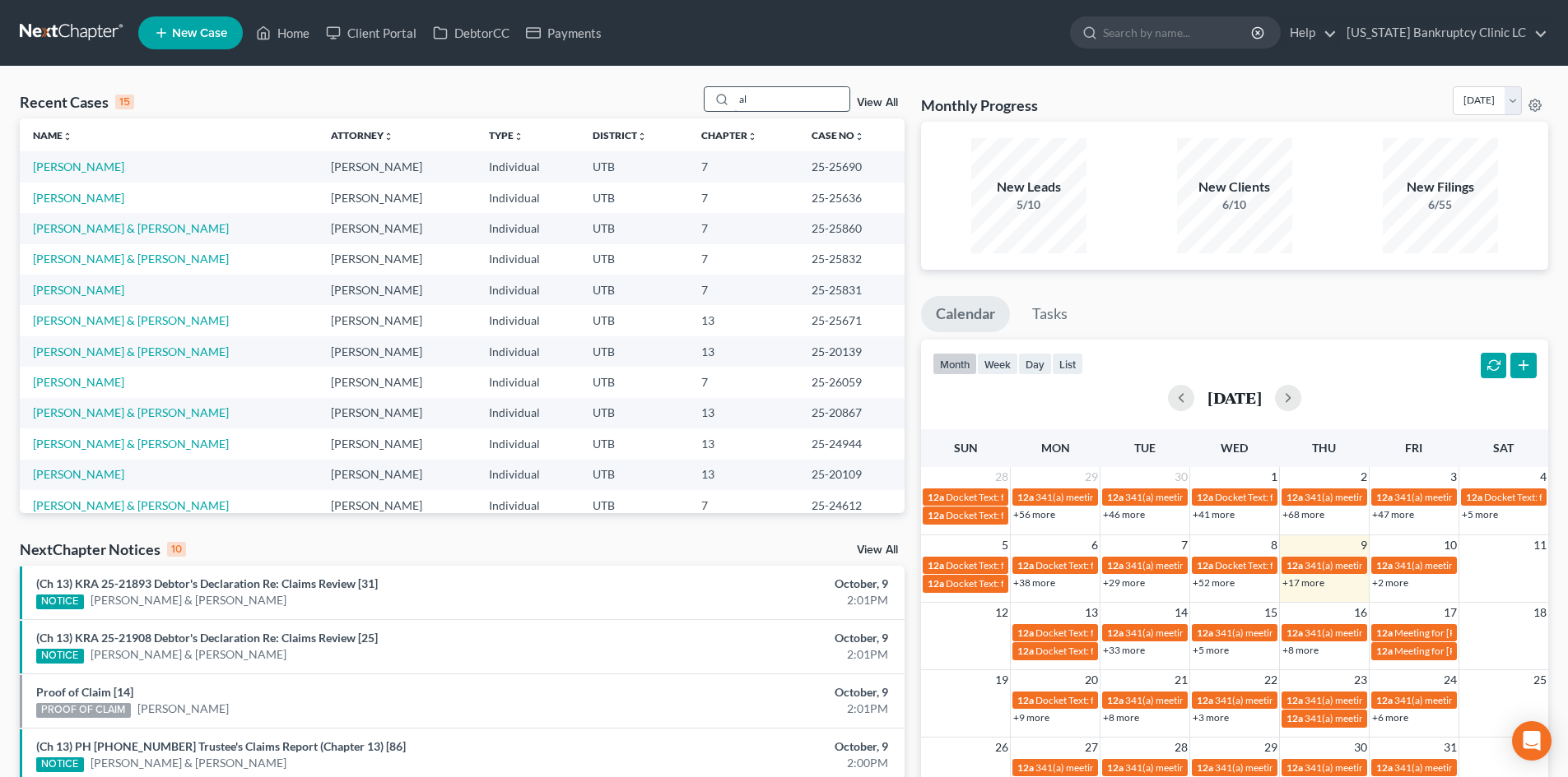
type input "a"
type input "[PERSON_NAME]"
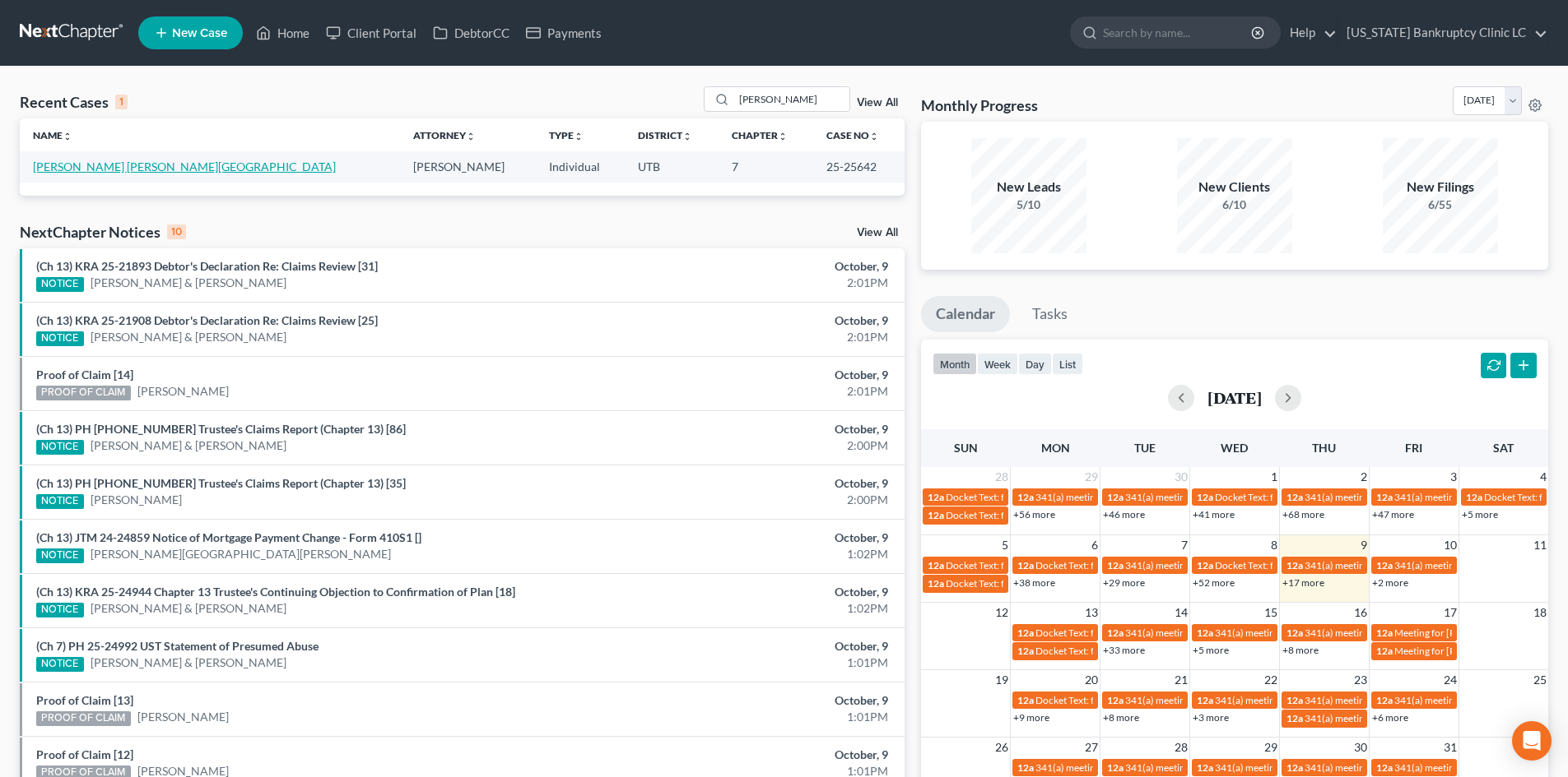
click at [139, 162] on link "[PERSON_NAME] [PERSON_NAME][GEOGRAPHIC_DATA]" at bounding box center [184, 166] width 303 height 14
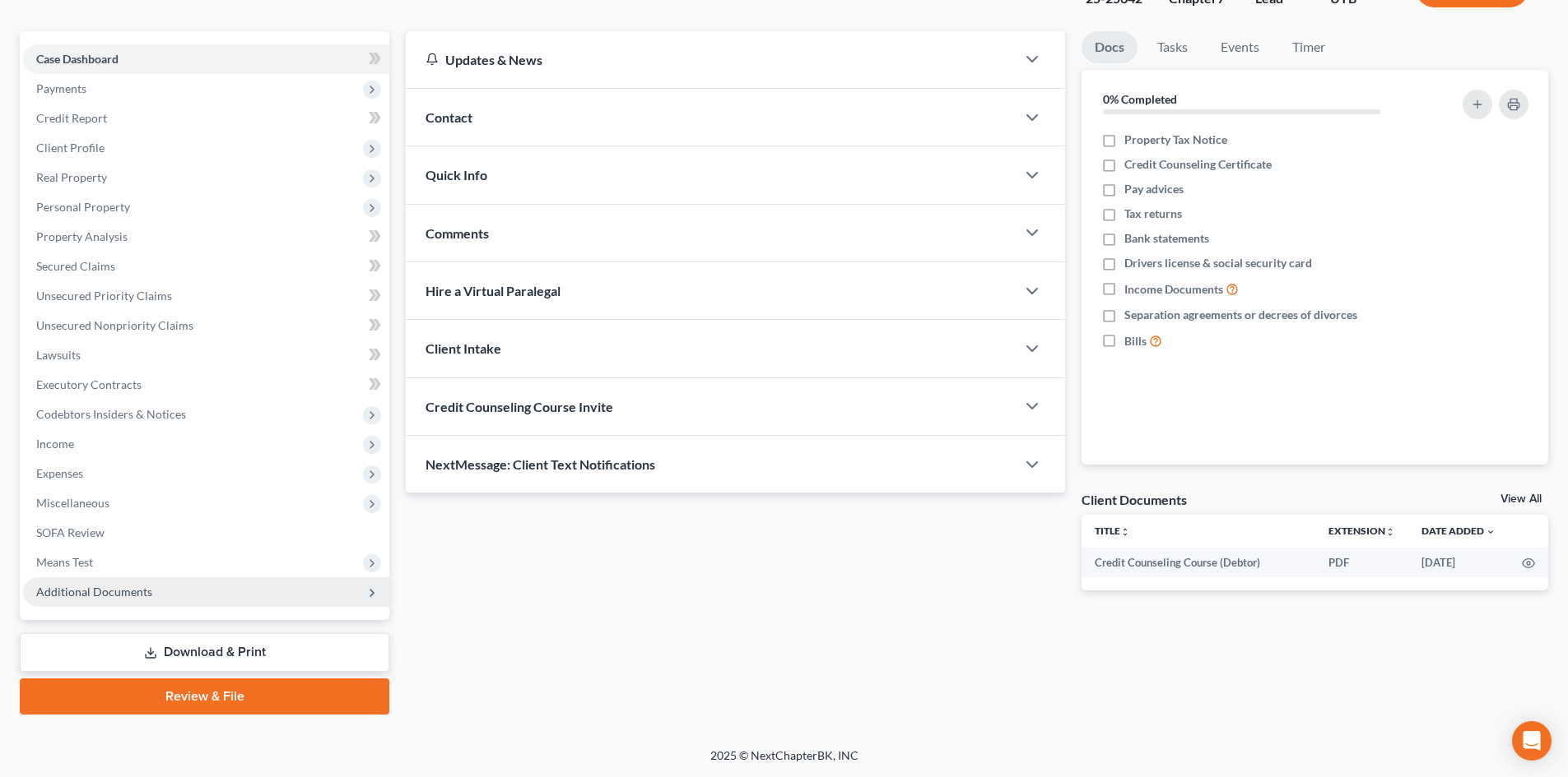
click at [143, 594] on span "Additional Documents" at bounding box center [95, 591] width 116 height 14
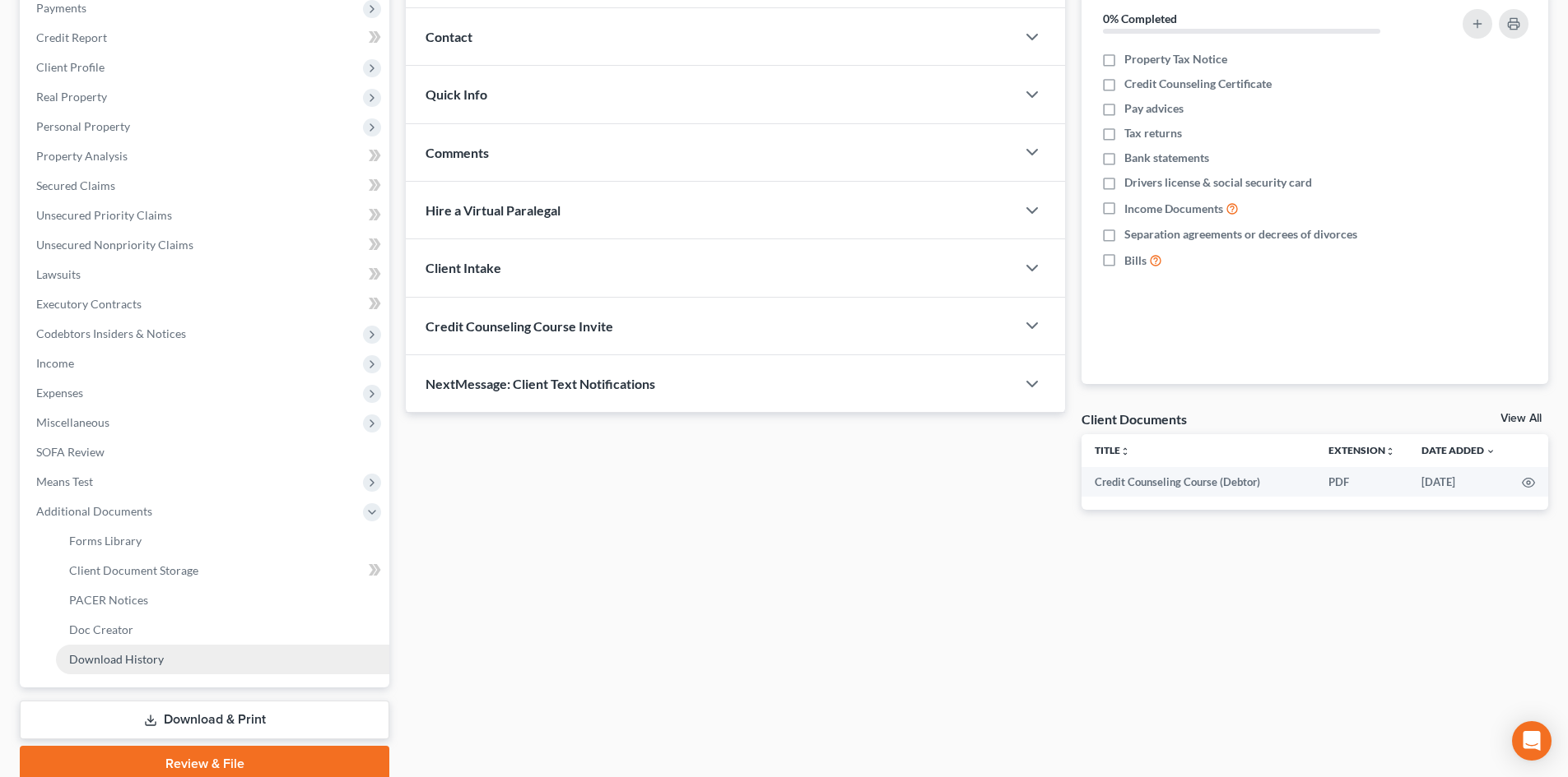
scroll to position [275, 0]
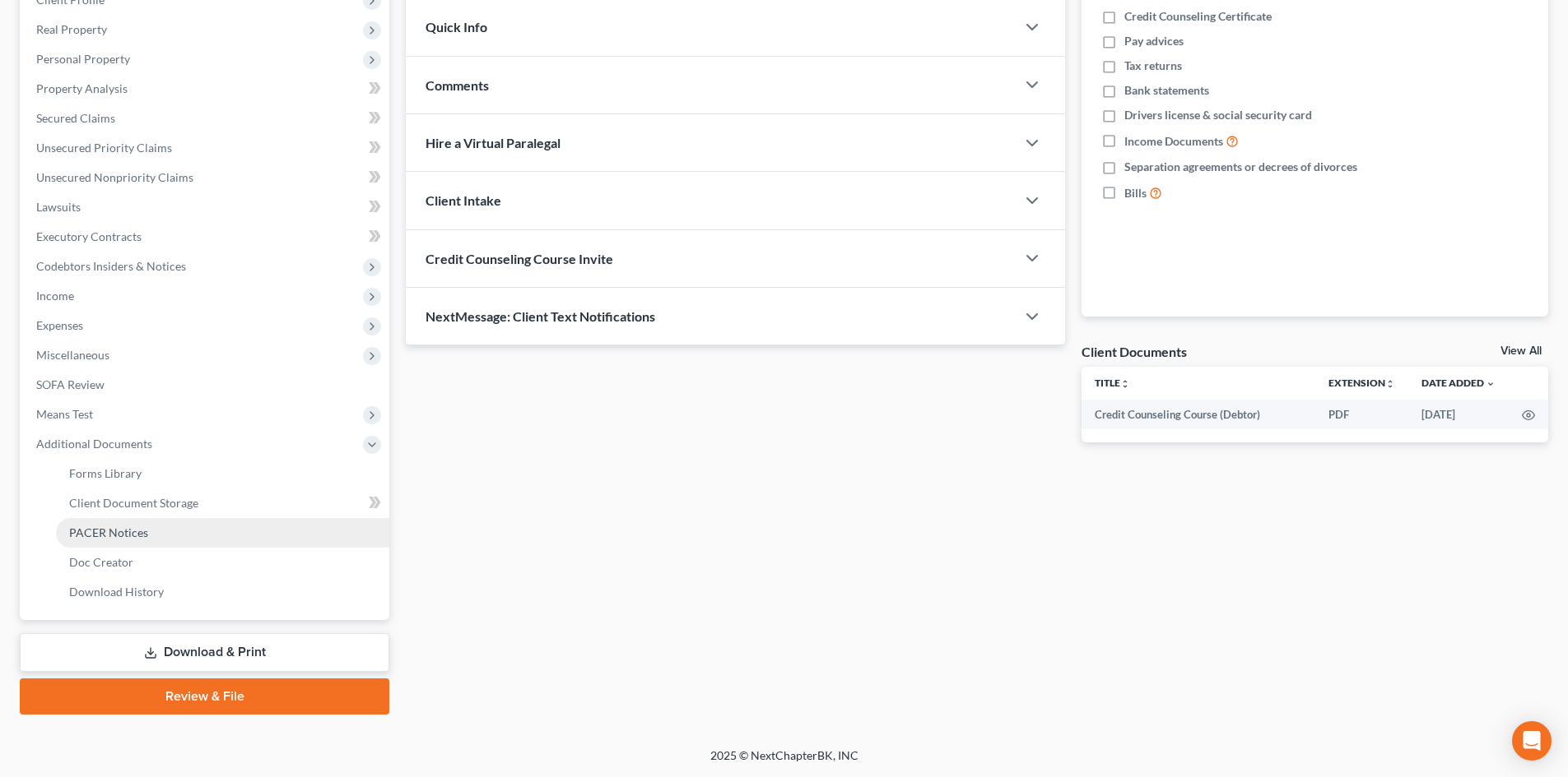
click at [164, 530] on link "PACER Notices" at bounding box center [222, 533] width 333 height 30
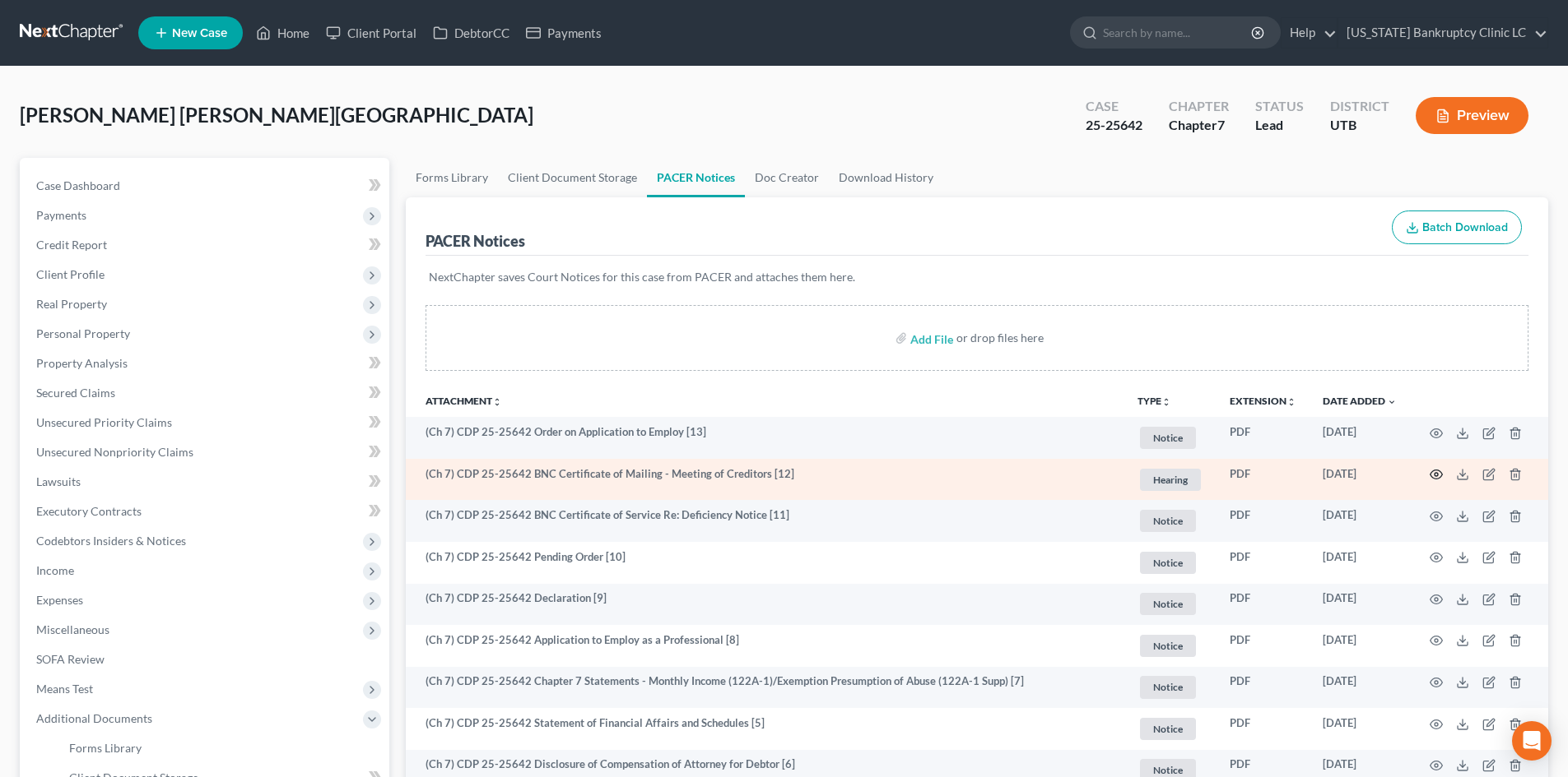
click at [1440, 473] on icon "button" at bounding box center [1436, 474] width 13 height 13
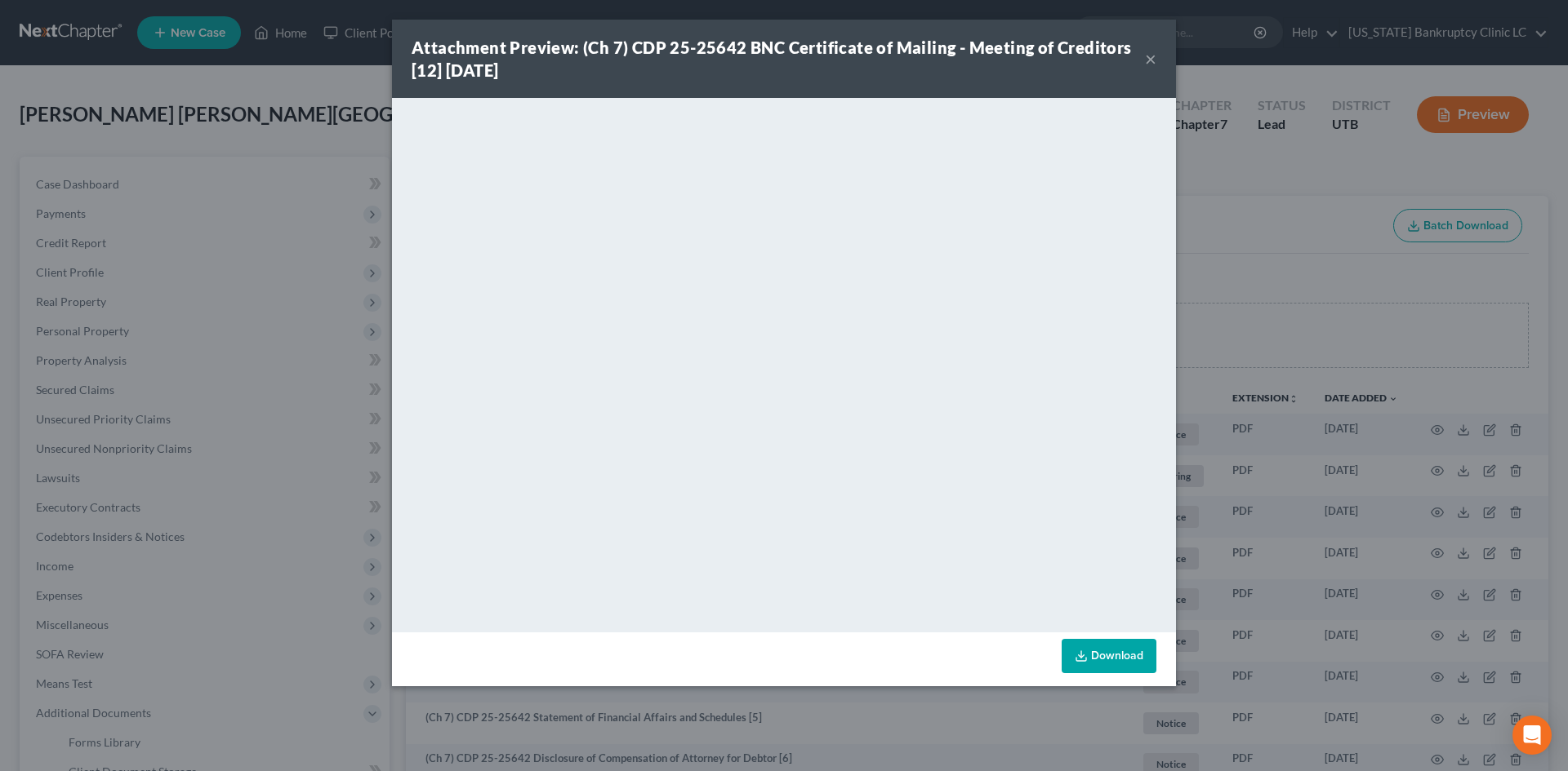
click at [417, 44] on strong "Attachment Preview: (Ch 7) CDP 25-25642 BNC Certificate of Mailing - Meeting of…" at bounding box center [771, 59] width 720 height 43
click at [1146, 52] on button "×" at bounding box center [1150, 59] width 11 height 20
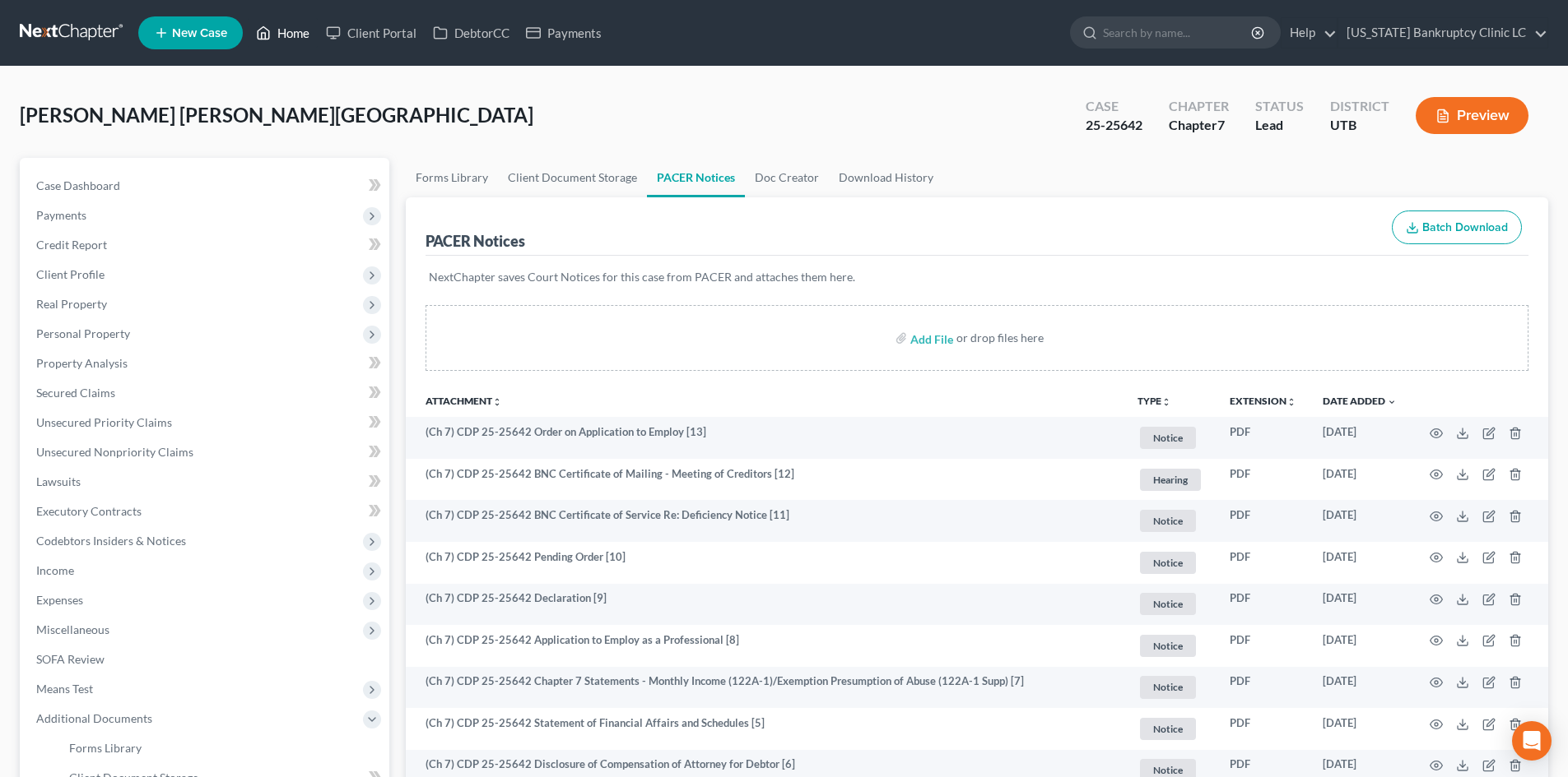
click at [294, 35] on link "Home" at bounding box center [282, 33] width 70 height 30
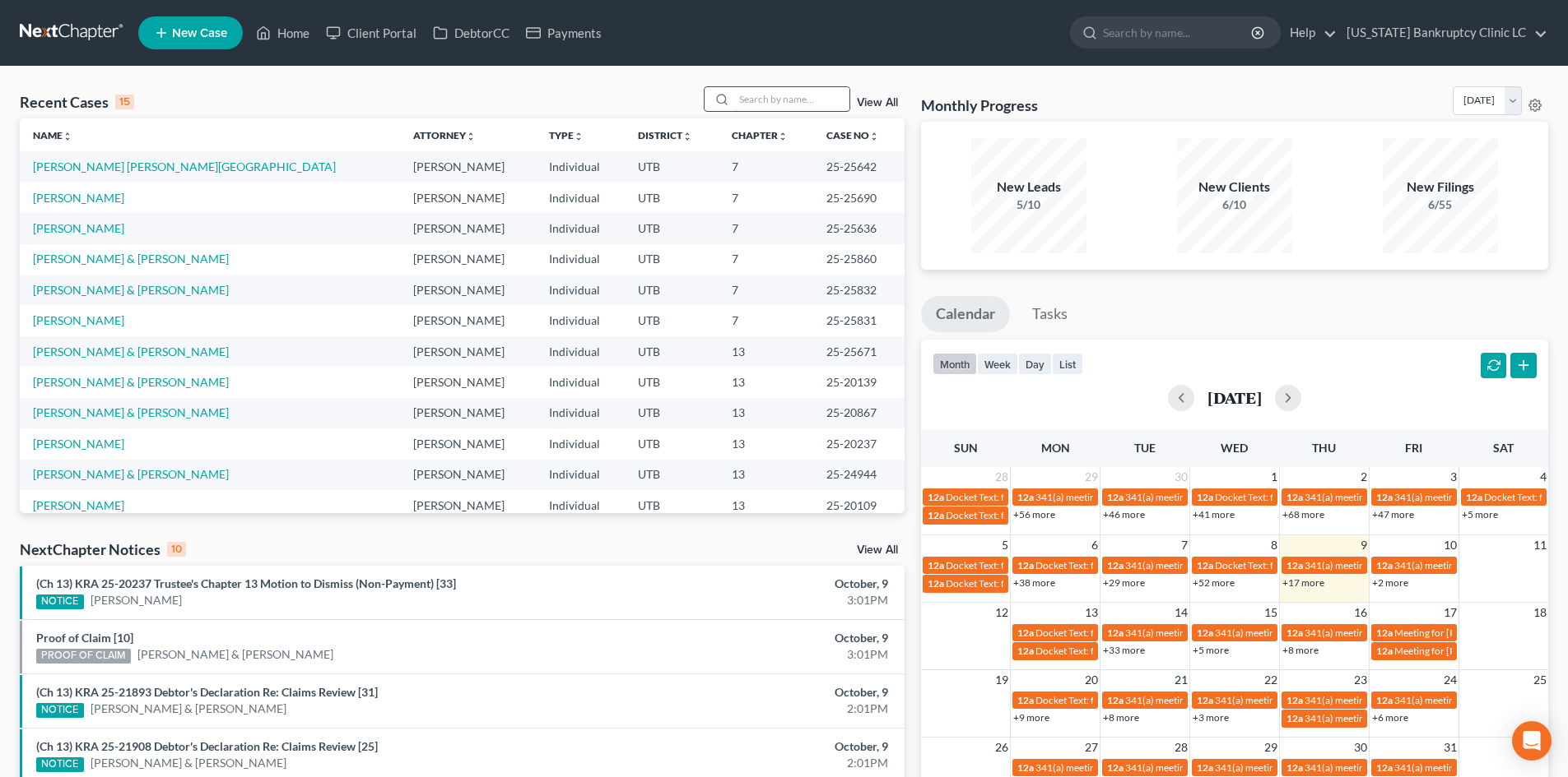
click at [792, 99] on input "search" at bounding box center [792, 98] width 115 height 23
paste input "25-25620"
type input "25-25620"
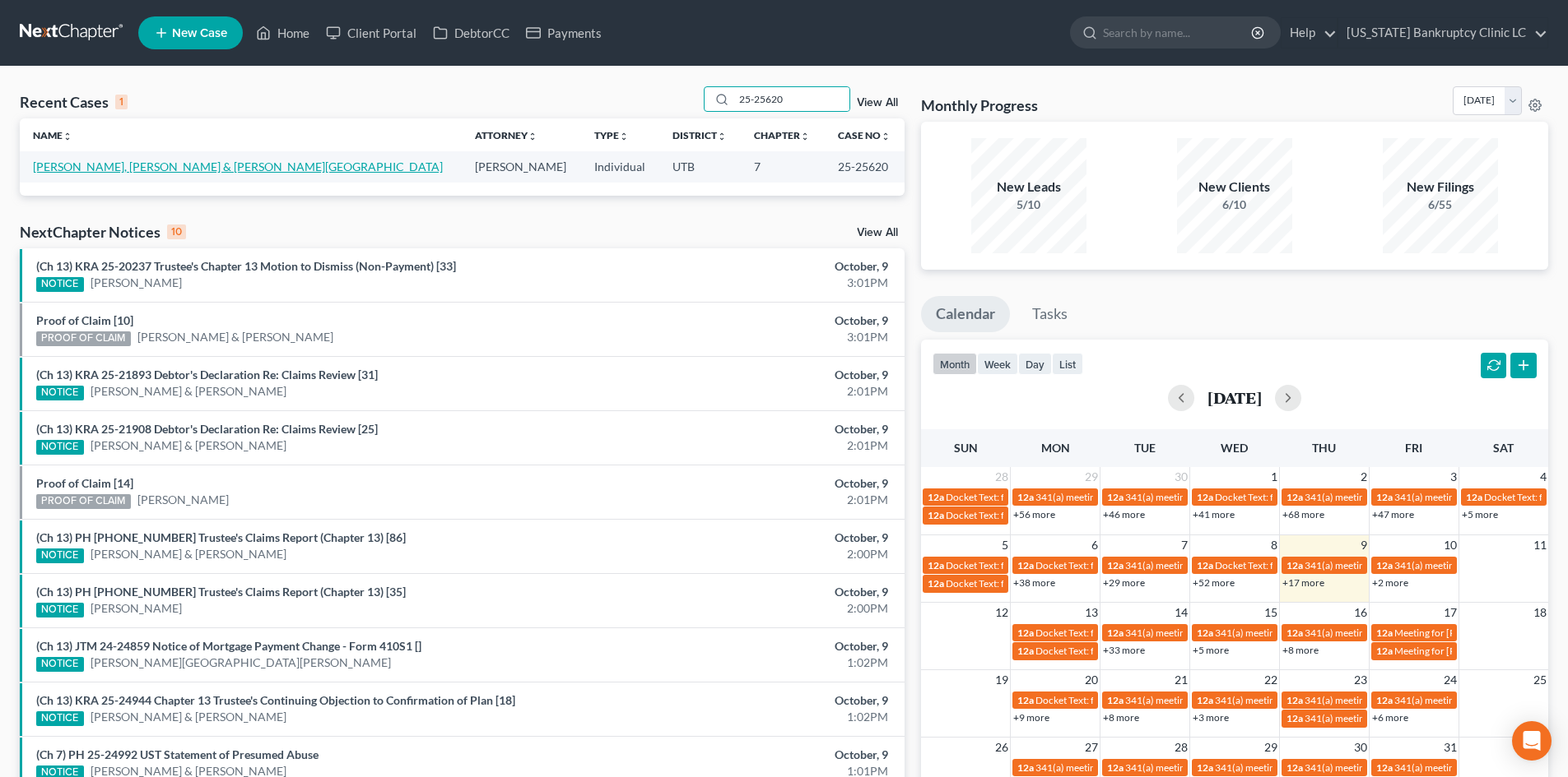
drag, startPoint x: 85, startPoint y: 164, endPoint x: 108, endPoint y: 157, distance: 24.0
click at [86, 164] on link "[PERSON_NAME], [PERSON_NAME] & [PERSON_NAME][GEOGRAPHIC_DATA]" at bounding box center [237, 166] width 410 height 14
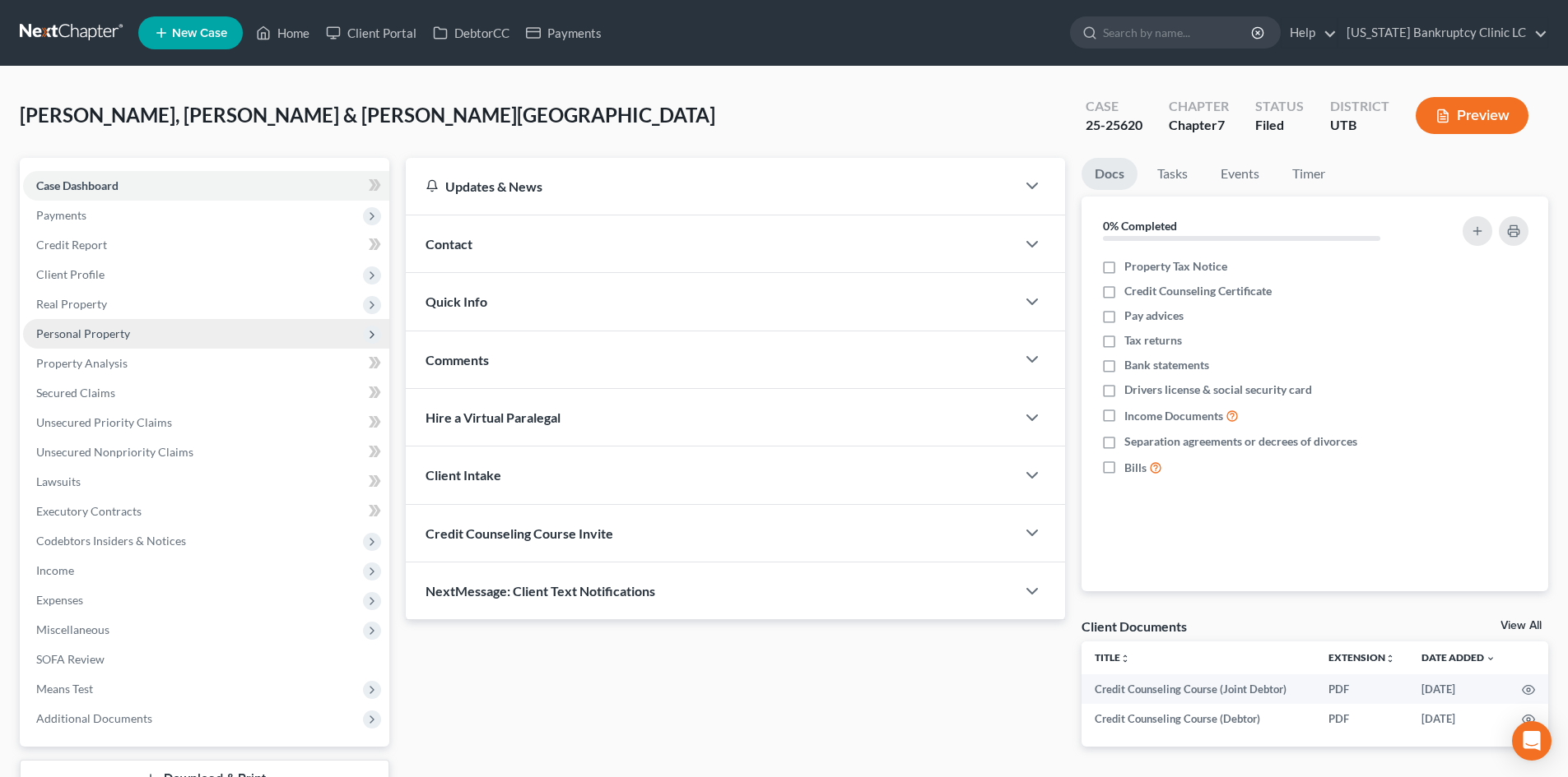
click at [138, 331] on span "Personal Property" at bounding box center [206, 334] width 367 height 30
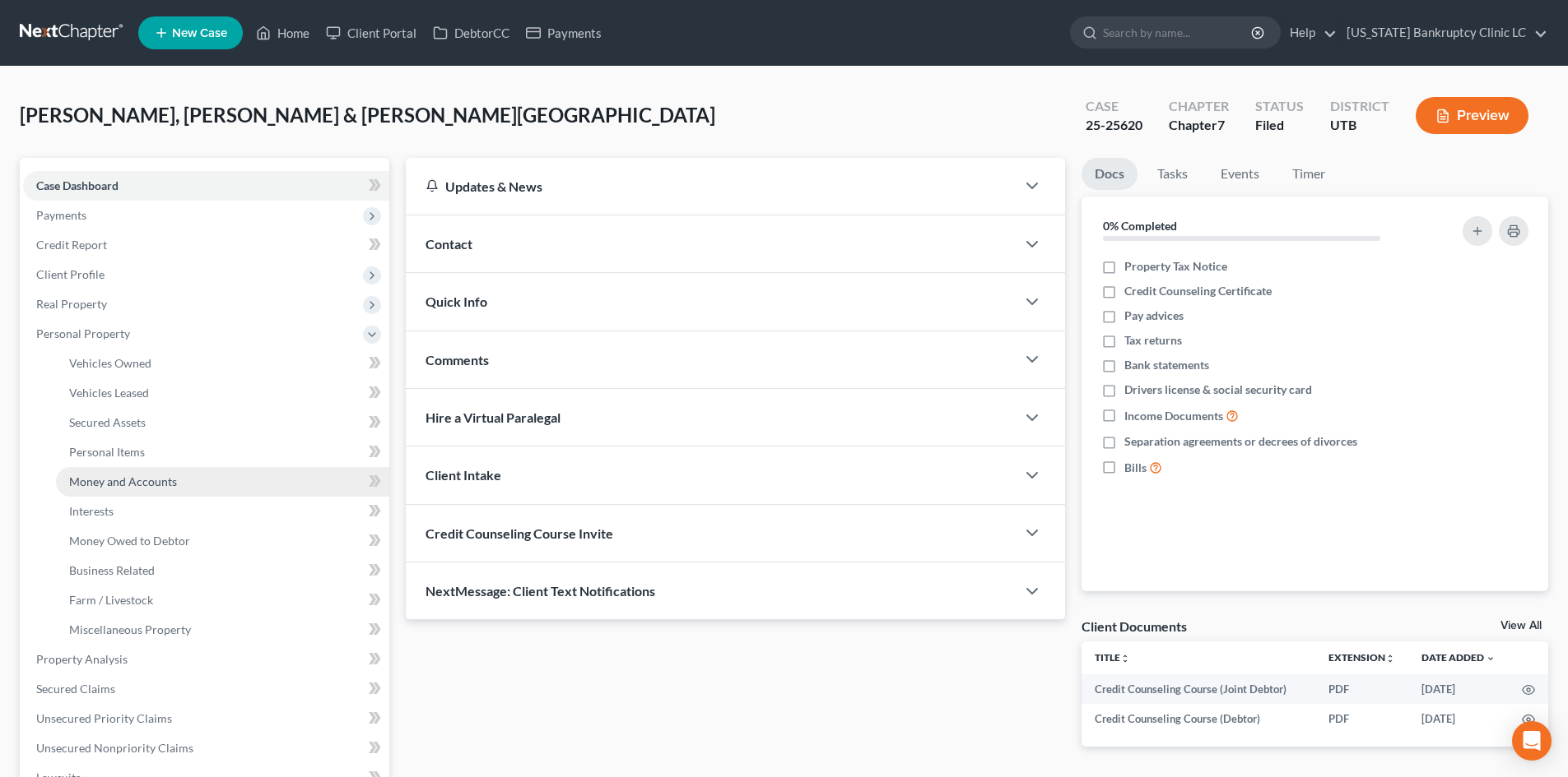
click at [204, 483] on link "Money and Accounts" at bounding box center [222, 482] width 333 height 30
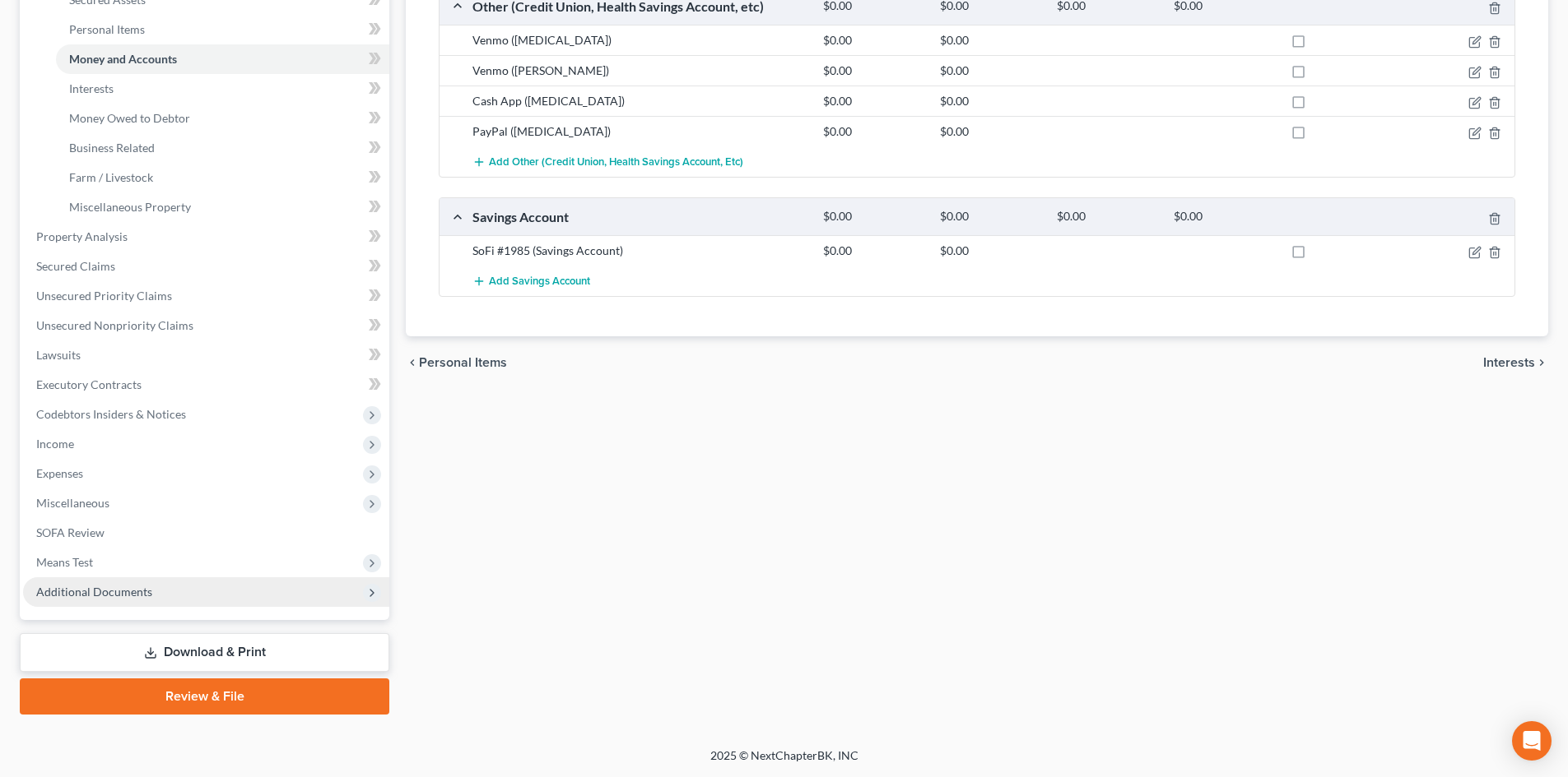
click at [84, 598] on span "Additional Documents" at bounding box center [206, 592] width 367 height 30
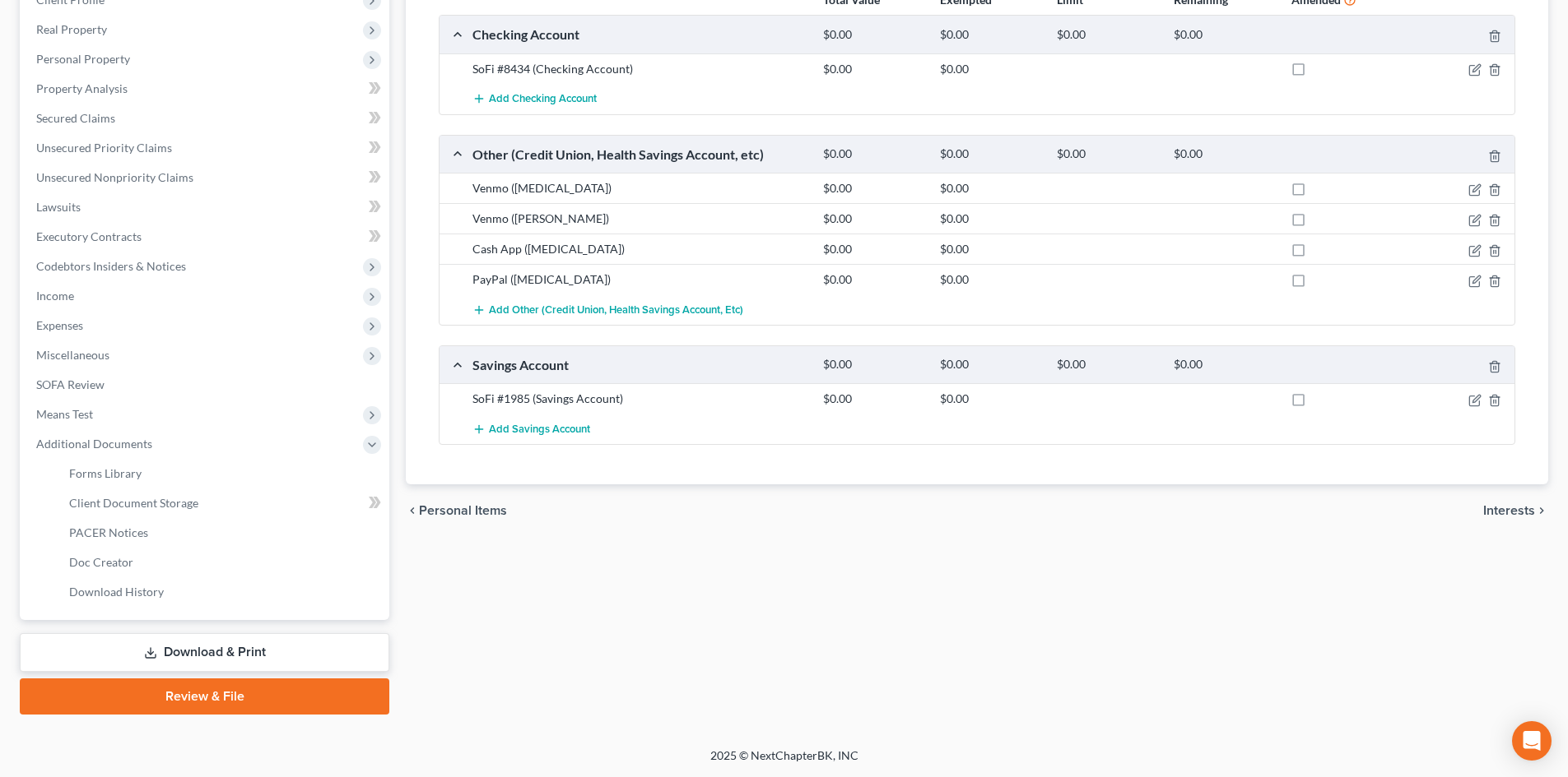
scroll to position [275, 0]
click at [161, 501] on span "Client Document Storage" at bounding box center [134, 502] width 129 height 14
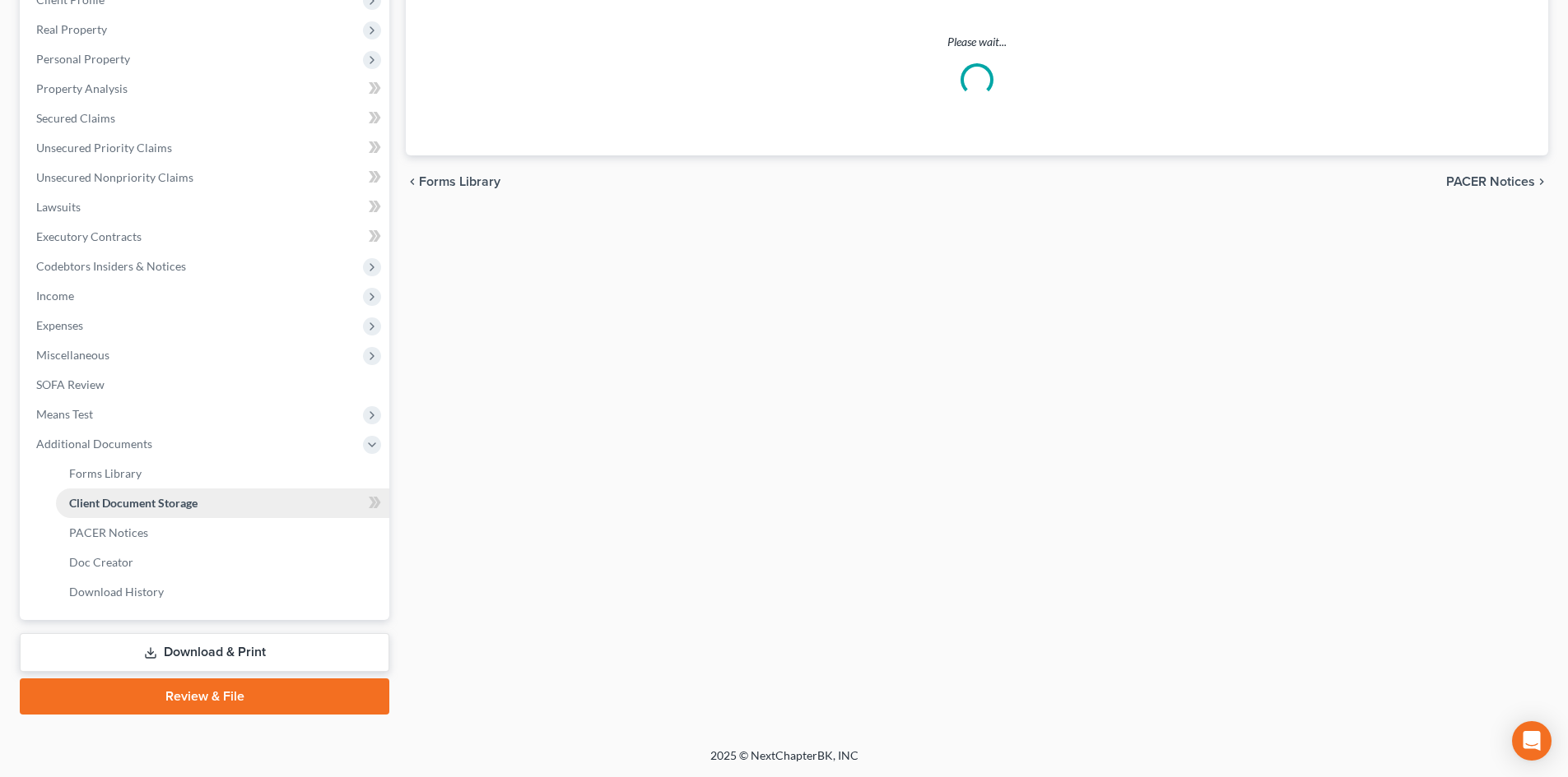
scroll to position [53, 0]
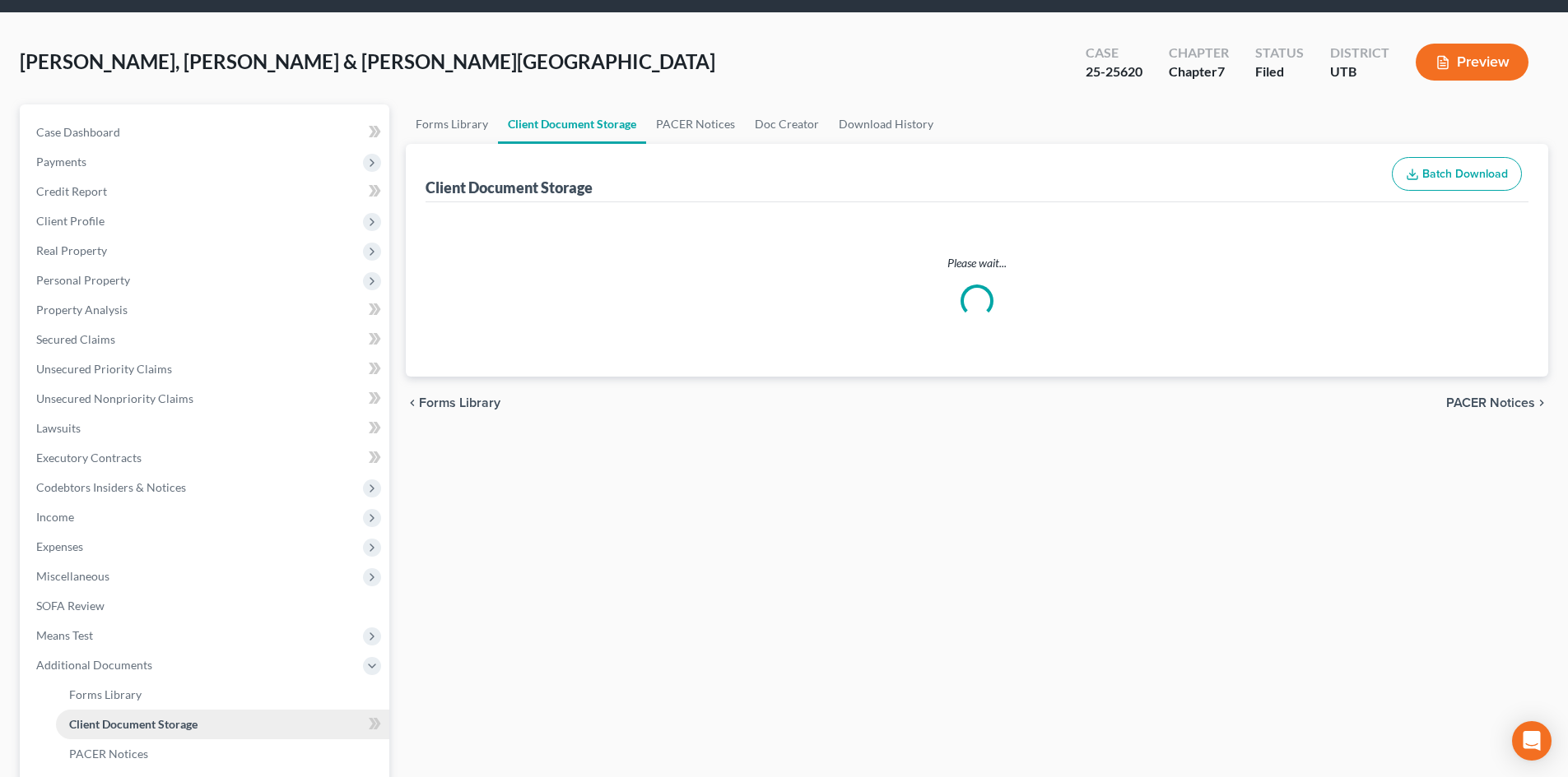
select select "30"
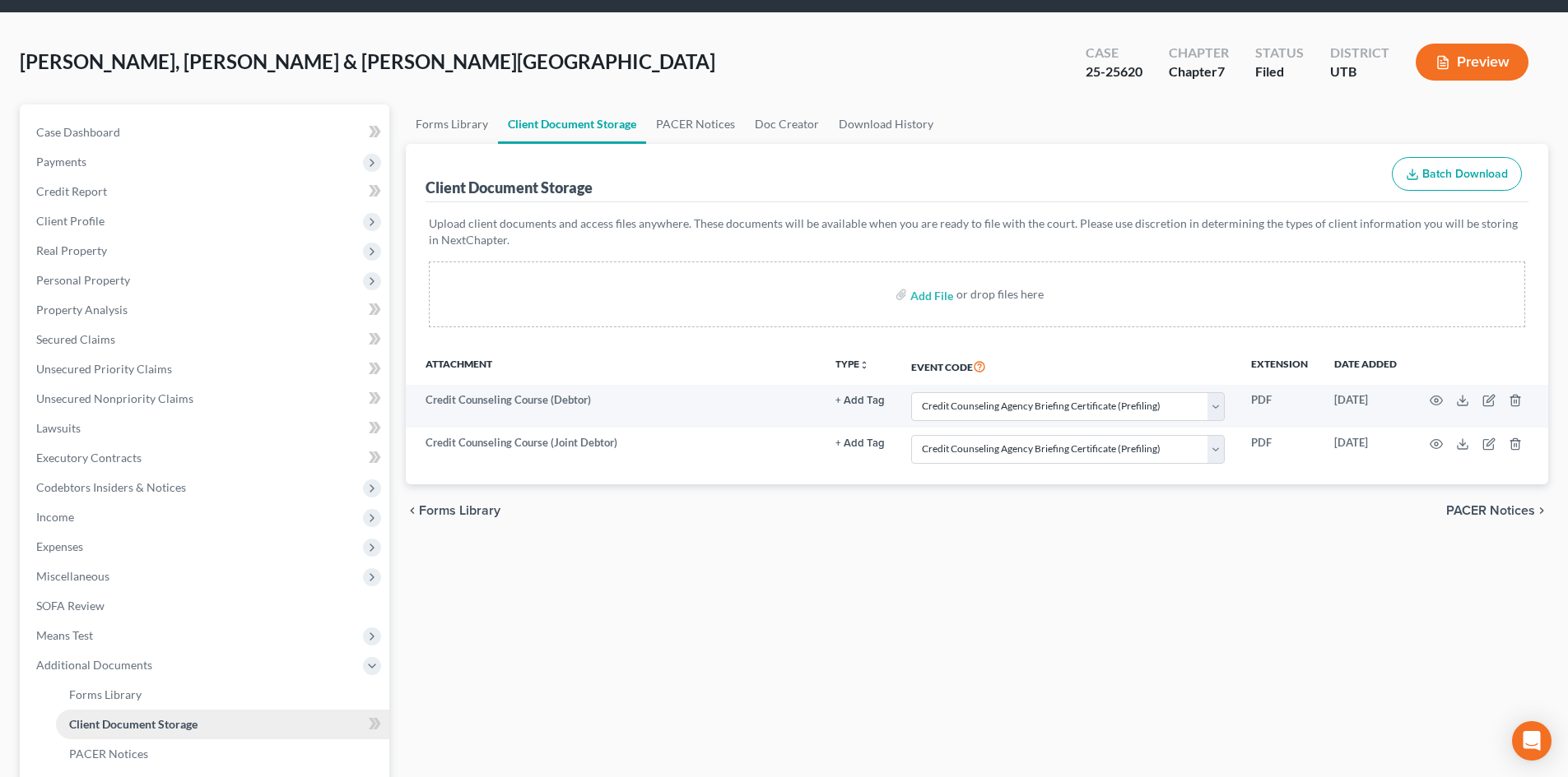
scroll to position [0, 0]
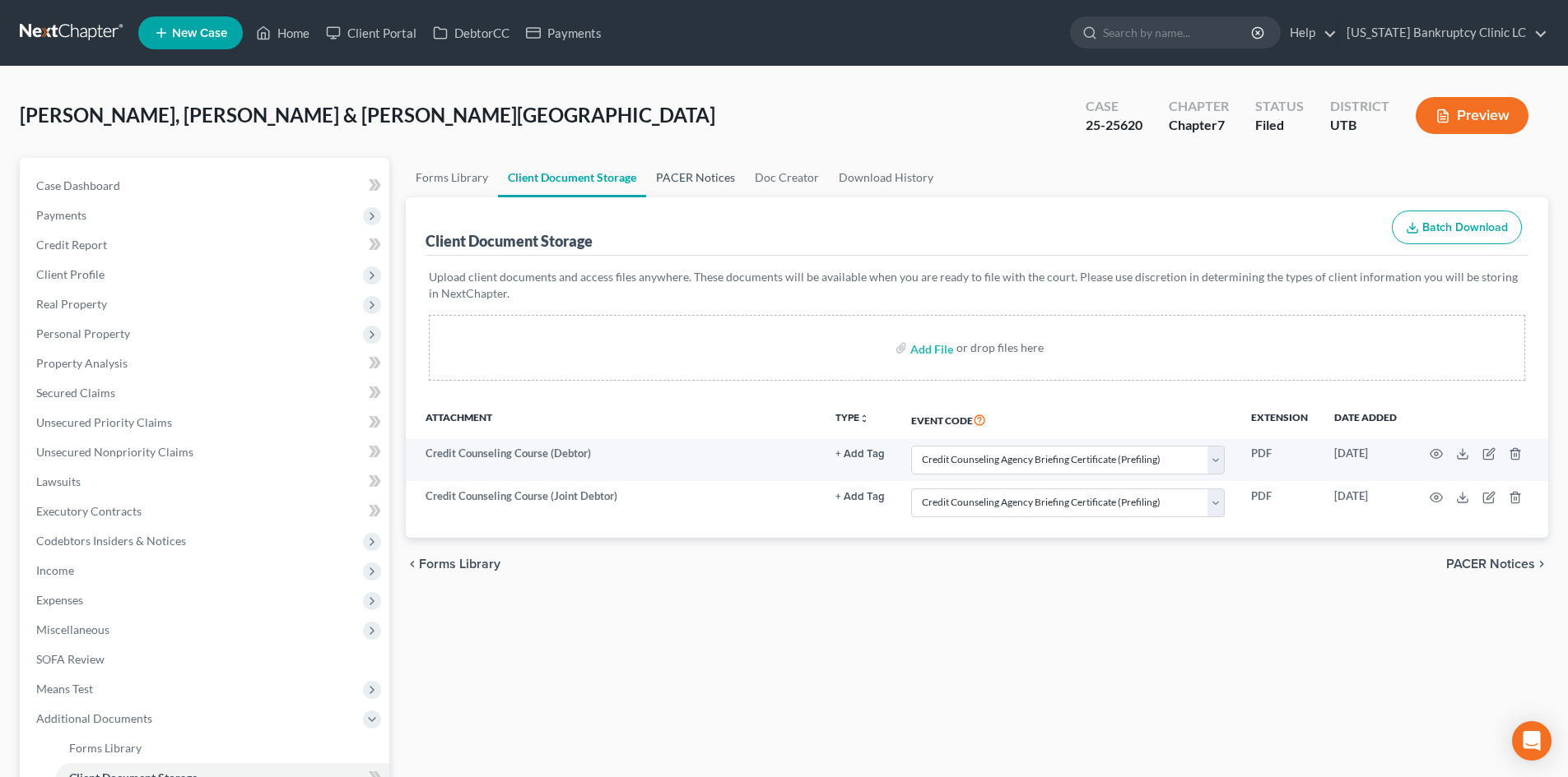
click at [665, 178] on link "PACER Notices" at bounding box center [695, 177] width 98 height 39
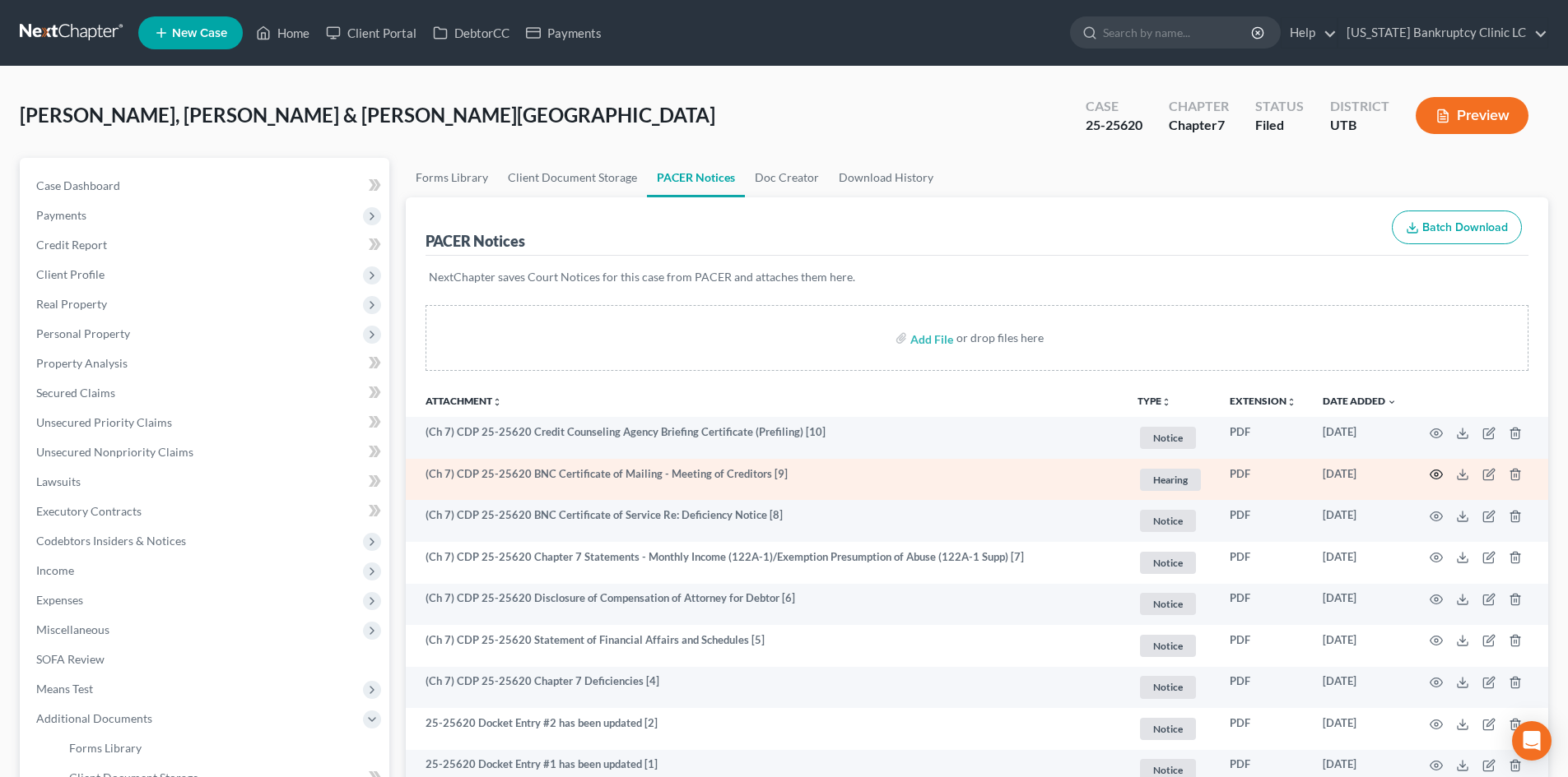
click at [1439, 479] on icon "button" at bounding box center [1436, 475] width 12 height 9
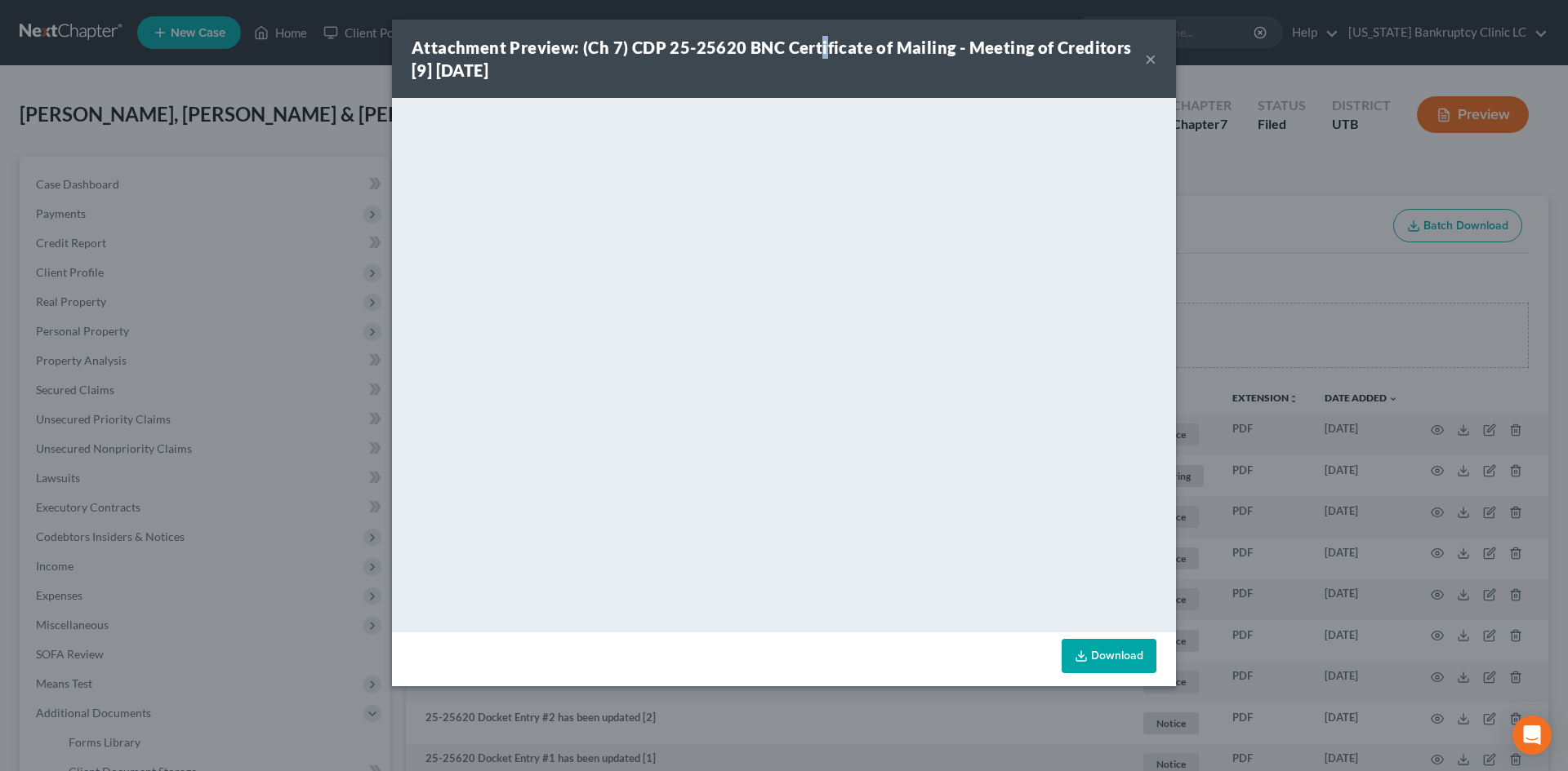
drag, startPoint x: 818, startPoint y: 50, endPoint x: 1031, endPoint y: 61, distance: 213.3
click at [824, 50] on strong "Attachment Preview: (Ch 7) CDP 25-25620 BNC Certificate of Mailing - Meeting of…" at bounding box center [771, 59] width 720 height 43
click at [1152, 62] on button "×" at bounding box center [1150, 59] width 11 height 20
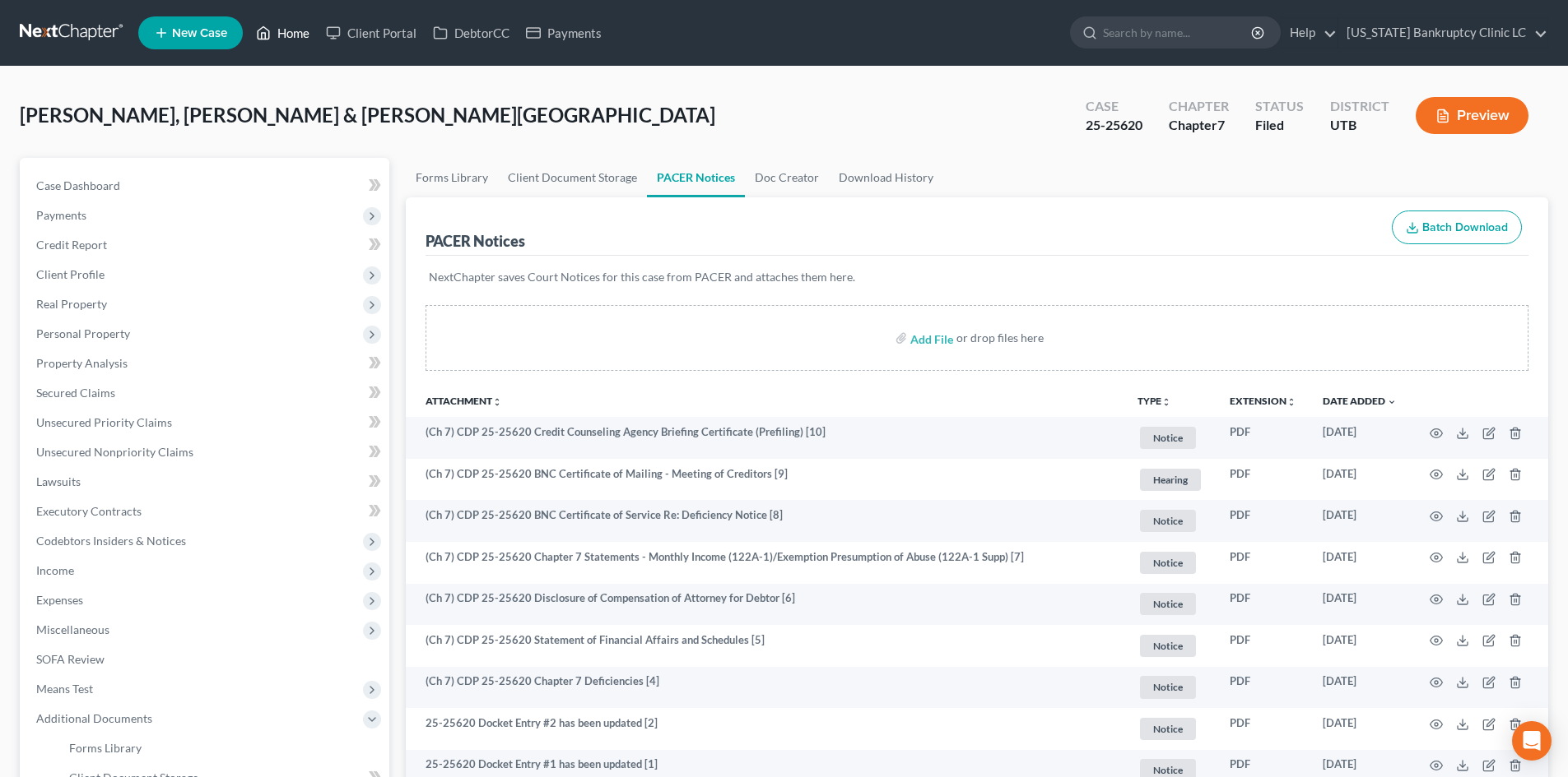
click at [291, 31] on link "Home" at bounding box center [282, 33] width 70 height 30
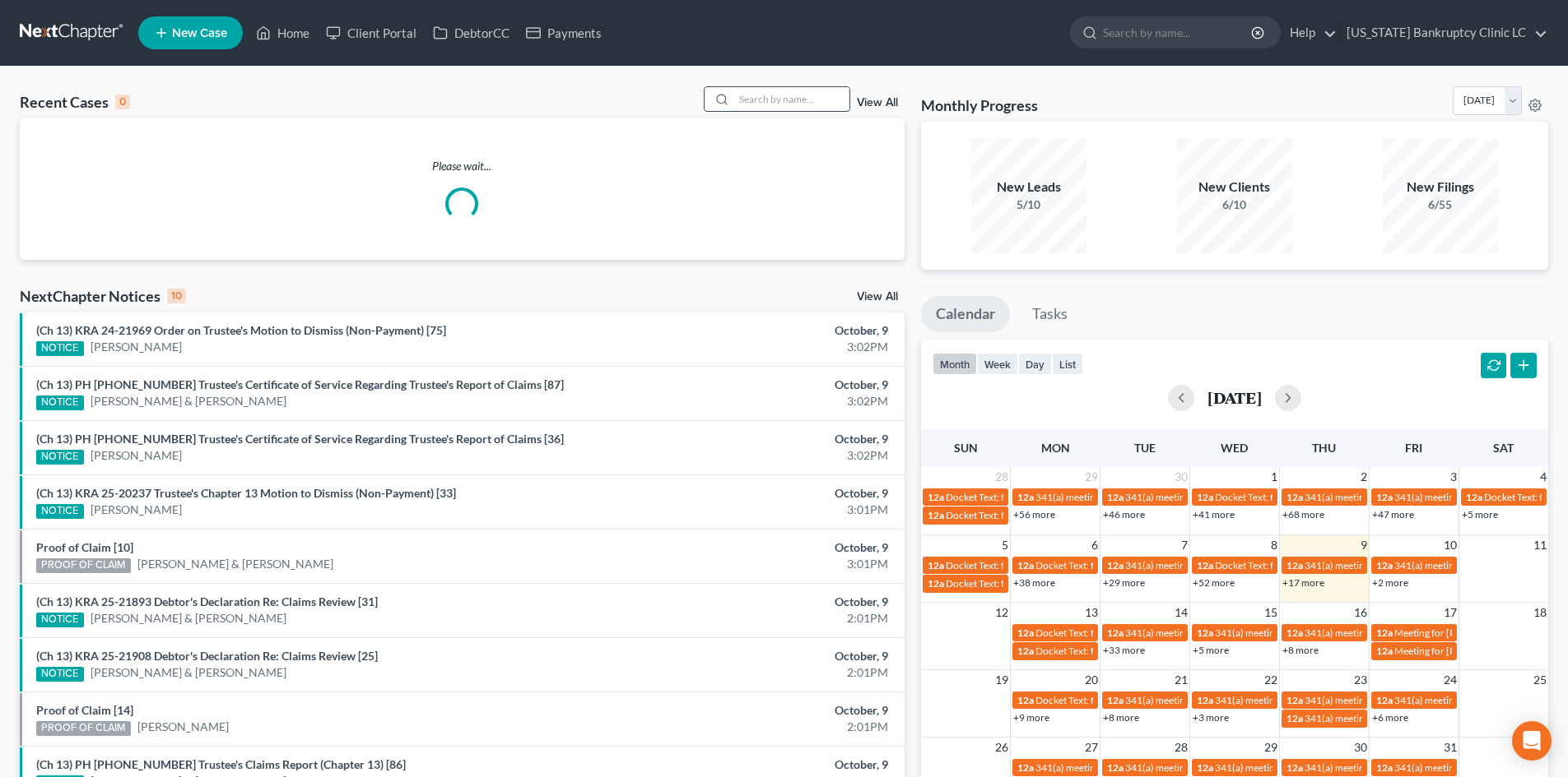
click at [792, 97] on input "search" at bounding box center [792, 98] width 115 height 23
paste input "25-25707"
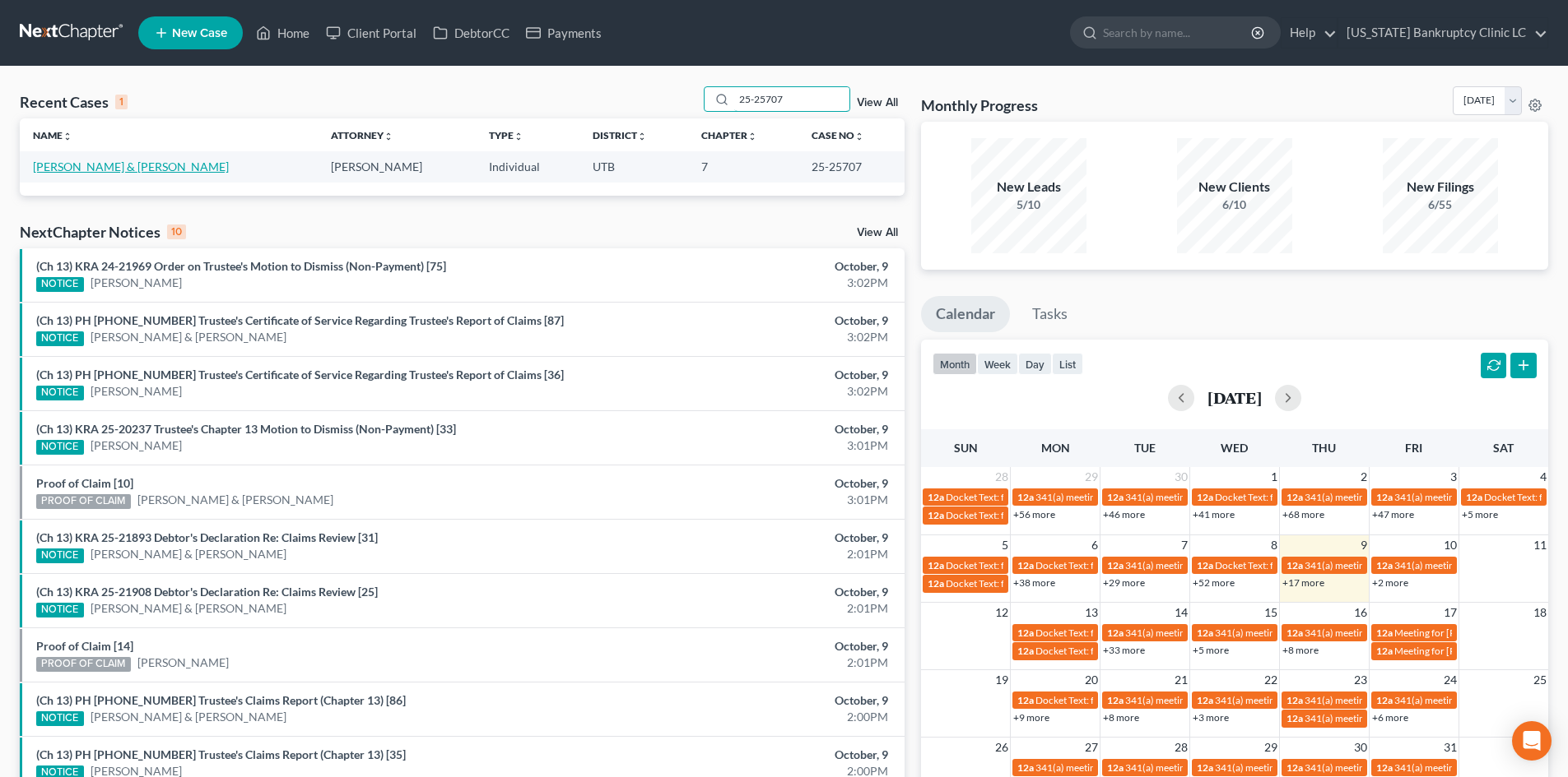
type input "25-25707"
click at [90, 173] on link "[PERSON_NAME] & [PERSON_NAME]" at bounding box center [130, 166] width 196 height 14
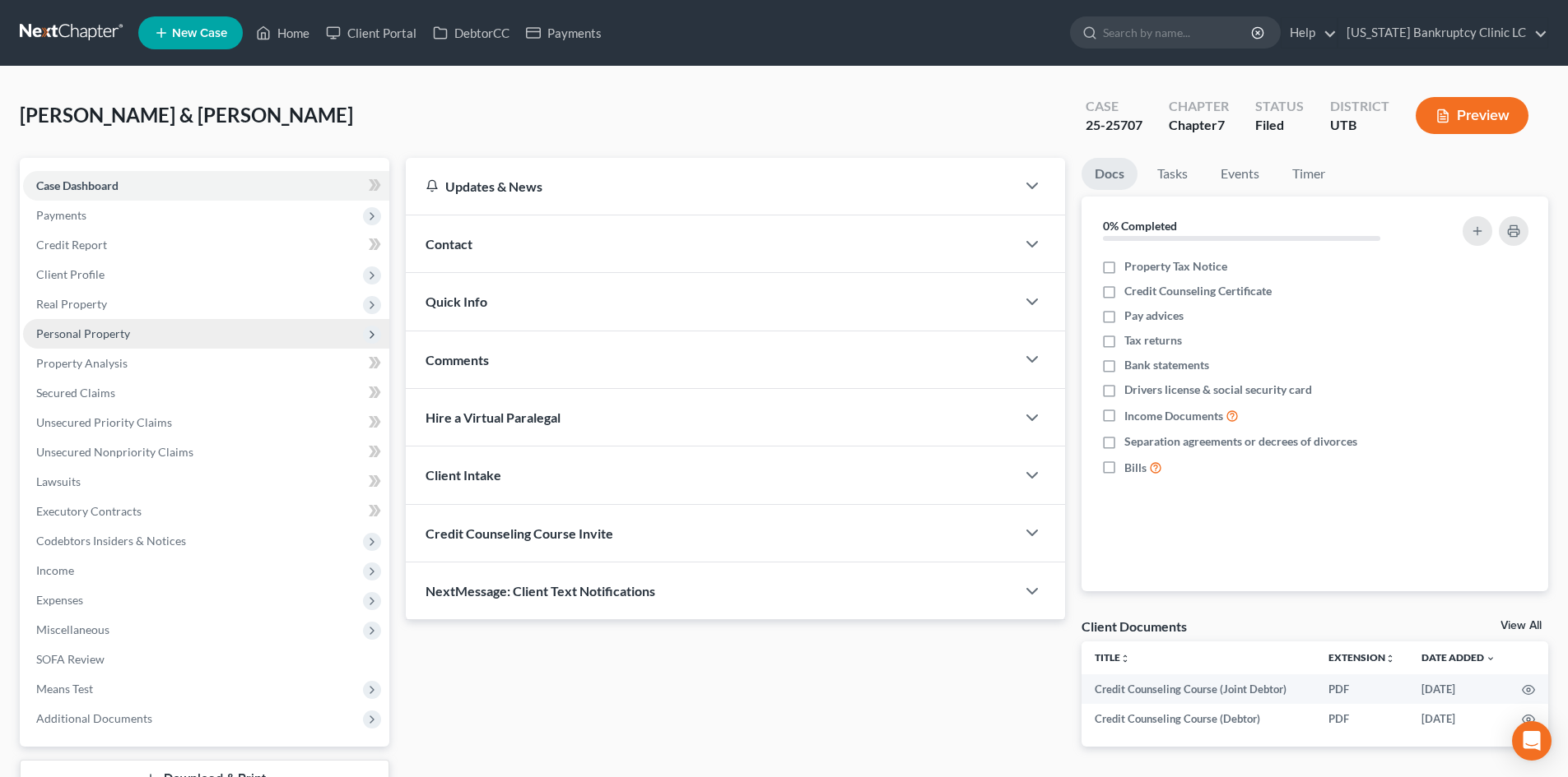
click at [123, 338] on span "Personal Property" at bounding box center [83, 333] width 94 height 14
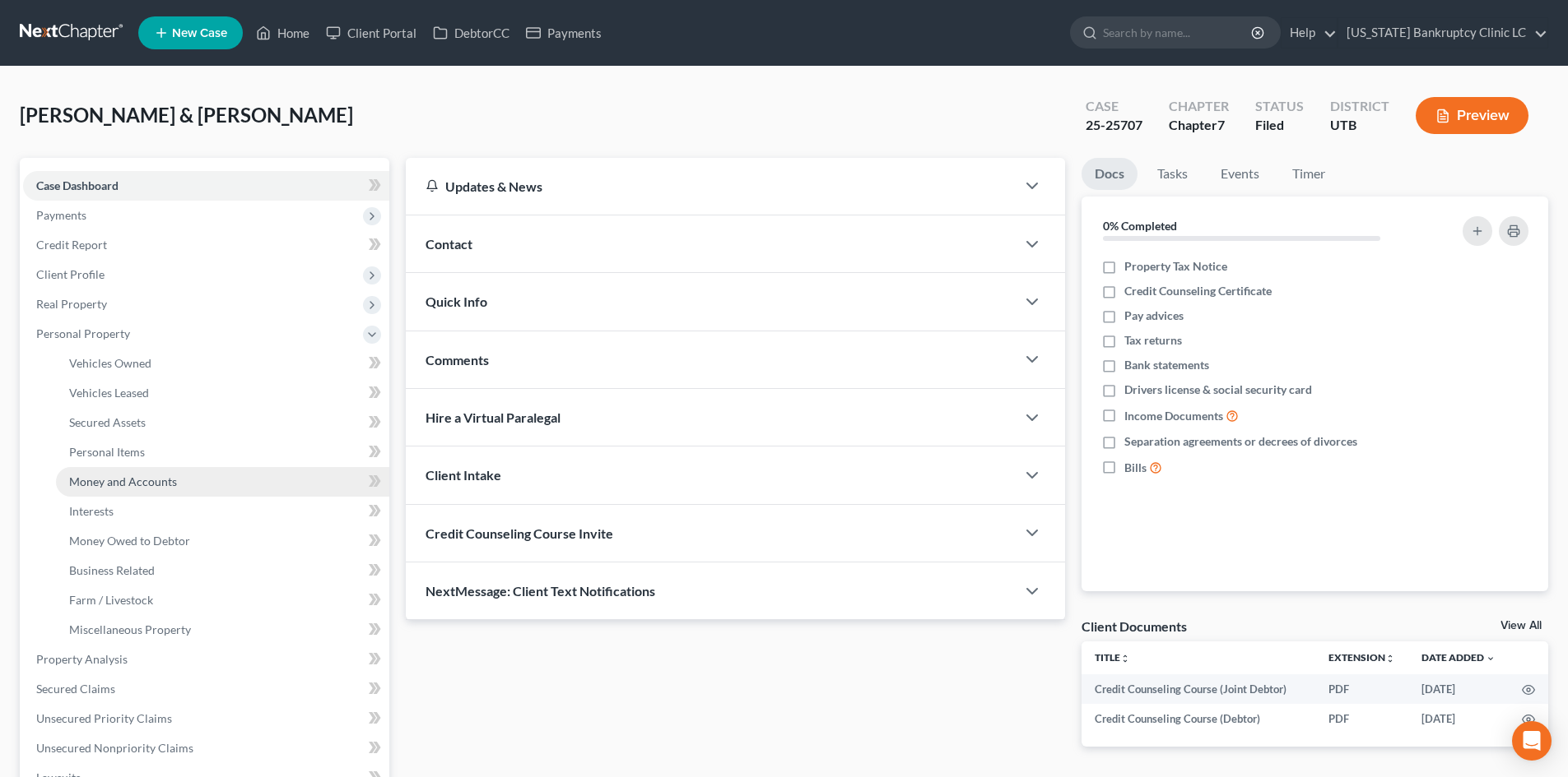
click at [184, 481] on link "Money and Accounts" at bounding box center [222, 482] width 333 height 30
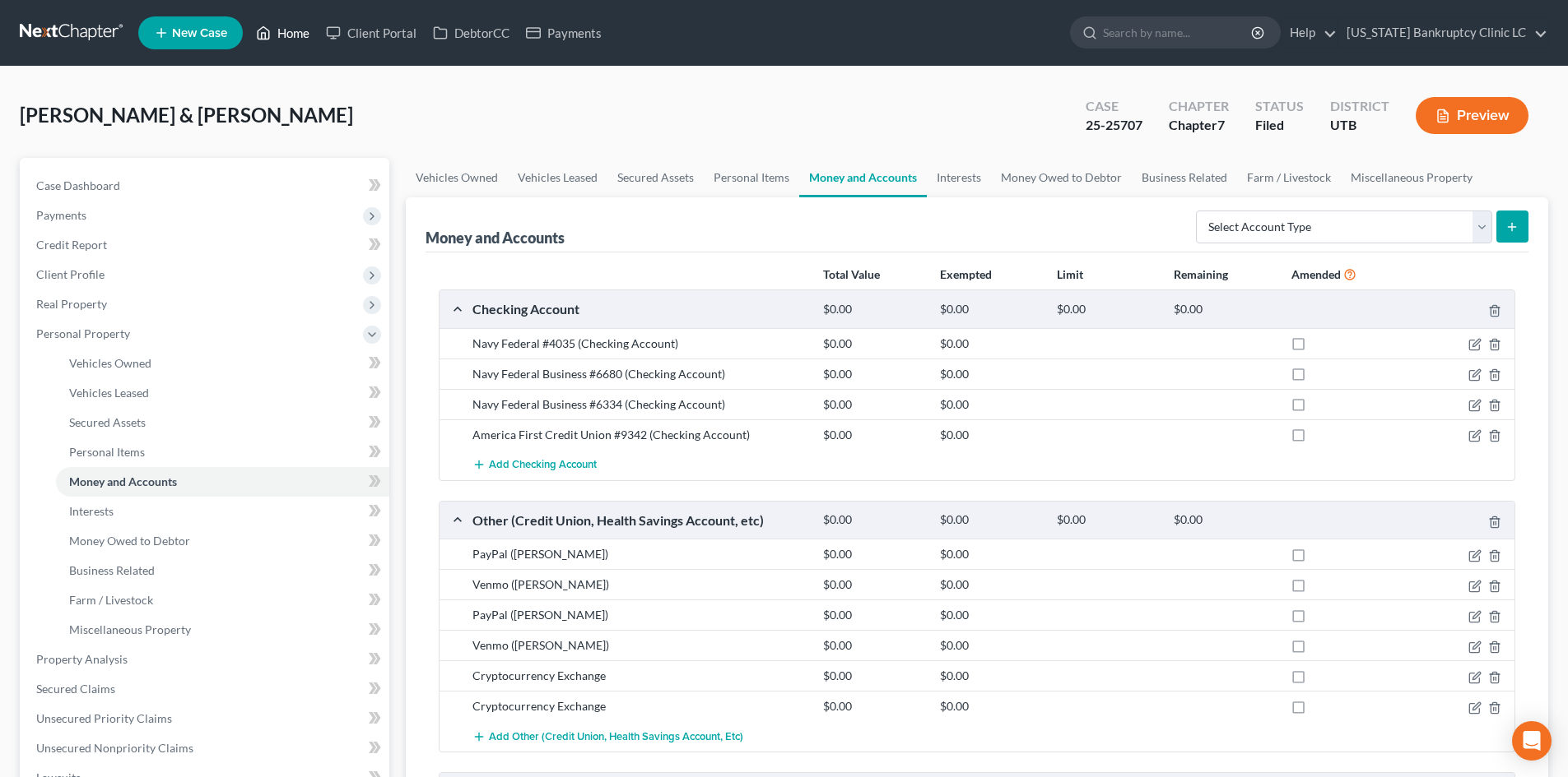
click at [275, 38] on link "Home" at bounding box center [282, 33] width 70 height 30
